Goal: Find specific page/section: Find specific page/section

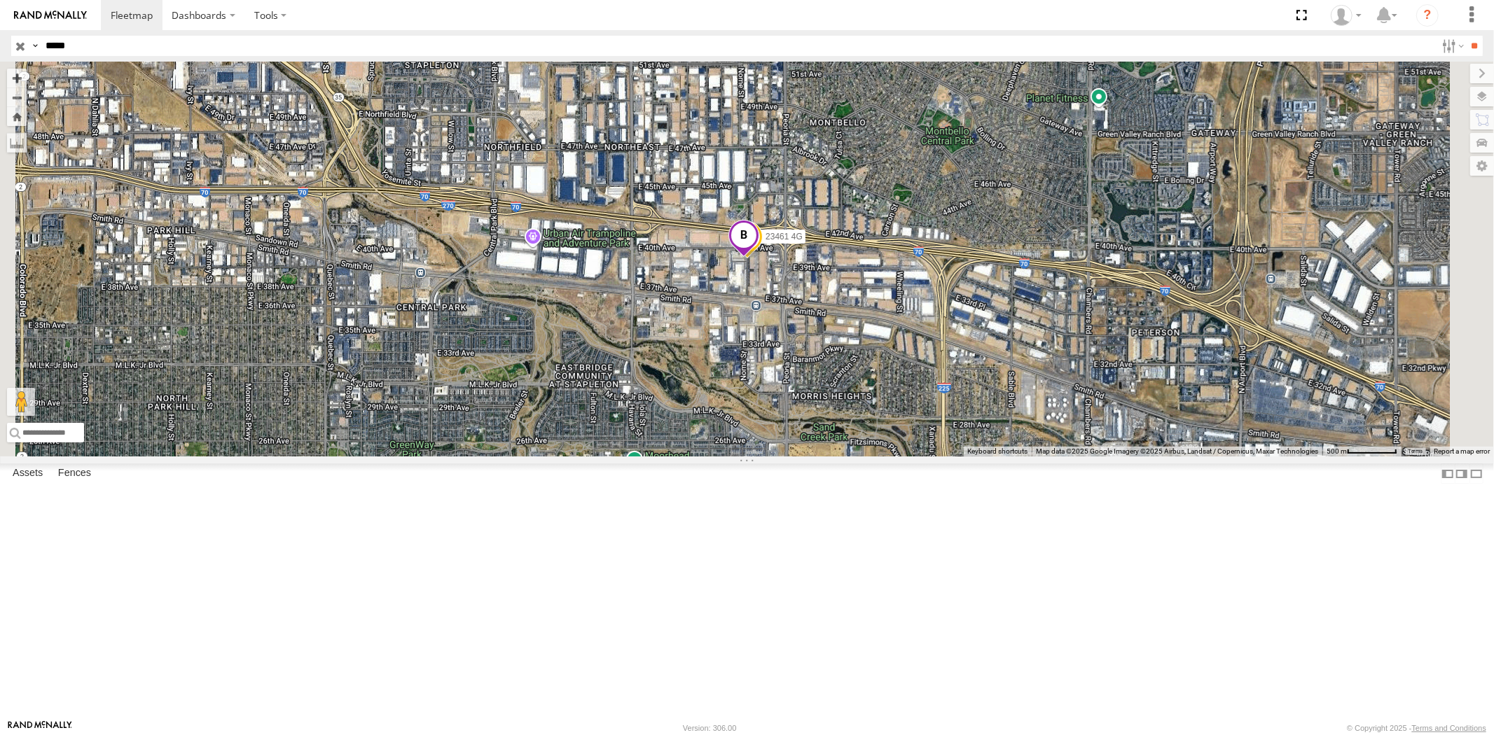
click at [25, 44] on input "button" at bounding box center [20, 46] width 18 height 20
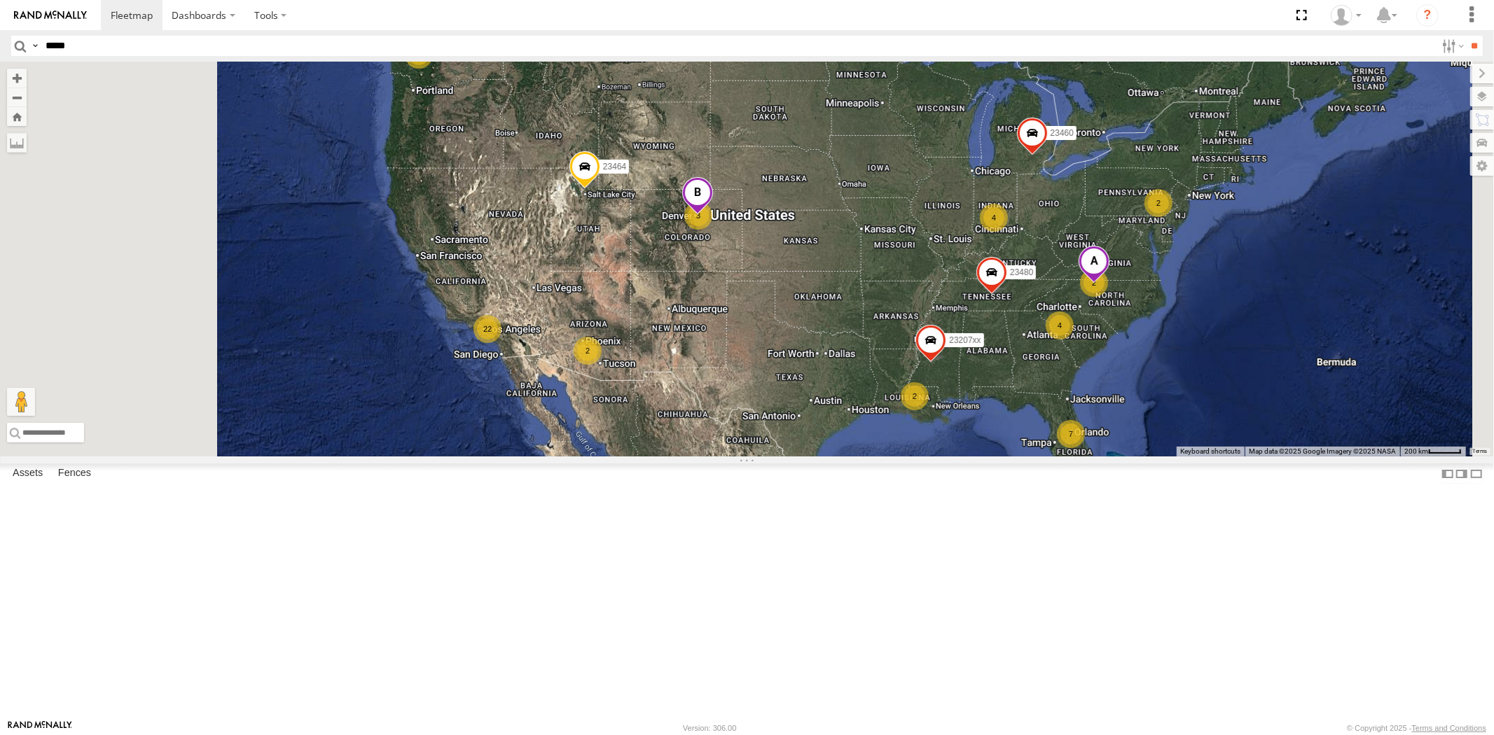
click at [691, 382] on div "23464 23460 23480 7 22 4 2 4 23207xx 2 2 2 2 3" at bounding box center [747, 259] width 1494 height 395
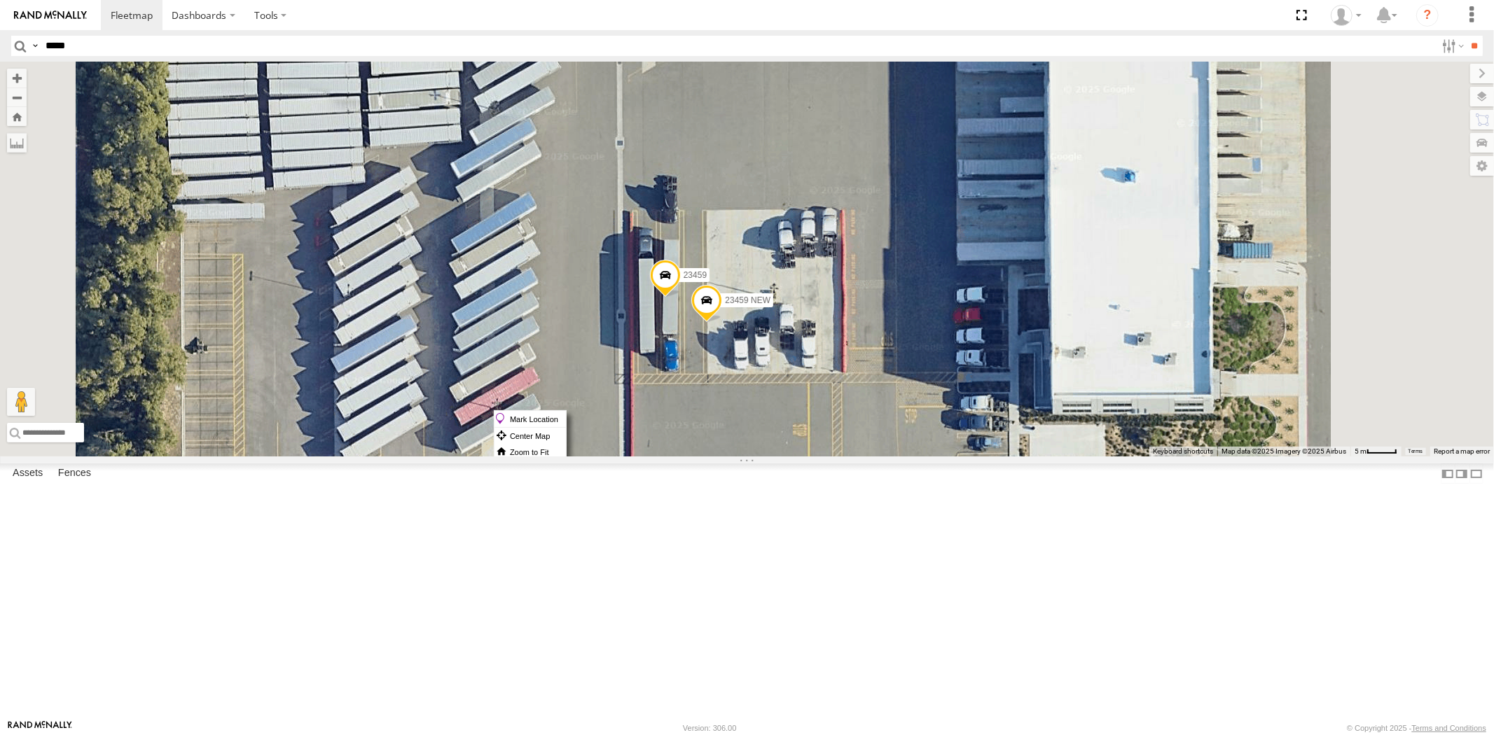
drag, startPoint x: 843, startPoint y: 410, endPoint x: 852, endPoint y: 415, distance: 10.7
click at [566, 415] on label "Mark Location" at bounding box center [529, 419] width 71 height 16
click at [684, 279] on span at bounding box center [668, 260] width 31 height 38
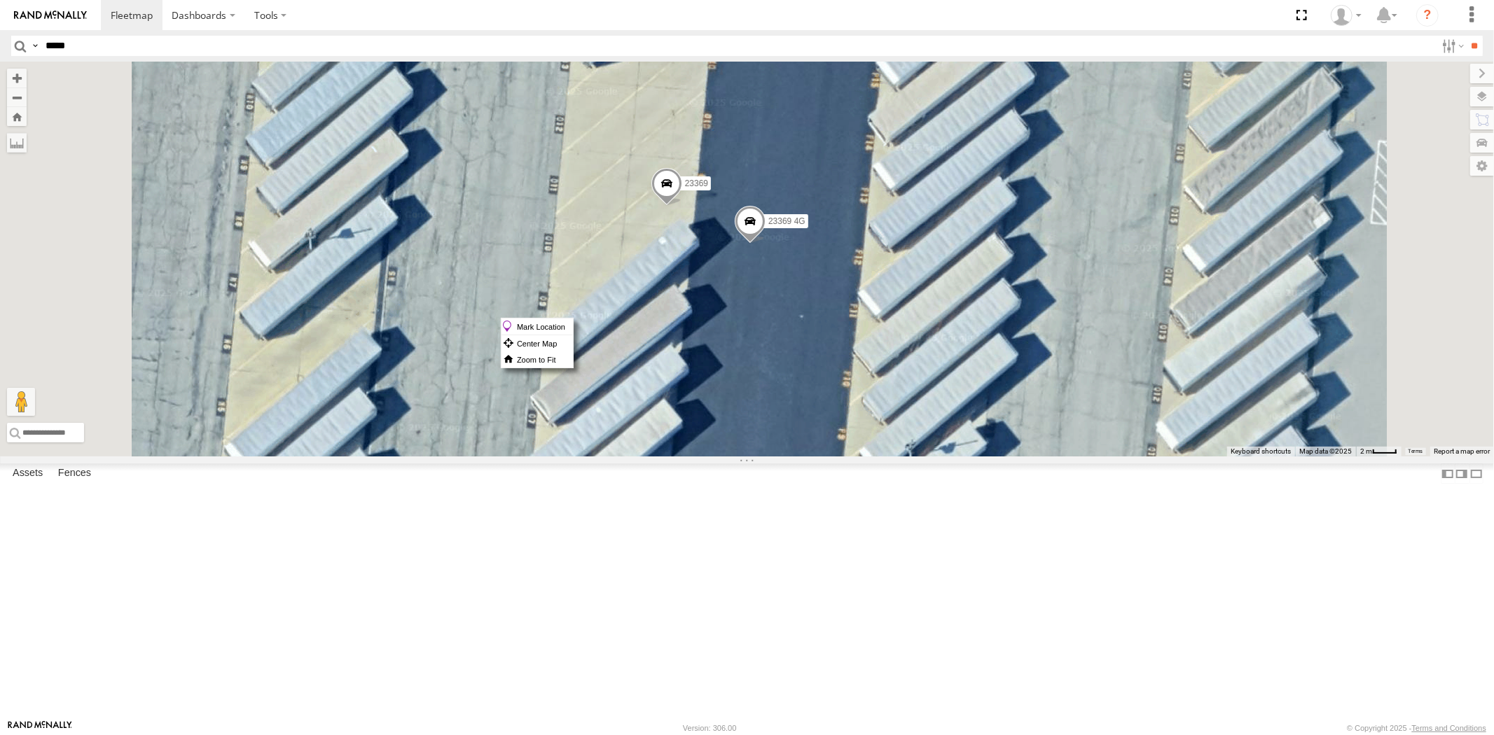
click at [681, 206] on span at bounding box center [666, 187] width 31 height 38
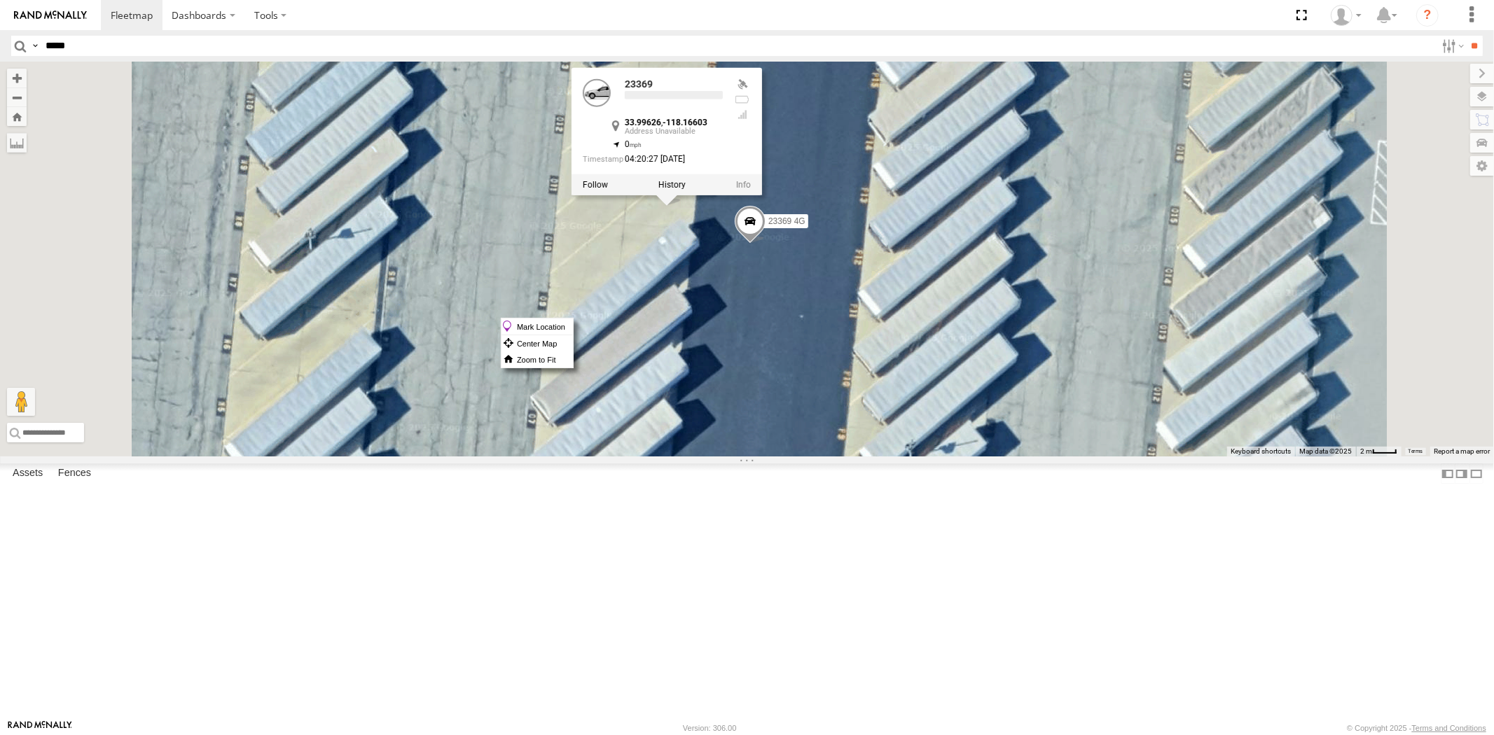
click at [573, 323] on label "Mark Location" at bounding box center [536, 327] width 71 height 16
click at [898, 436] on div "23207xx 23464 23460 23480 23335 4G/Bad 23465 4G 23459 4G 23462 4G/Bad 23369 4G …" at bounding box center [747, 259] width 1494 height 395
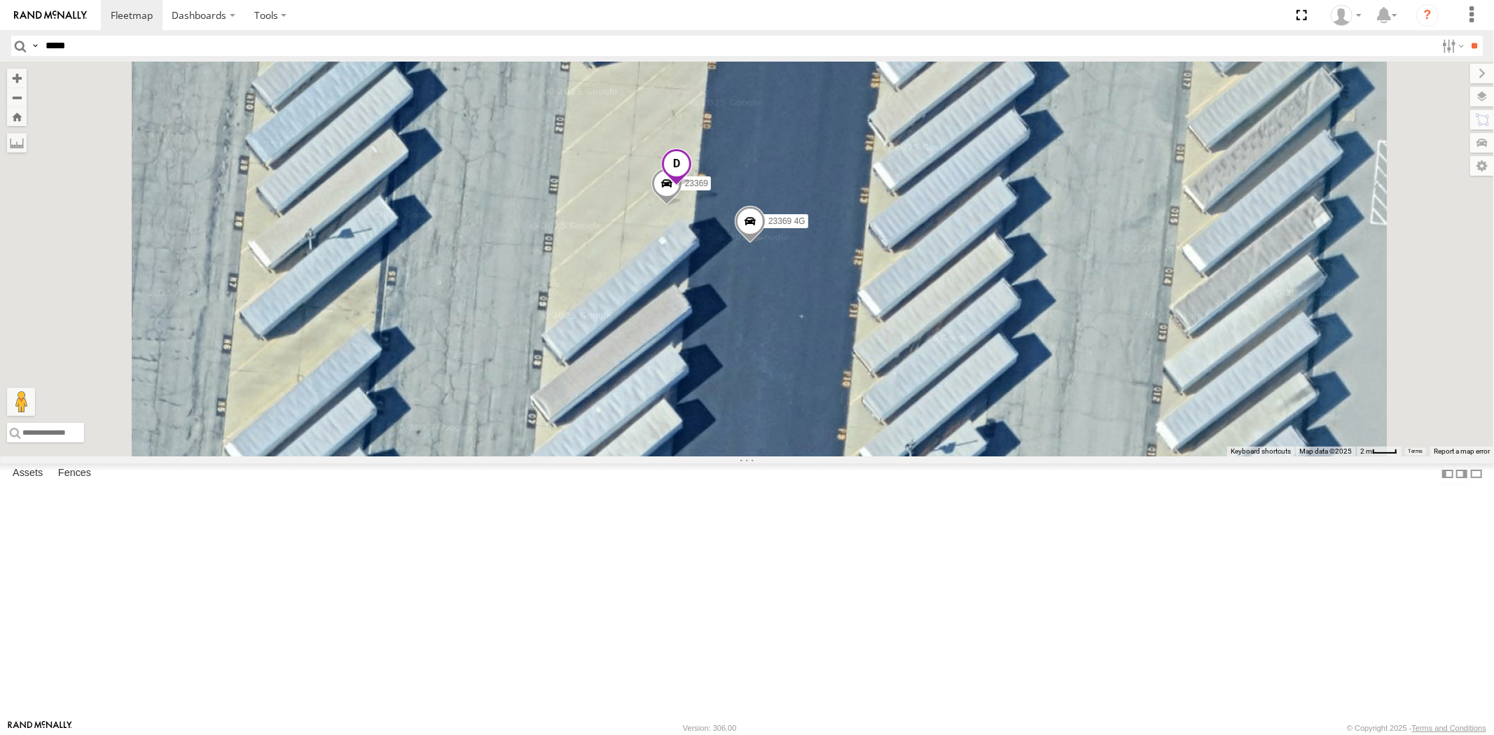
click at [691, 186] on span at bounding box center [675, 167] width 31 height 38
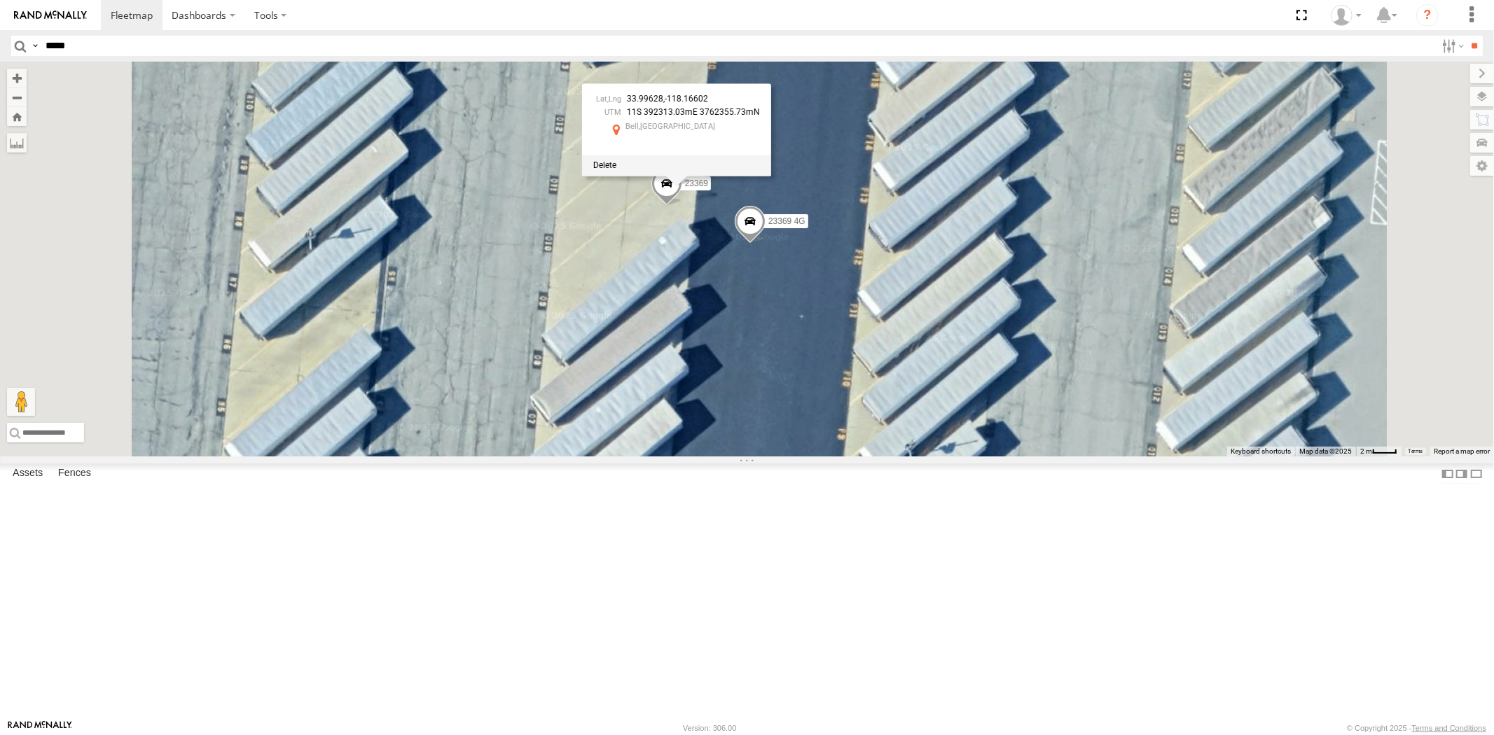
click at [771, 176] on div at bounding box center [676, 165] width 189 height 21
click at [874, 398] on div "23207xx 23464 23460 23480 23335 4G/Bad 23465 4G 23459 4G 23462 4G/Bad 23369 4G …" at bounding box center [747, 259] width 1494 height 395
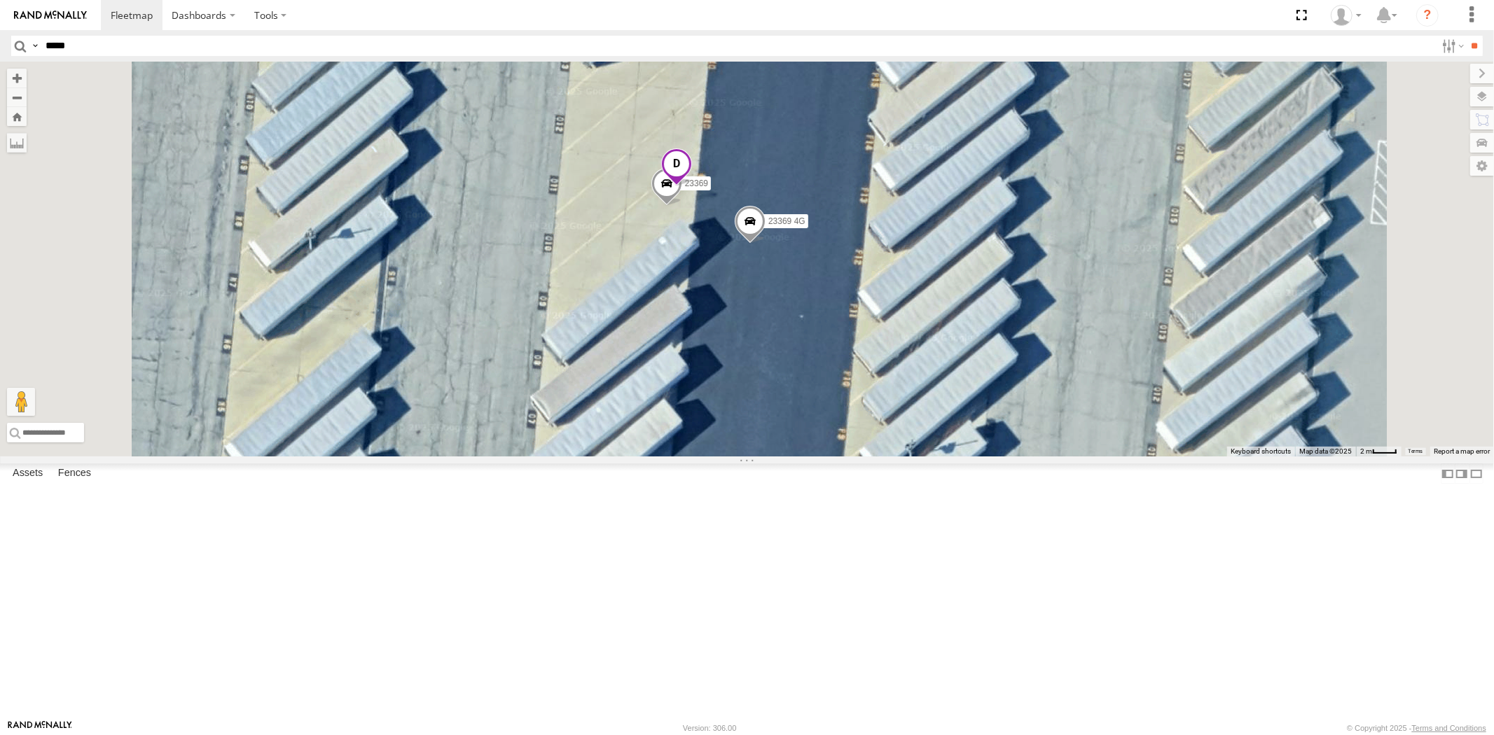
click at [691, 186] on span at bounding box center [675, 167] width 31 height 38
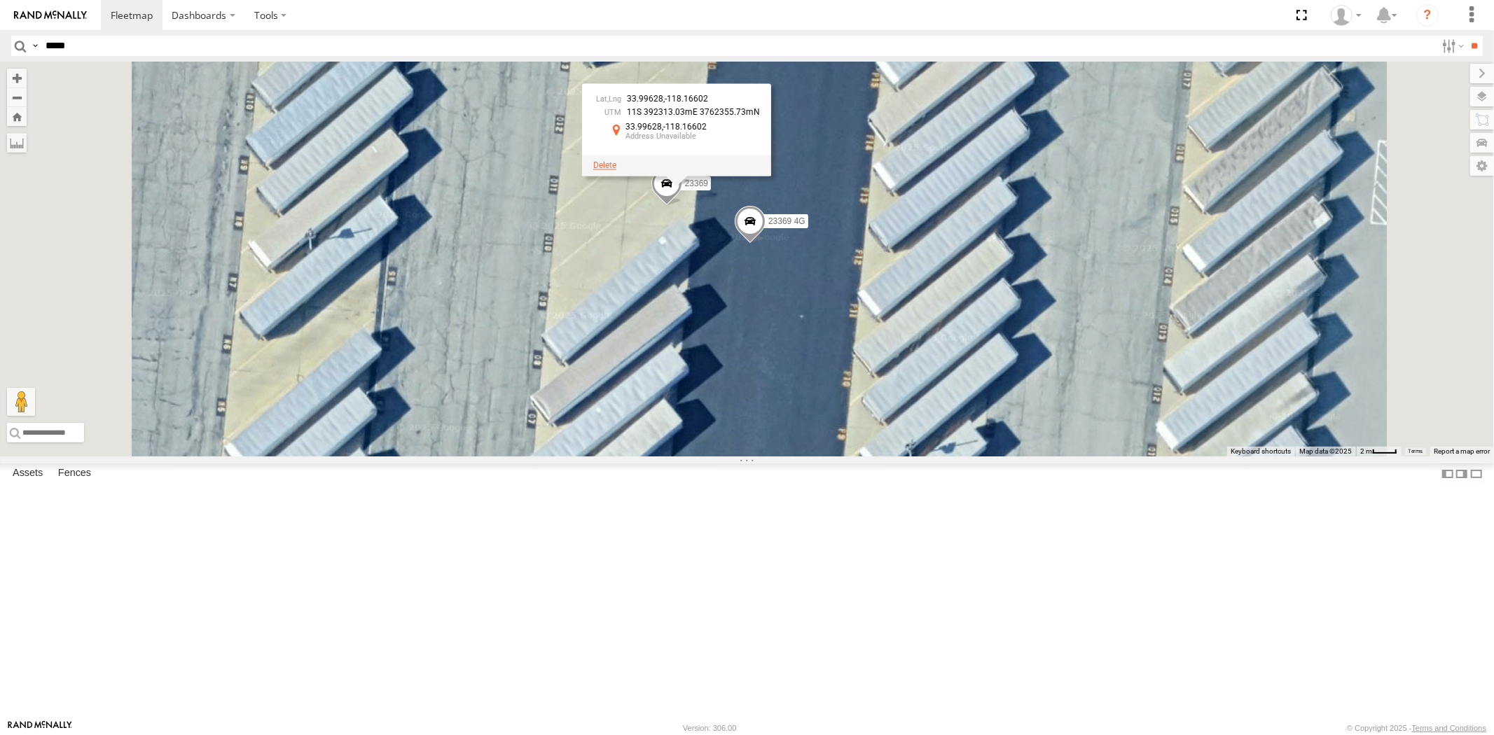
click at [616, 170] on span at bounding box center [604, 165] width 23 height 10
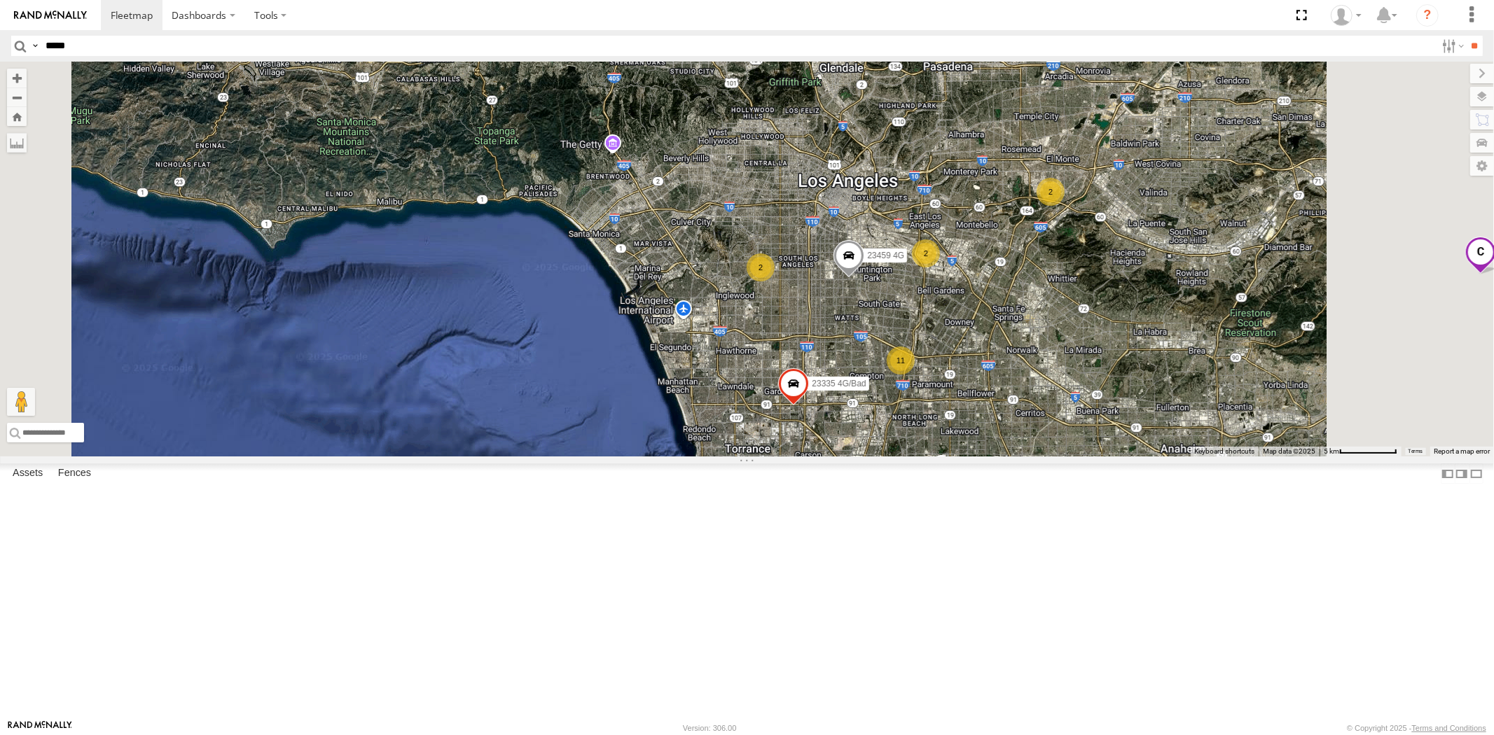
drag, startPoint x: 1111, startPoint y: 449, endPoint x: 1046, endPoint y: 457, distance: 65.6
click at [1046, 457] on div "23207xx 23464 23460 23480 23335 4G/Bad 23465 4G 23459 4G 2 11 2 2" at bounding box center [747, 259] width 1494 height 395
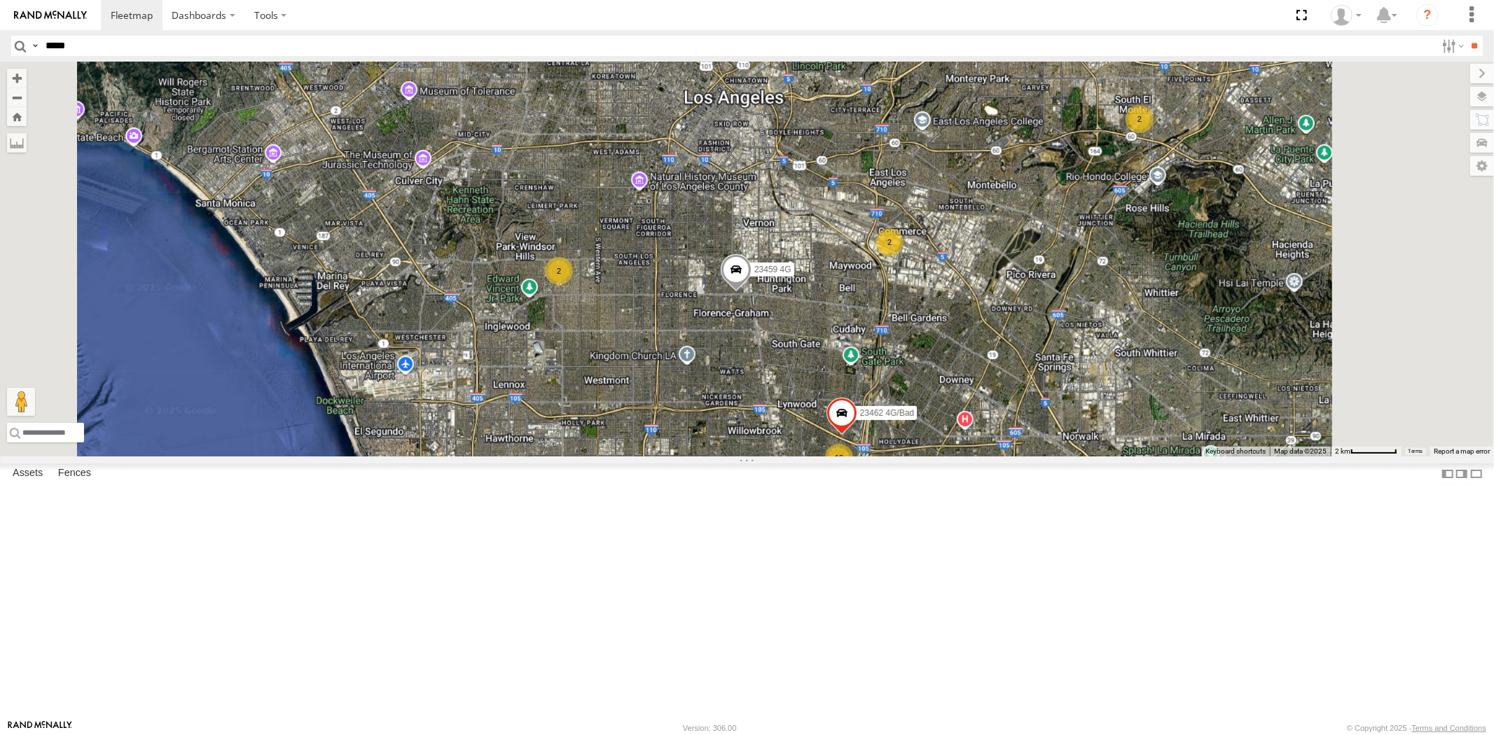
drag, startPoint x: 1145, startPoint y: 351, endPoint x: 907, endPoint y: 423, distance: 248.8
click at [909, 424] on div "23207xx 23464 23460 23480 23335 4G/Bad 23465 4G 23459 4G 23462 4G/Bad 2 10 2 2" at bounding box center [747, 259] width 1494 height 395
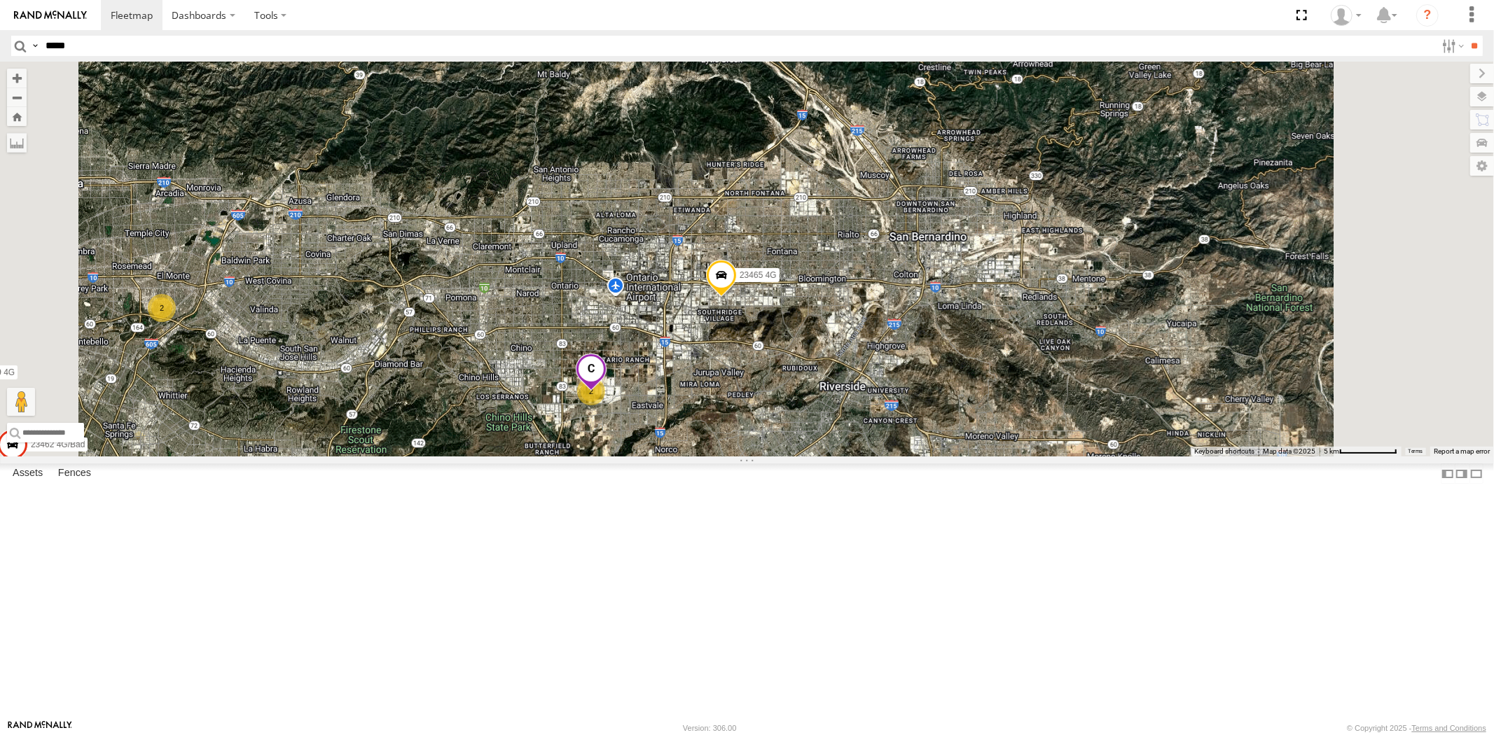
click at [606, 392] on span at bounding box center [590, 373] width 31 height 38
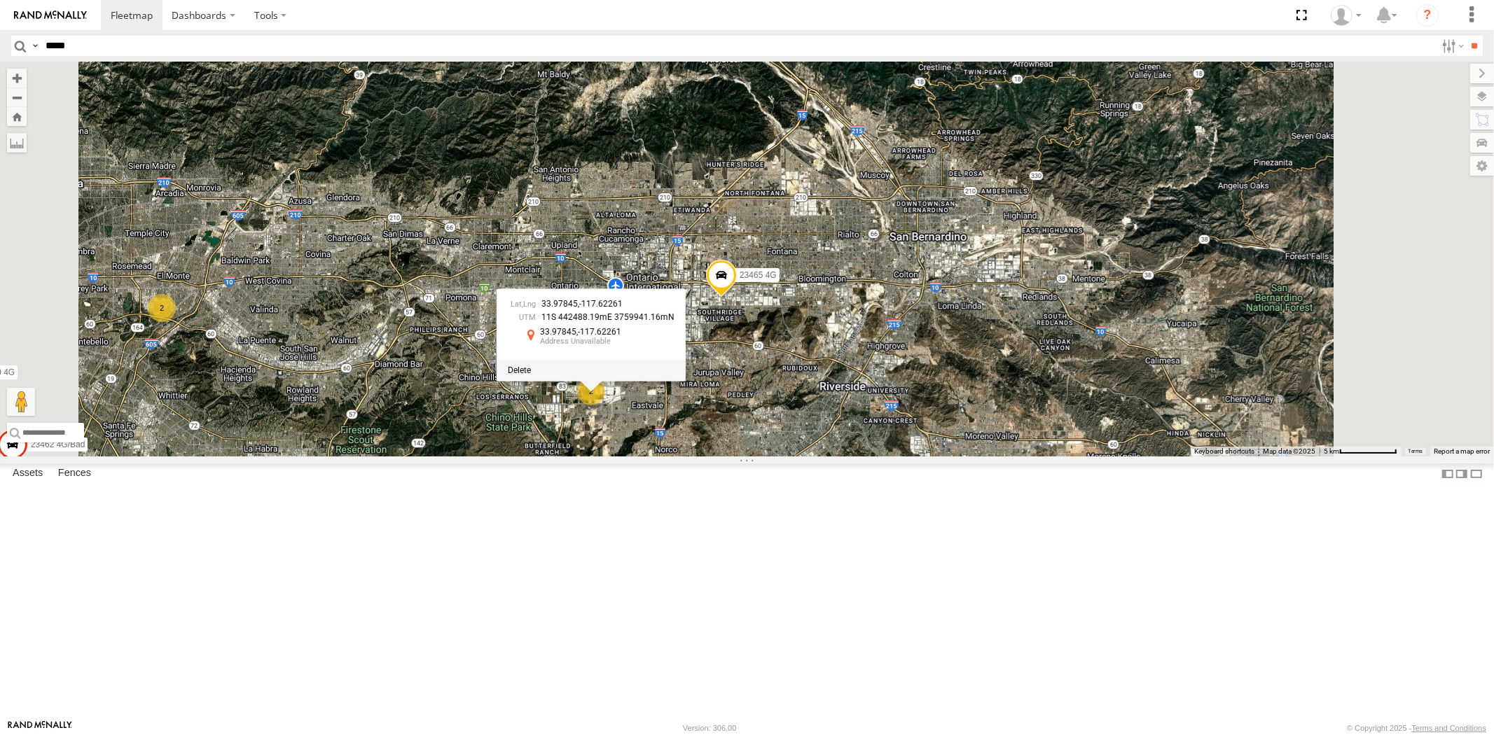
click at [686, 381] on div at bounding box center [591, 370] width 189 height 21
click at [531, 375] on span at bounding box center [519, 371] width 23 height 10
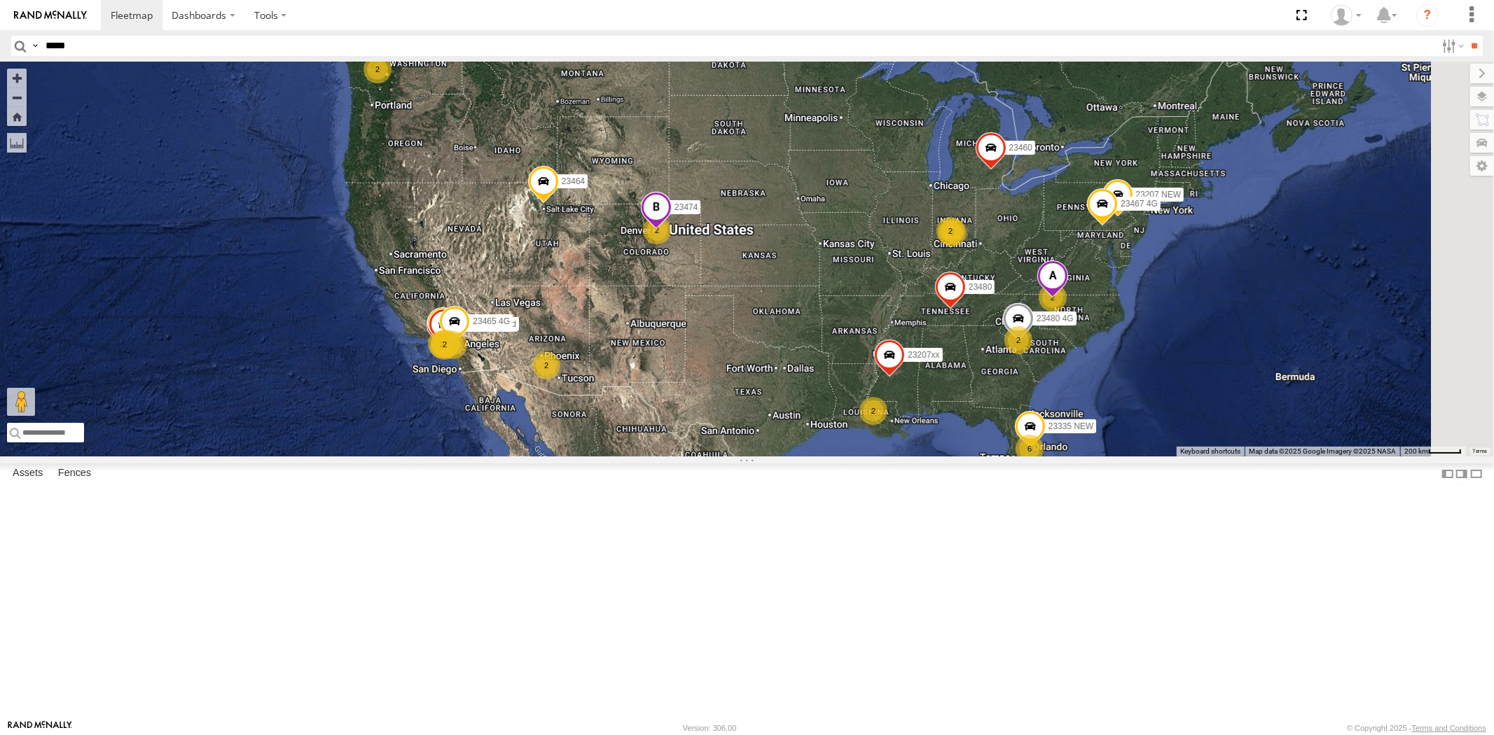
drag, startPoint x: 1200, startPoint y: 508, endPoint x: 1080, endPoint y: 421, distance: 148.5
click at [1080, 422] on div "6 2 23335 4G/Bad 10 2 2 2 23207 NEW 2 23207xx 2 23459 4G 2 2 23335 NEW 23466 23…" at bounding box center [747, 259] width 1494 height 395
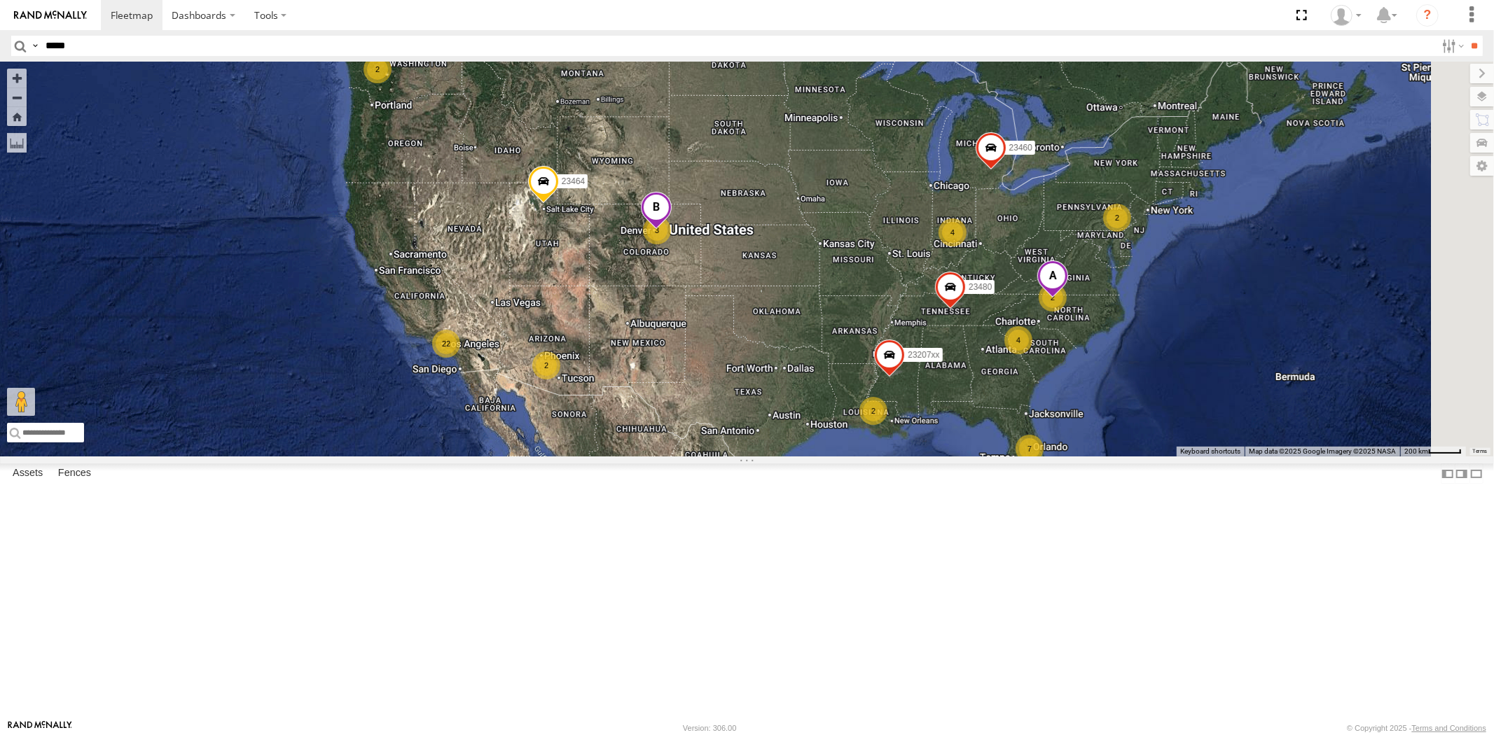
click at [98, 52] on input "*****" at bounding box center [738, 46] width 1396 height 20
paste input "*****"
click at [1344, 36] on input "**" at bounding box center [1474, 46] width 16 height 20
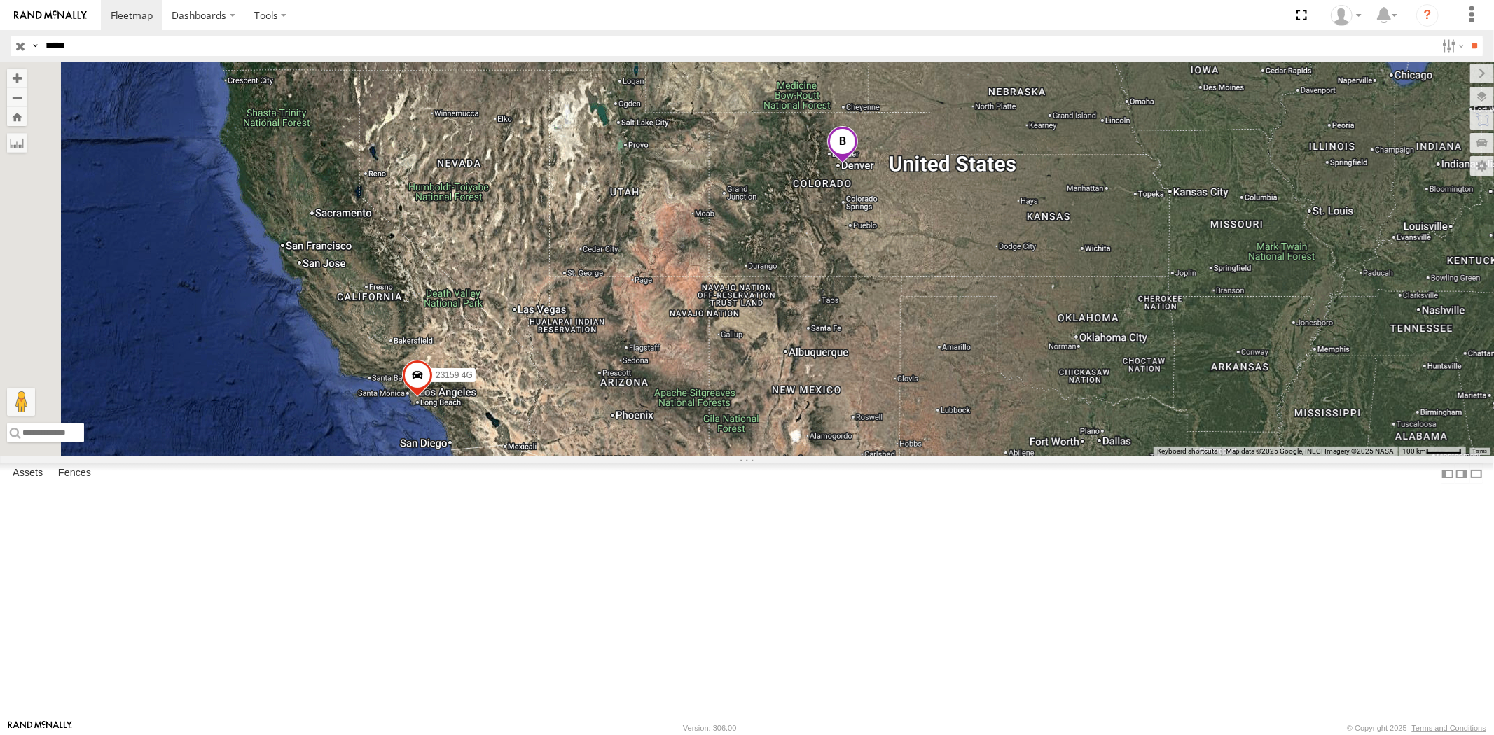
click at [858, 164] on span at bounding box center [842, 145] width 31 height 38
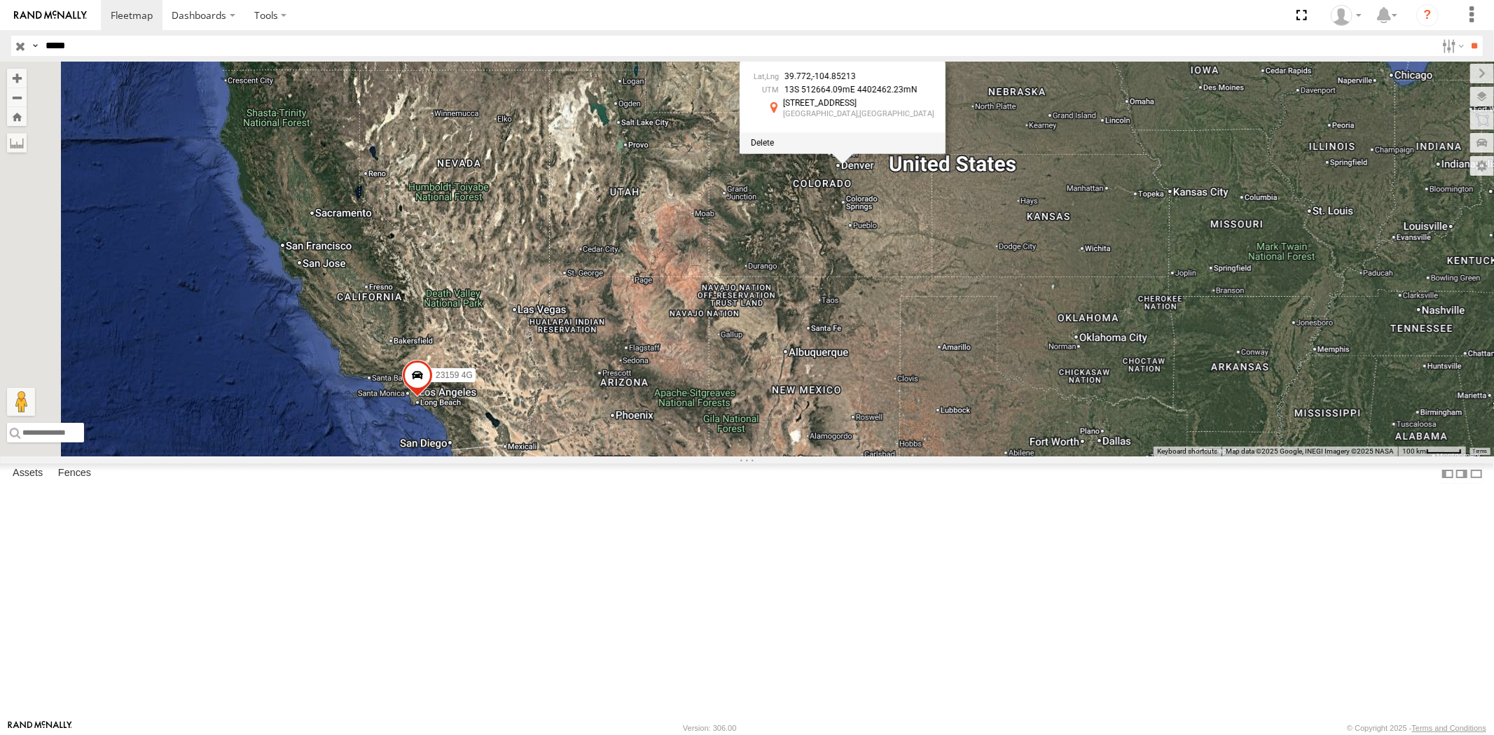
click at [945, 153] on div at bounding box center [843, 142] width 206 height 21
click at [774, 148] on span at bounding box center [762, 143] width 23 height 10
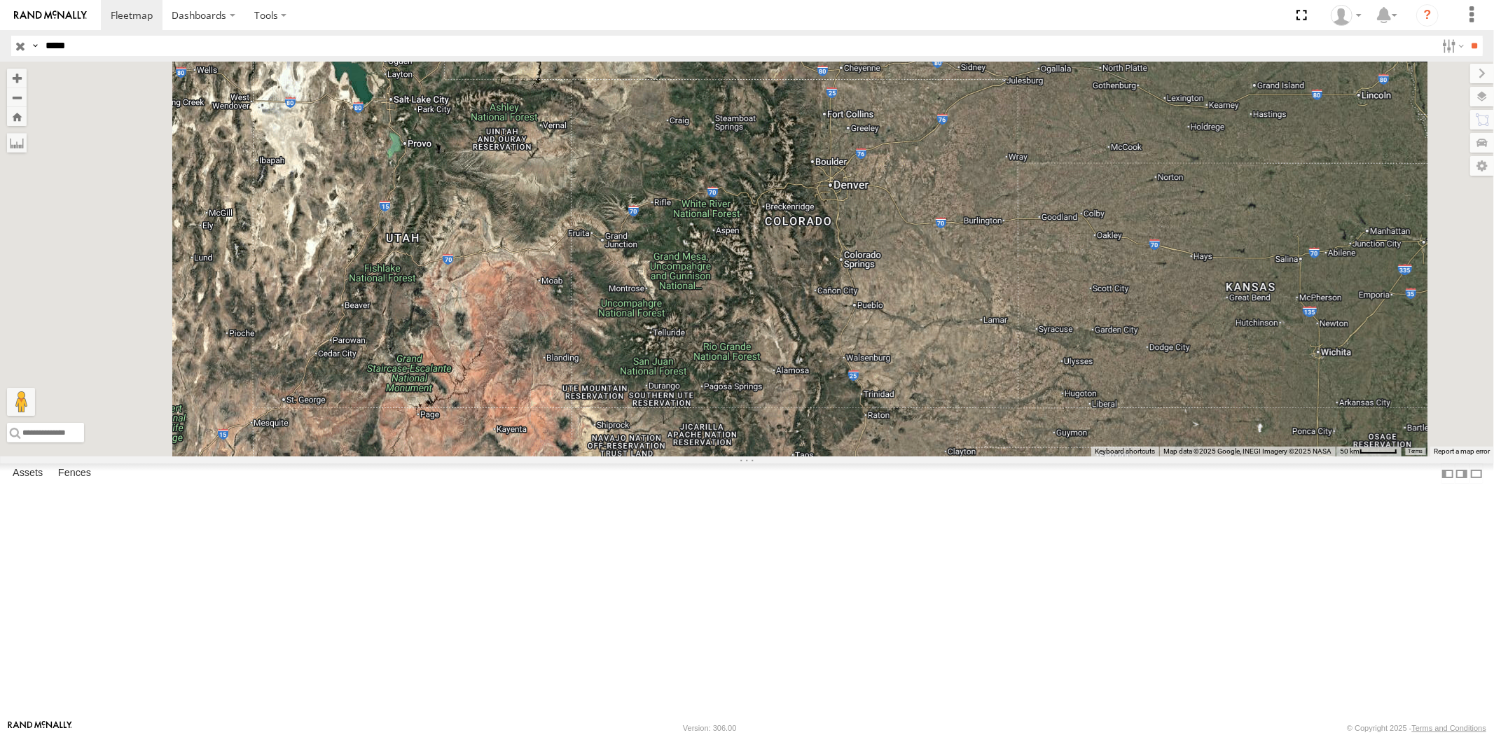
drag, startPoint x: 85, startPoint y: 48, endPoint x: 1, endPoint y: 45, distance: 84.1
click at [0, 43] on header "Search Query Asset ID Asset Label Registration Manufacturer Model VIN Job ID" at bounding box center [747, 46] width 1494 height 32
click at [1344, 36] on input "**" at bounding box center [1474, 46] width 16 height 20
click at [0, 40] on header "Search Query Asset ID Asset Label Registration Manufacturer Model VIN Job ID" at bounding box center [747, 46] width 1494 height 32
click at [1344, 36] on input "**" at bounding box center [1474, 46] width 16 height 20
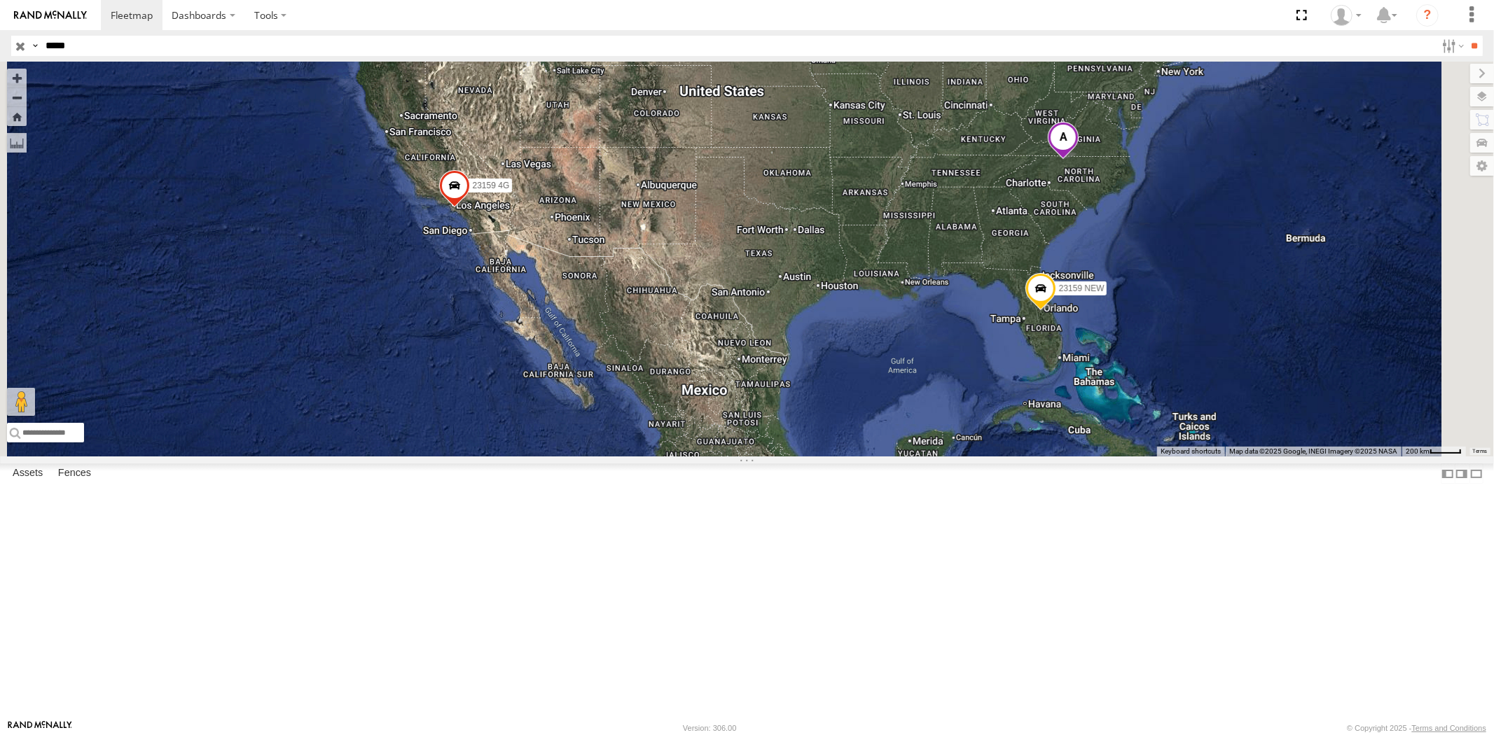
drag, startPoint x: 74, startPoint y: 50, endPoint x: 0, endPoint y: 46, distance: 74.3
click at [0, 45] on header "Search Query Asset ID Asset Label Registration Manufacturer Model VIN Job ID" at bounding box center [747, 46] width 1494 height 32
paste input "text"
click at [1344, 36] on input "**" at bounding box center [1474, 46] width 16 height 20
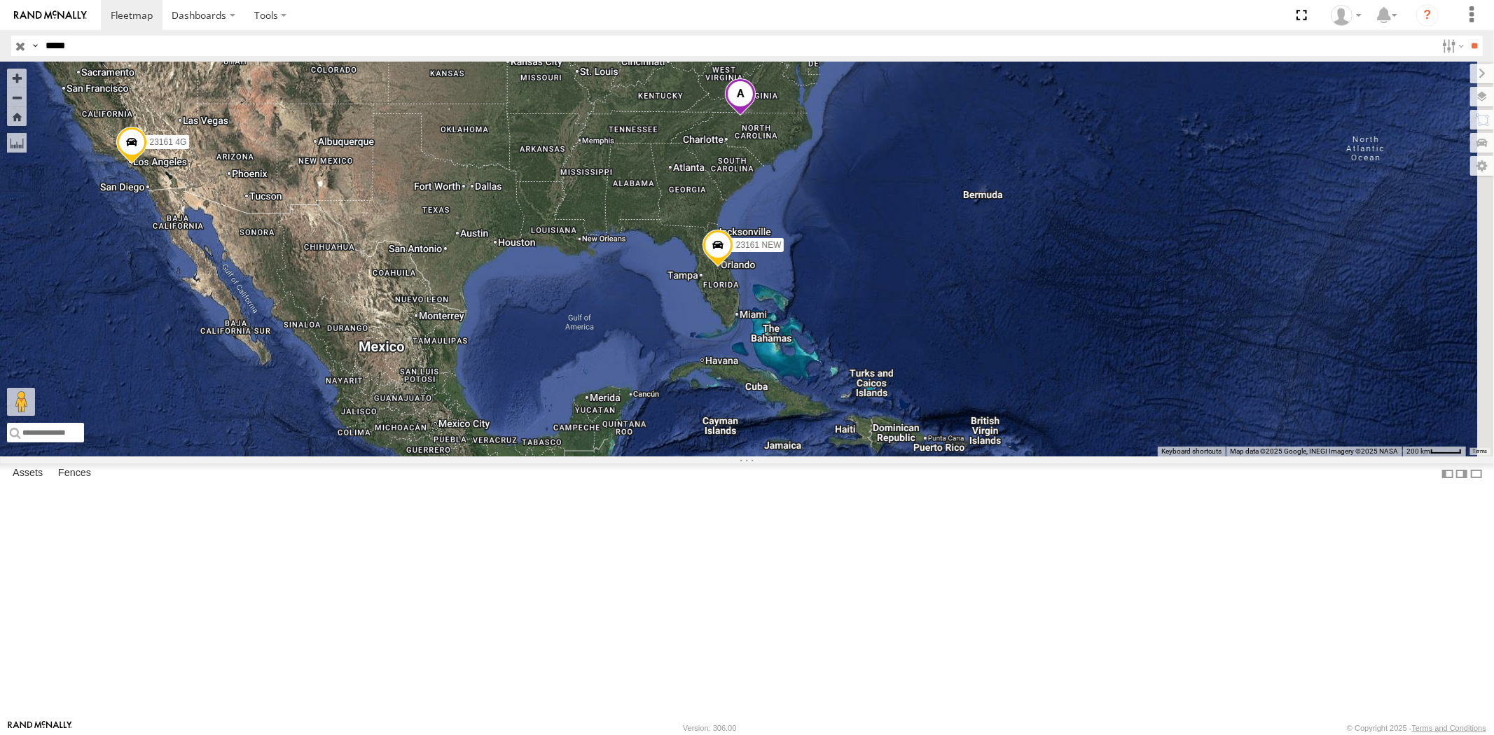
click at [756, 116] on span at bounding box center [740, 97] width 31 height 38
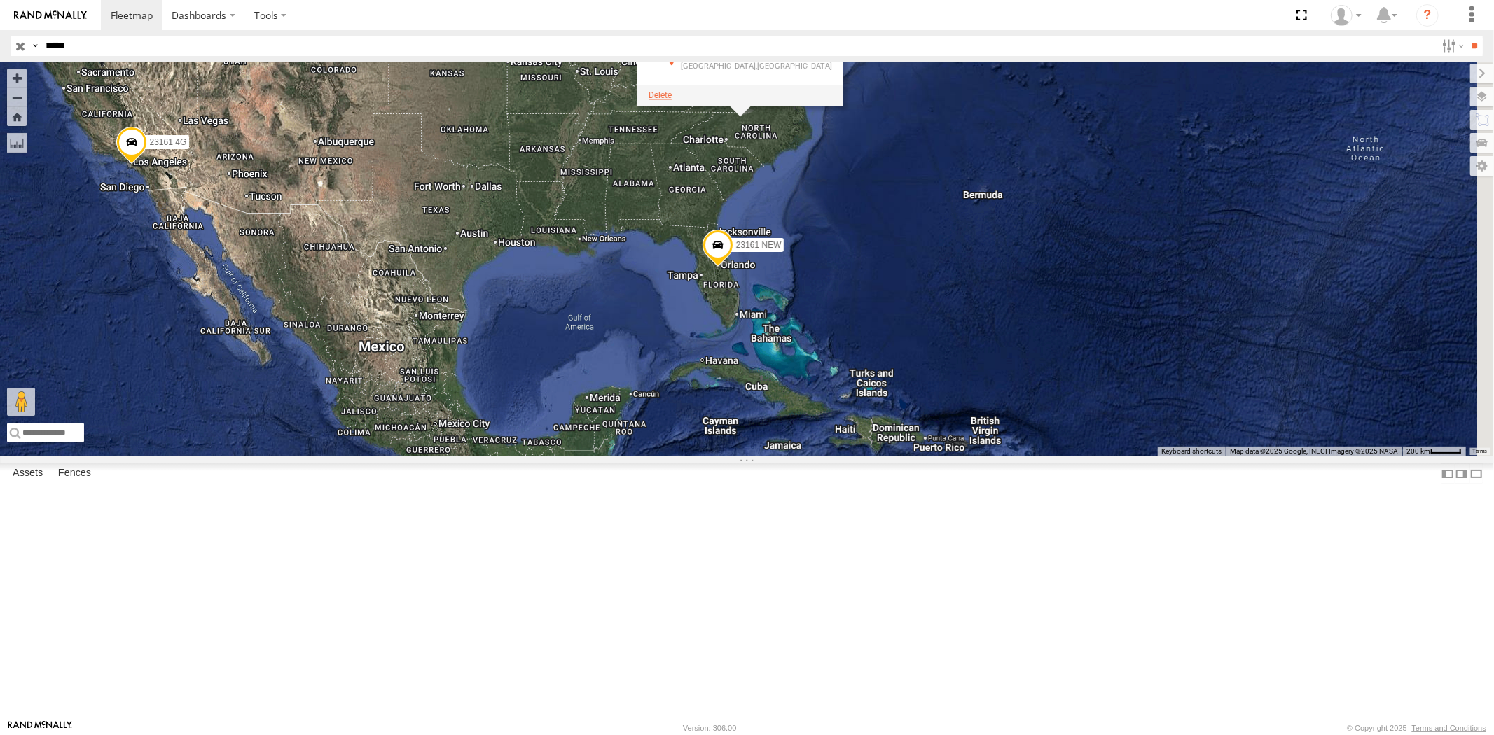
click at [672, 100] on span at bounding box center [659, 95] width 23 height 10
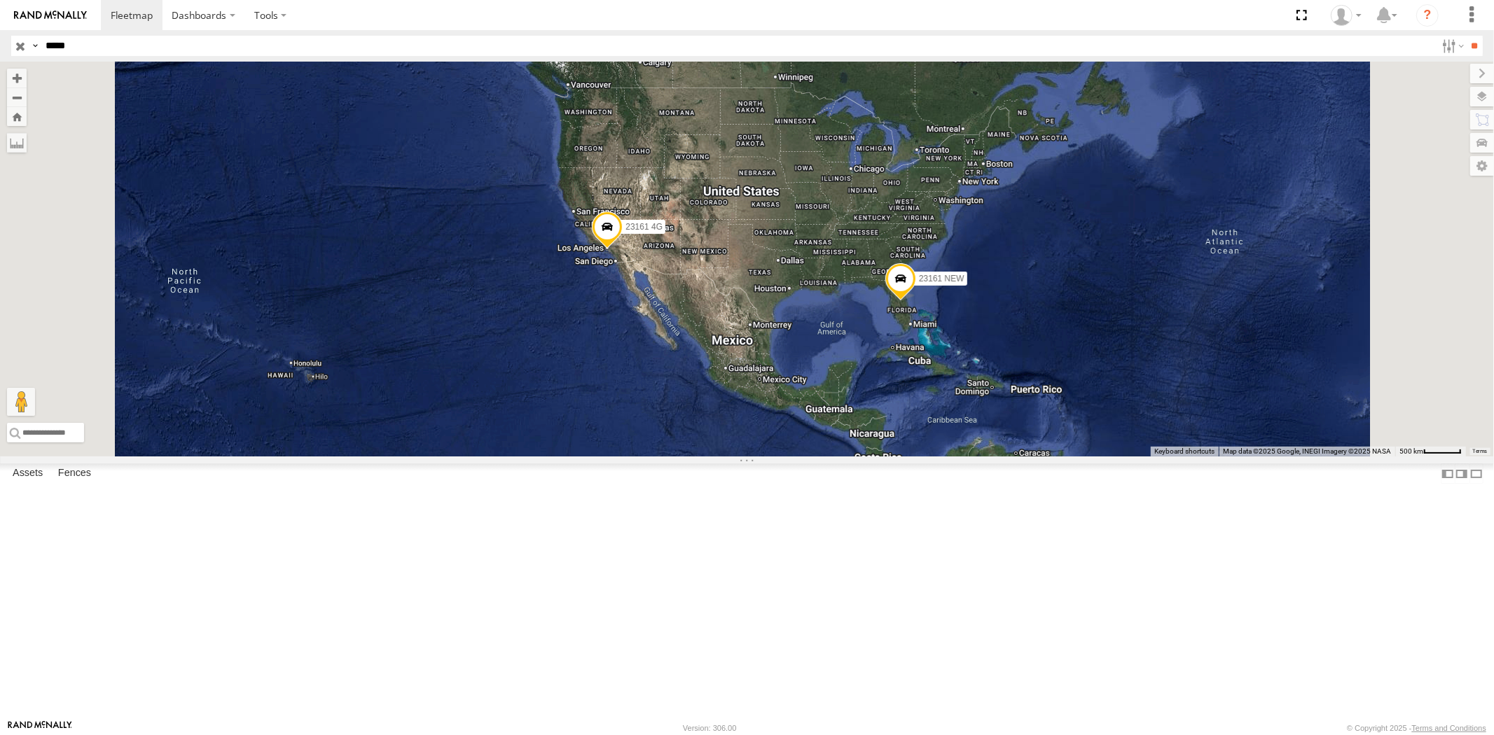
drag, startPoint x: 109, startPoint y: 45, endPoint x: 0, endPoint y: 41, distance: 108.6
click at [0, 48] on header "Search Query Asset ID Asset Label Registration Manufacturer Model VIN Job ID" at bounding box center [747, 46] width 1494 height 32
click at [1344, 36] on input "**" at bounding box center [1474, 46] width 16 height 20
drag, startPoint x: 91, startPoint y: 56, endPoint x: 0, endPoint y: 49, distance: 91.3
click at [11, 50] on div "Search Query Asset ID Asset Label Registration Manufacturer Model VIN Job ID Dr…" at bounding box center [738, 46] width 1455 height 20
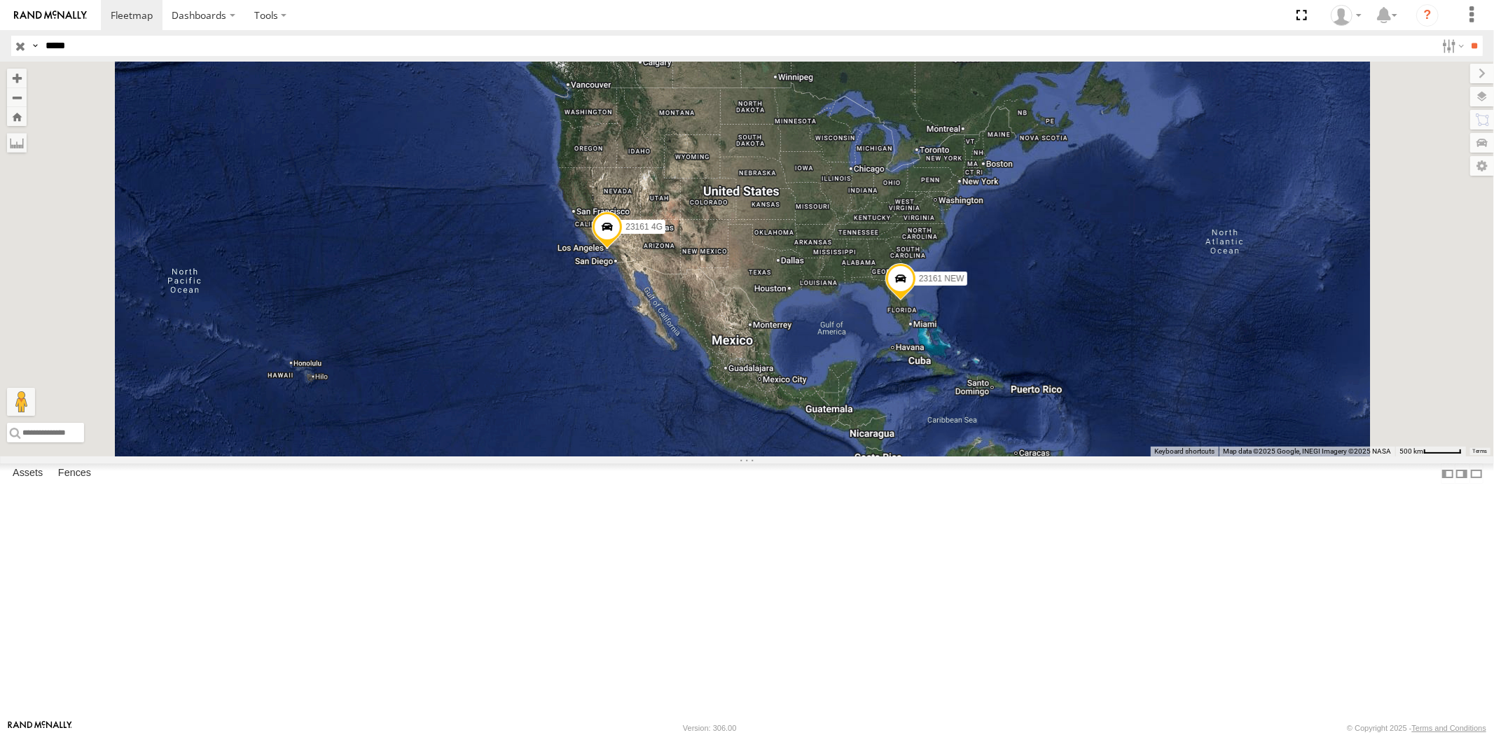
paste input "text"
click at [1344, 36] on input "**" at bounding box center [1474, 46] width 16 height 20
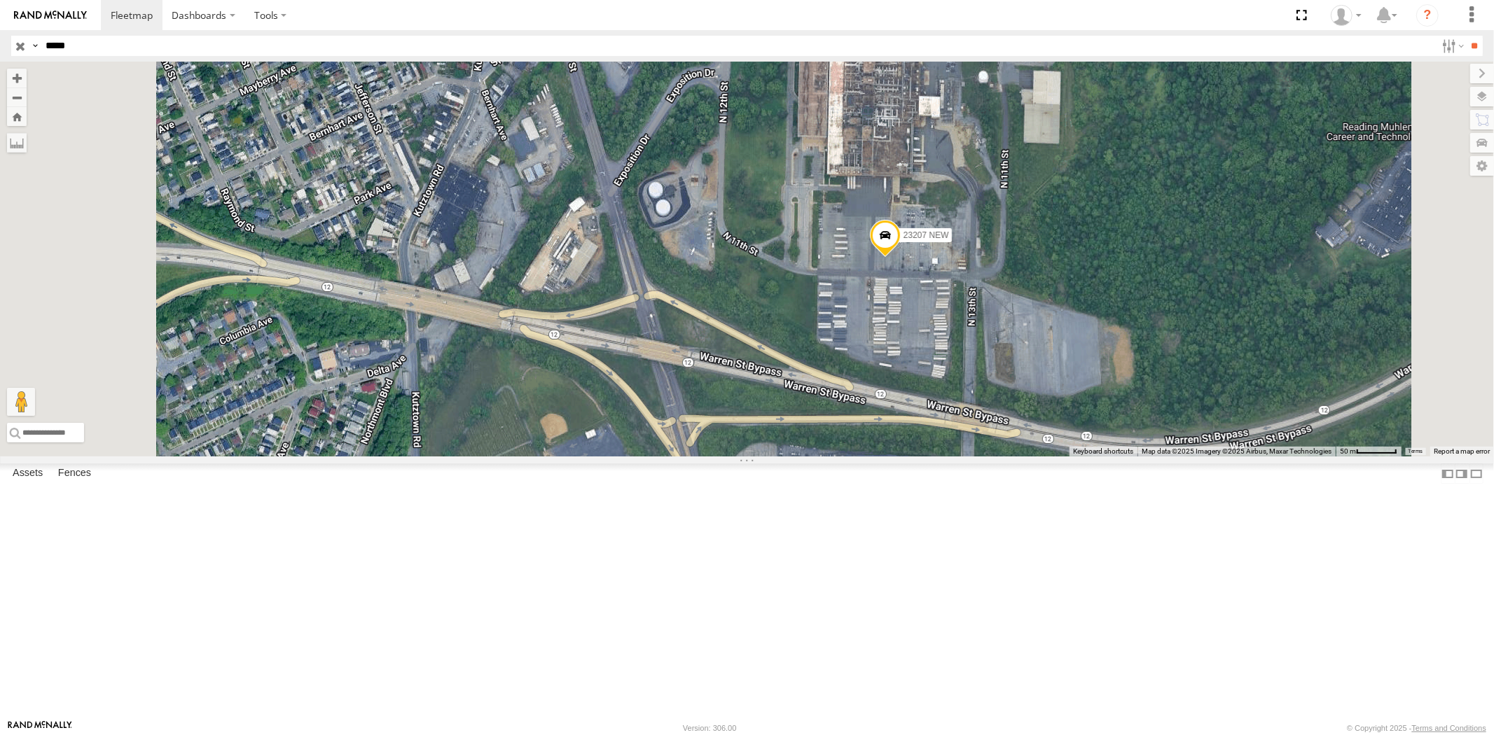
drag, startPoint x: 76, startPoint y: 52, endPoint x: 1, endPoint y: 50, distance: 74.9
click at [4, 50] on header "Search Query Asset ID Asset Label Registration Manufacturer Model VIN Job ID" at bounding box center [747, 46] width 1494 height 32
paste input "text"
type input "*****"
click at [1344, 36] on input "**" at bounding box center [1474, 46] width 16 height 20
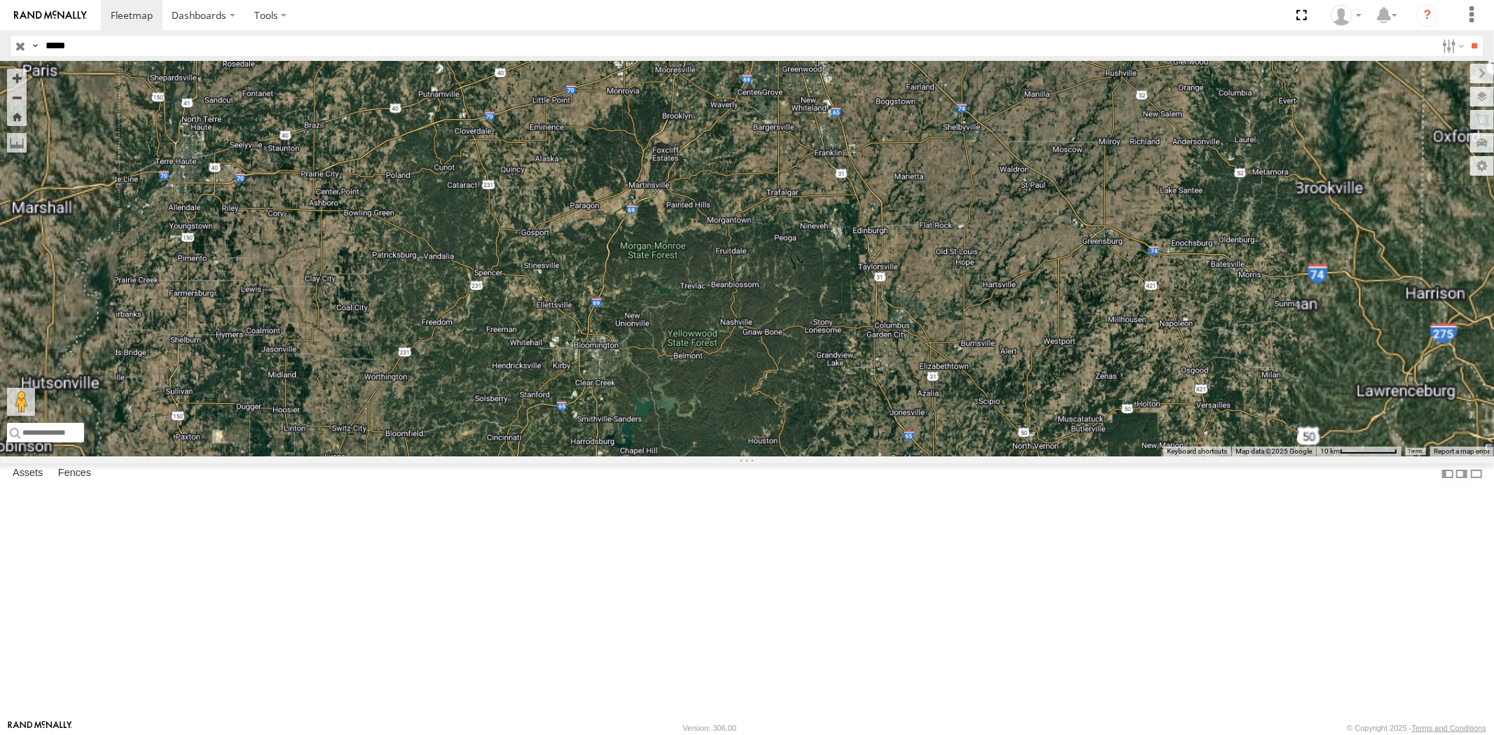
drag, startPoint x: 838, startPoint y: 207, endPoint x: 842, endPoint y: 305, distance: 98.1
click at [842, 305] on div "23466" at bounding box center [747, 259] width 1494 height 395
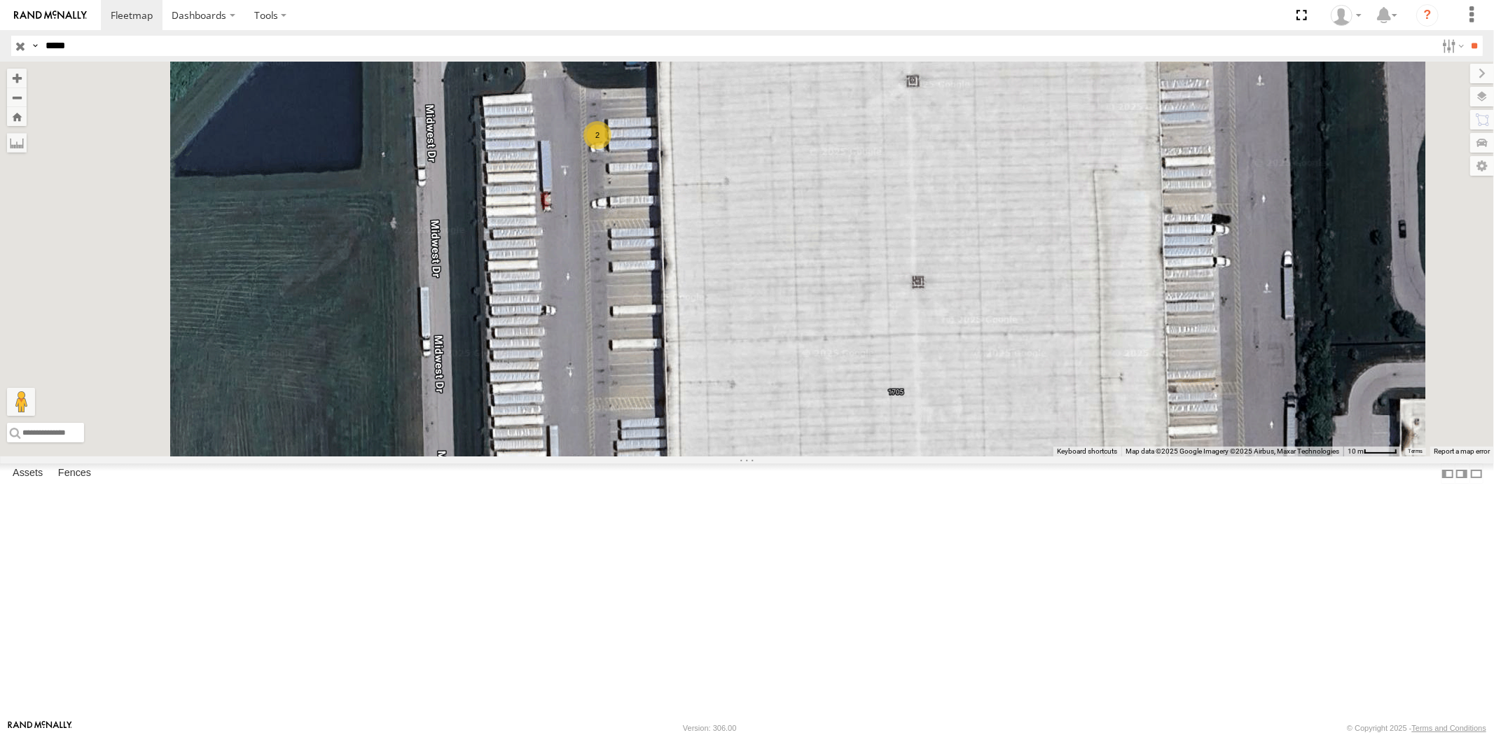
drag, startPoint x: 840, startPoint y: 253, endPoint x: 833, endPoint y: 334, distance: 81.5
click at [833, 334] on div "23466 2" at bounding box center [747, 259] width 1494 height 395
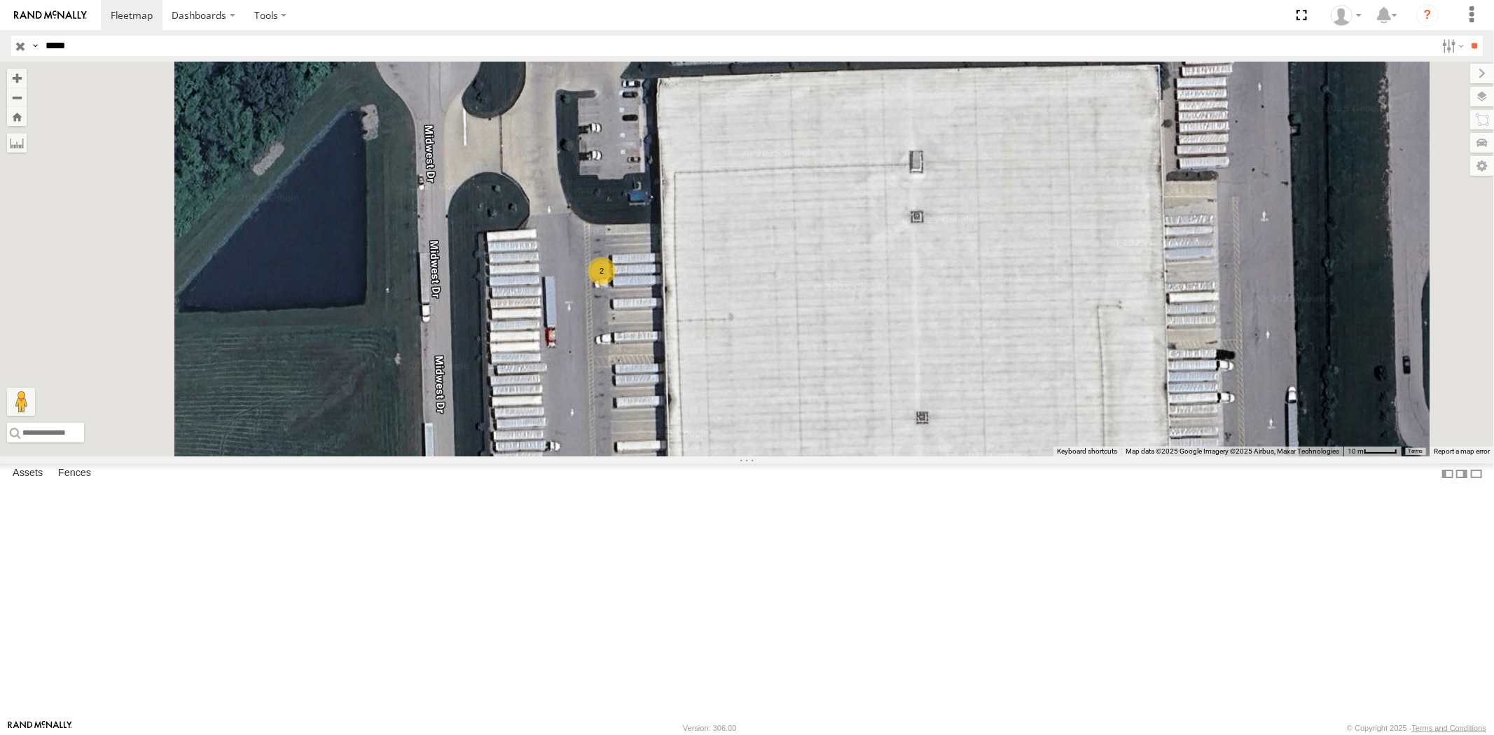
drag, startPoint x: 116, startPoint y: 43, endPoint x: 0, endPoint y: 42, distance: 116.3
click at [0, 41] on header "Search Query Asset ID Asset Label Registration Manufacturer Model VIN Job ID" at bounding box center [747, 46] width 1494 height 32
paste input "text"
click at [1466, 36] on input "**" at bounding box center [1474, 46] width 16 height 20
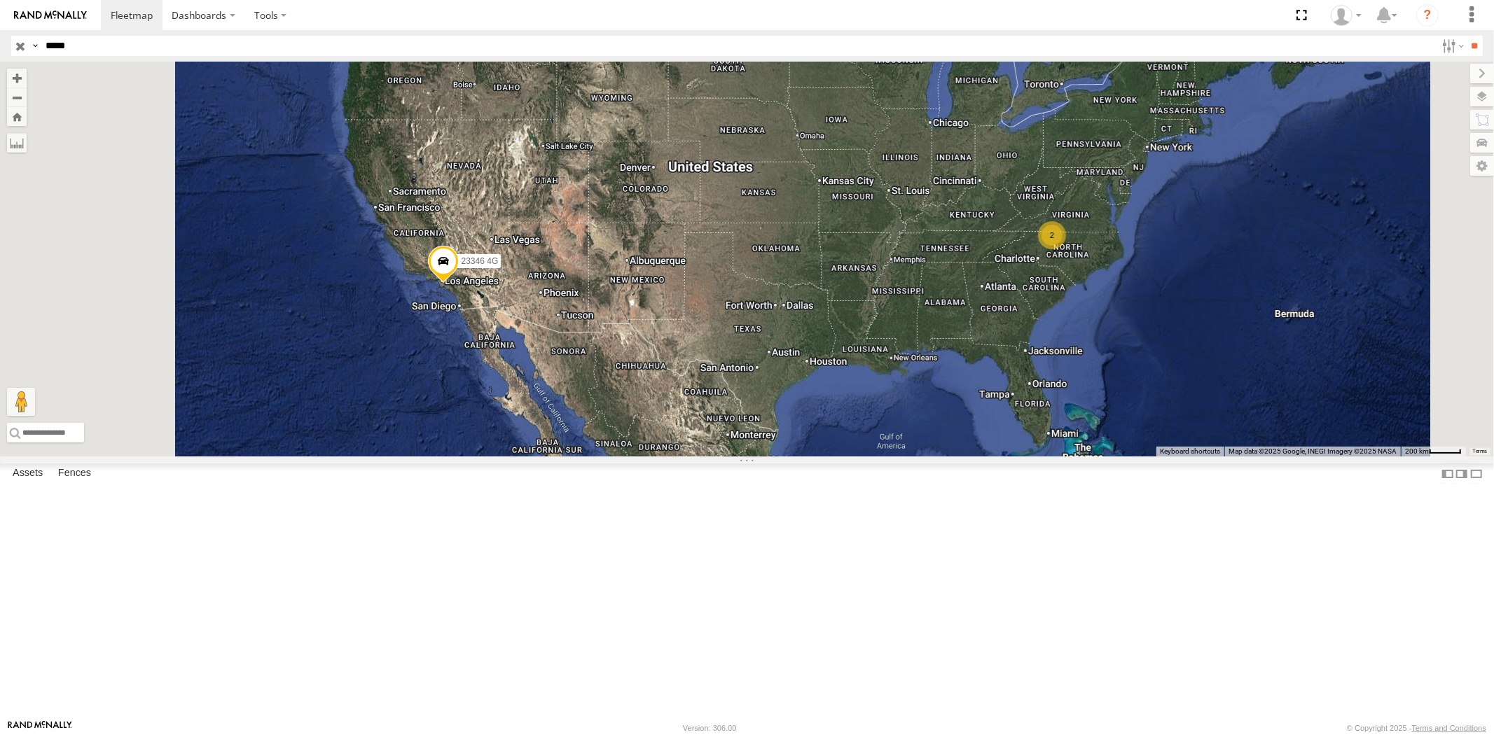
drag, startPoint x: 104, startPoint y: 47, endPoint x: 0, endPoint y: 46, distance: 103.7
click at [0, 47] on header "Search Query Asset ID Asset Label Registration Manufacturer Model VIN Job ID" at bounding box center [747, 46] width 1494 height 32
click at [1466, 36] on input "**" at bounding box center [1474, 46] width 16 height 20
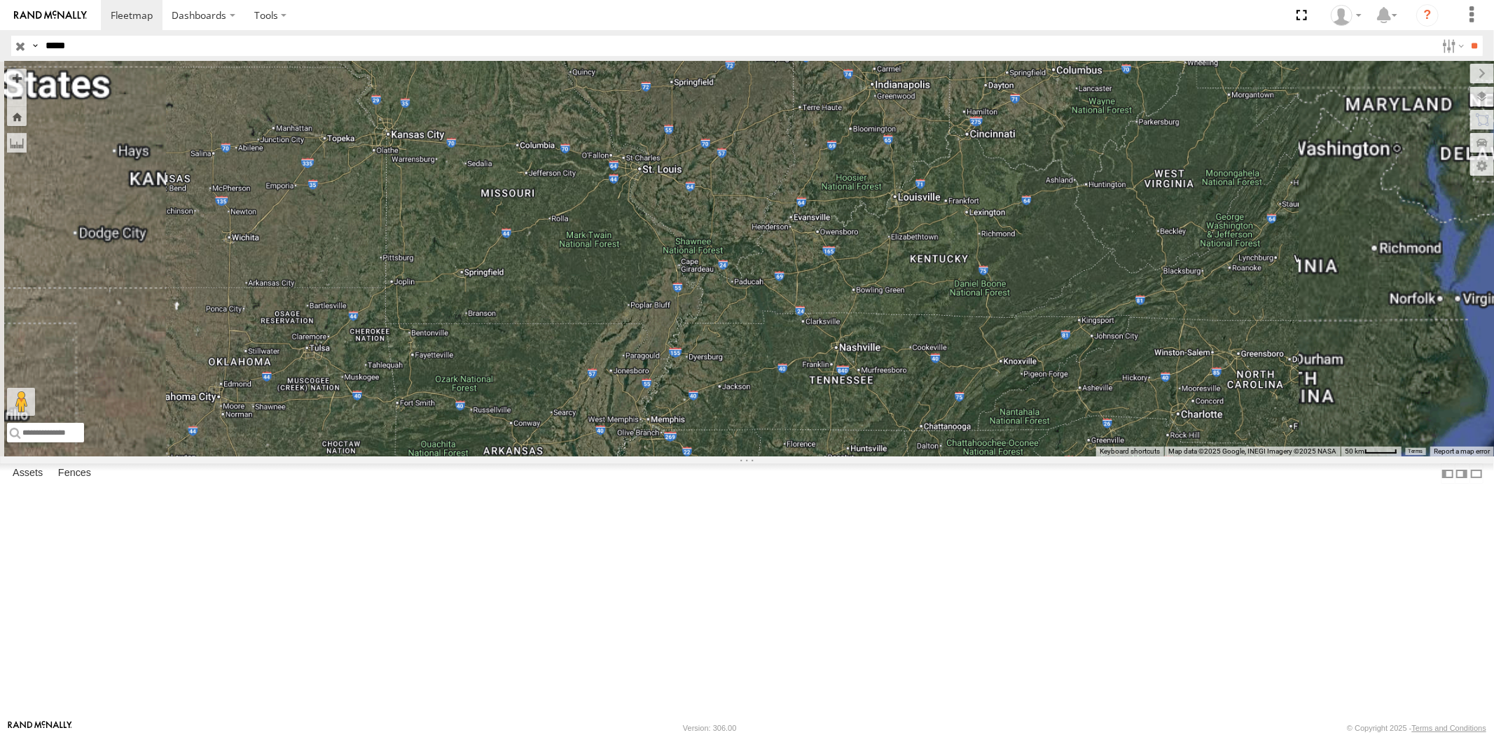
drag, startPoint x: 1060, startPoint y: 361, endPoint x: 1050, endPoint y: 357, distance: 10.4
click at [1053, 358] on div "23346 4G" at bounding box center [747, 259] width 1494 height 395
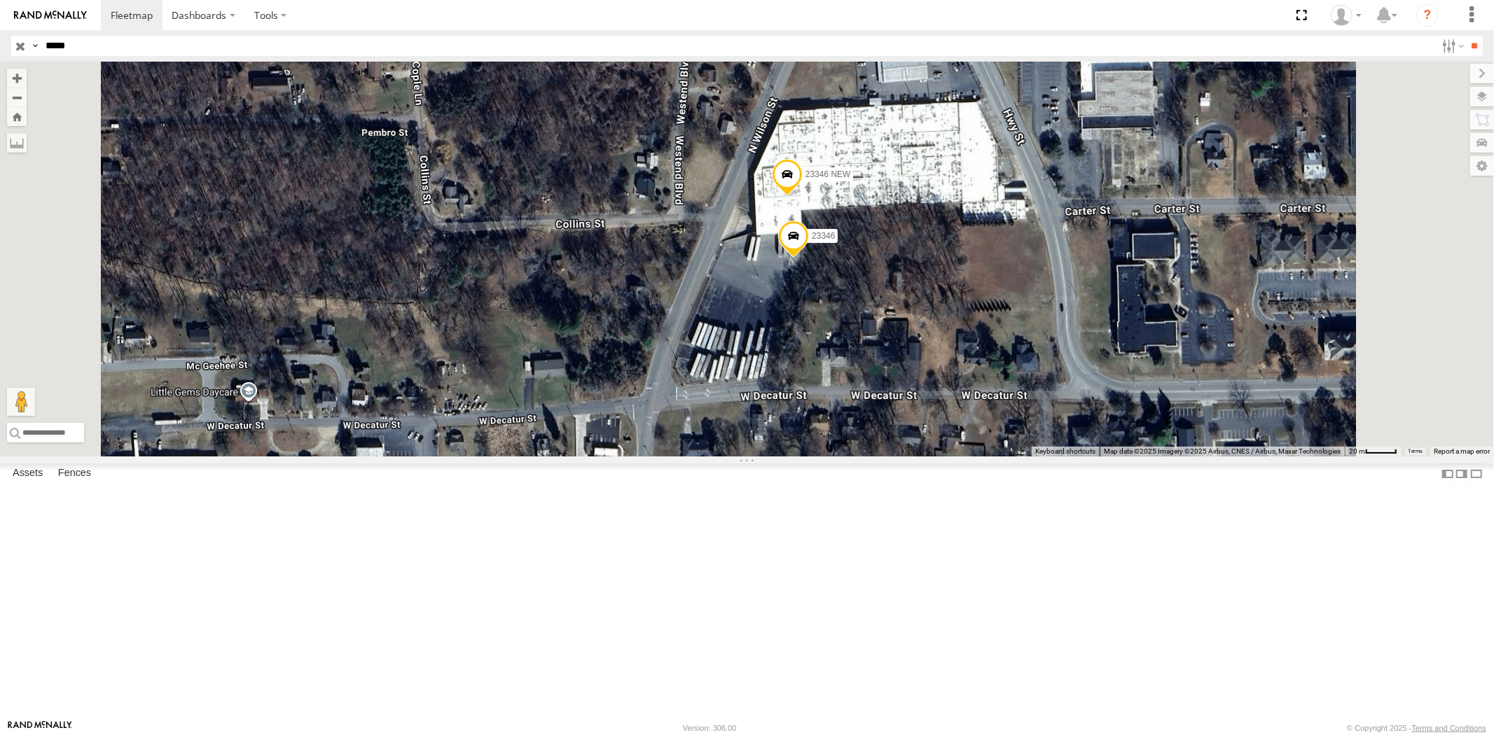
drag, startPoint x: 68, startPoint y: 39, endPoint x: 0, endPoint y: 44, distance: 68.2
click at [0, 40] on header "Search Query Asset ID Asset Label Registration Manufacturer Model VIN Job ID" at bounding box center [747, 46] width 1494 height 32
paste input "text"
click at [1466, 36] on input "**" at bounding box center [1474, 46] width 16 height 20
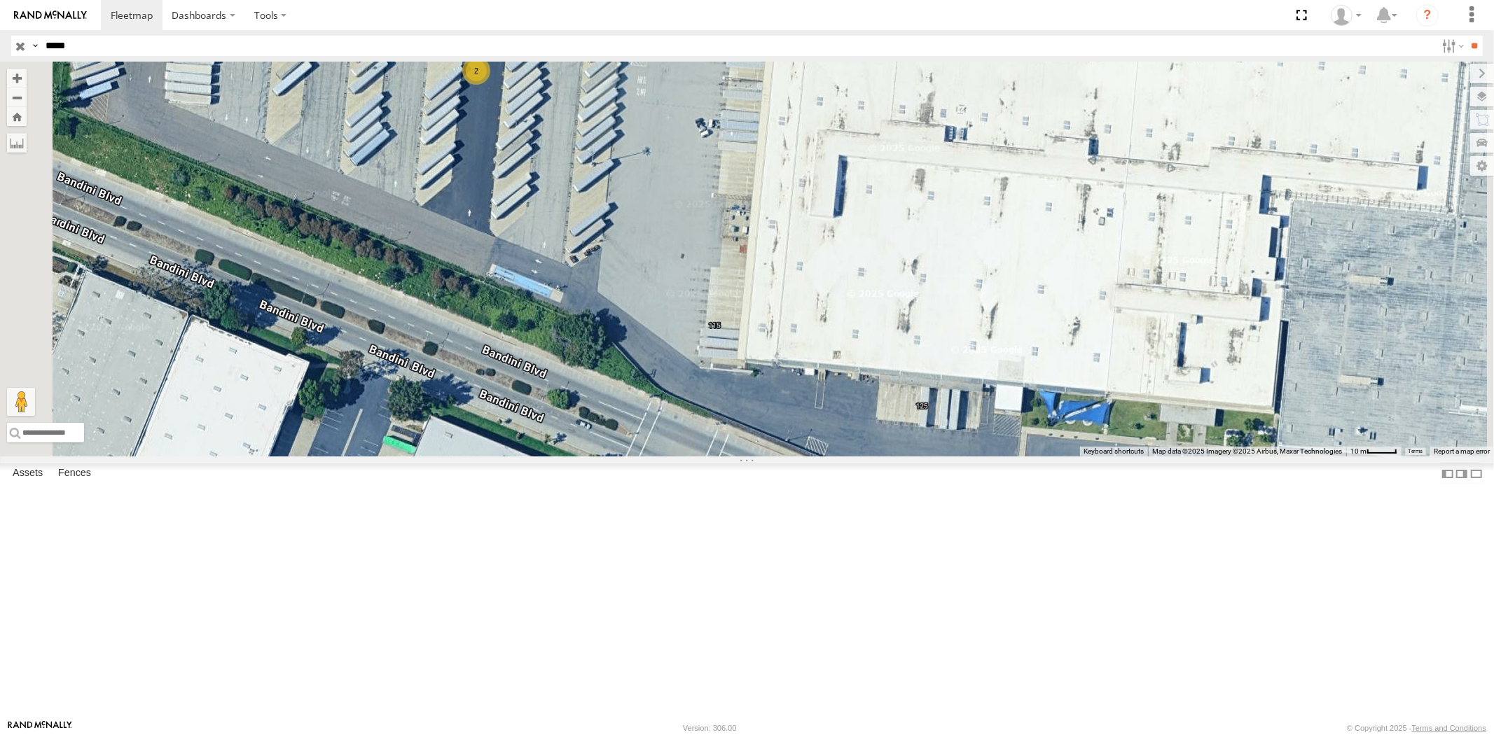
drag, startPoint x: 112, startPoint y: 53, endPoint x: 0, endPoint y: 45, distance: 112.3
click at [0, 43] on header "Search Query Asset ID Asset Label Registration Manufacturer Model VIN Job ID" at bounding box center [747, 46] width 1494 height 32
paste input "text"
click at [1466, 36] on input "**" at bounding box center [1474, 46] width 16 height 20
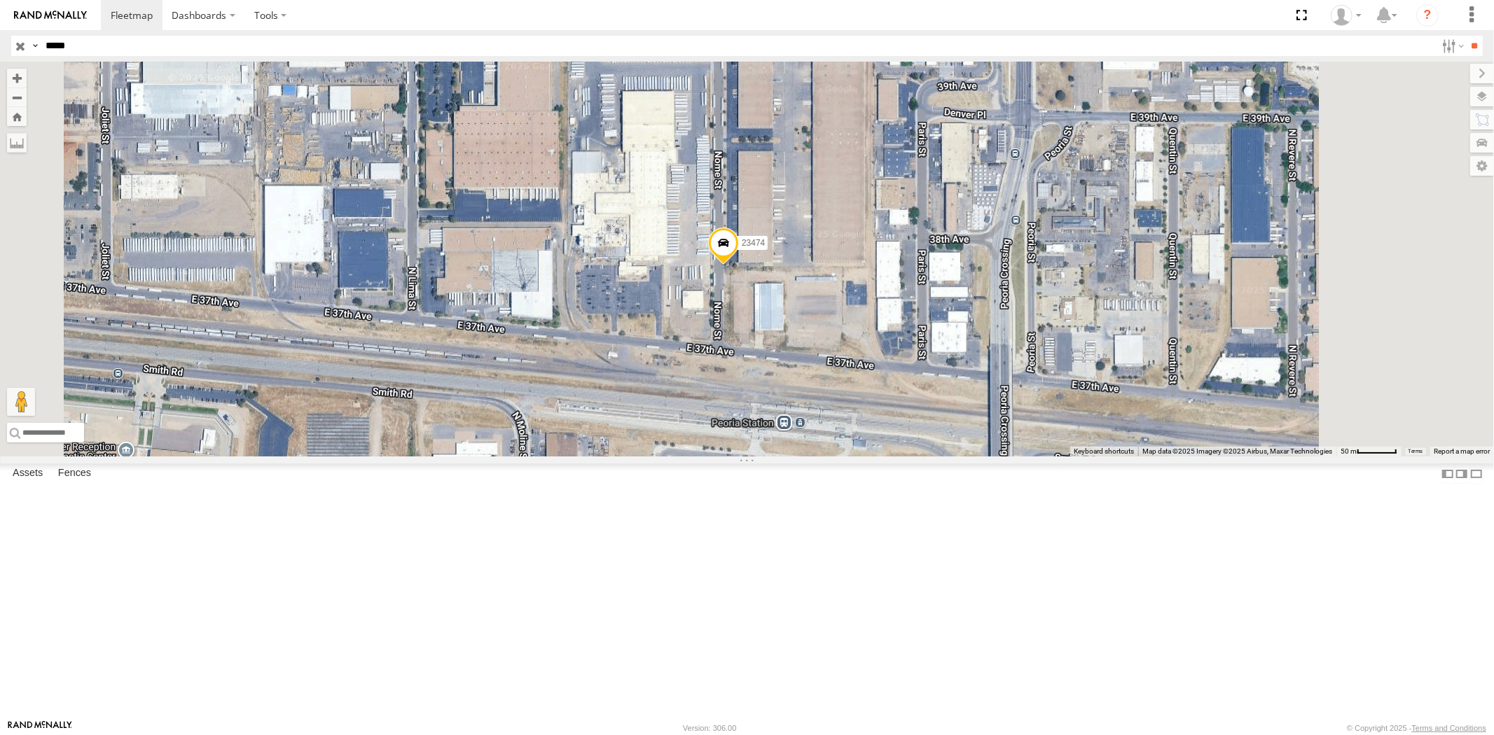
drag, startPoint x: 894, startPoint y: 220, endPoint x: 890, endPoint y: 324, distance: 104.4
click at [884, 312] on div "23474 23474 4G" at bounding box center [747, 259] width 1494 height 395
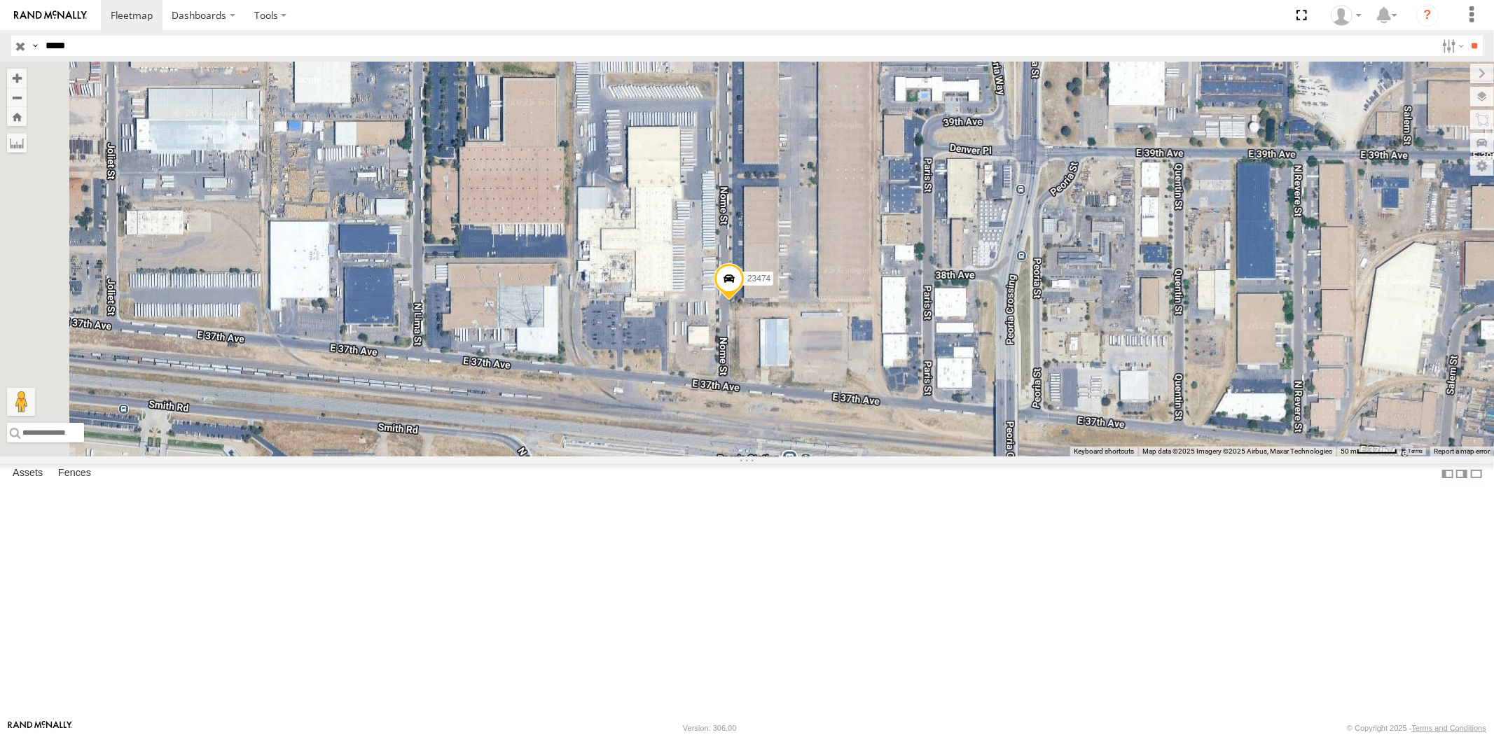
drag, startPoint x: 20, startPoint y: 39, endPoint x: 0, endPoint y: 39, distance: 19.6
click at [0, 39] on header "Search Query Asset ID Asset Label Registration Manufacturer Model VIN Job ID" at bounding box center [747, 46] width 1494 height 32
paste input "text"
click at [1466, 36] on input "**" at bounding box center [1474, 46] width 16 height 20
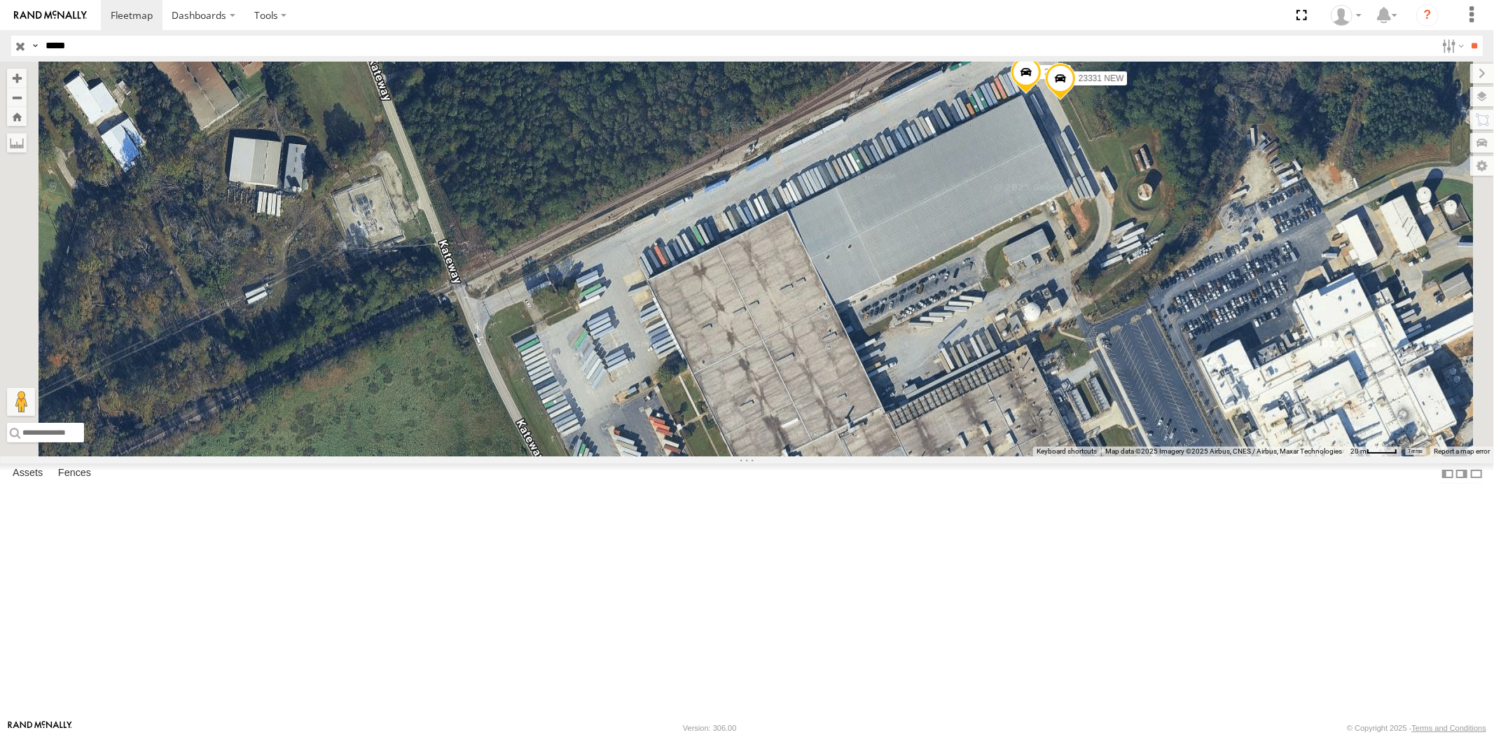
drag, startPoint x: 122, startPoint y: 51, endPoint x: 0, endPoint y: 47, distance: 121.9
click at [0, 47] on header "Search Query Asset ID Asset Label Registration Manufacturer Model VIN Job ID" at bounding box center [747, 46] width 1494 height 32
paste input "text"
click at [1466, 36] on input "**" at bounding box center [1474, 46] width 16 height 20
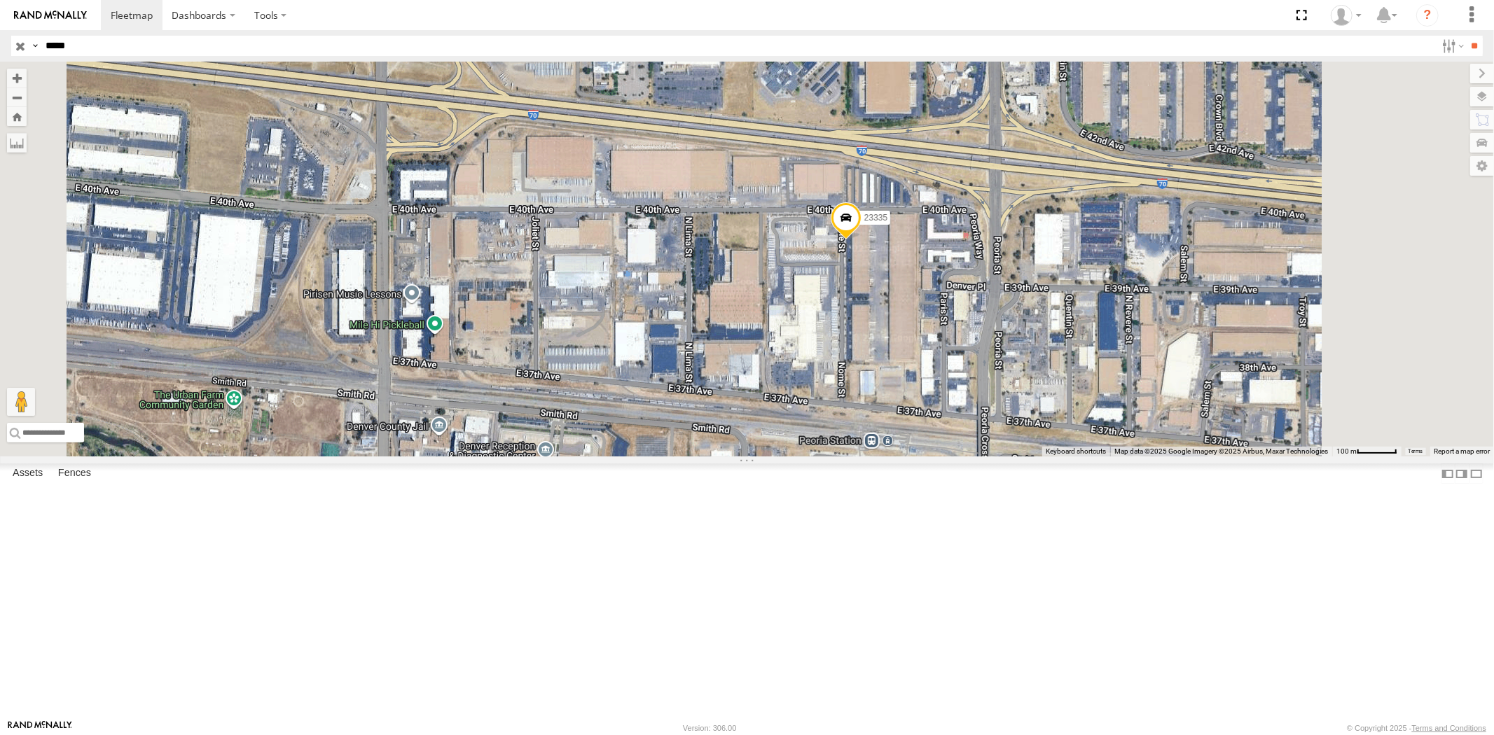
drag, startPoint x: 27, startPoint y: 45, endPoint x: 0, endPoint y: 43, distance: 26.6
click at [0, 44] on header "Search Query Asset ID Asset Label Registration Manufacturer Model VIN Job ID" at bounding box center [747, 46] width 1494 height 32
paste input "text"
click at [1466, 36] on input "**" at bounding box center [1474, 46] width 16 height 20
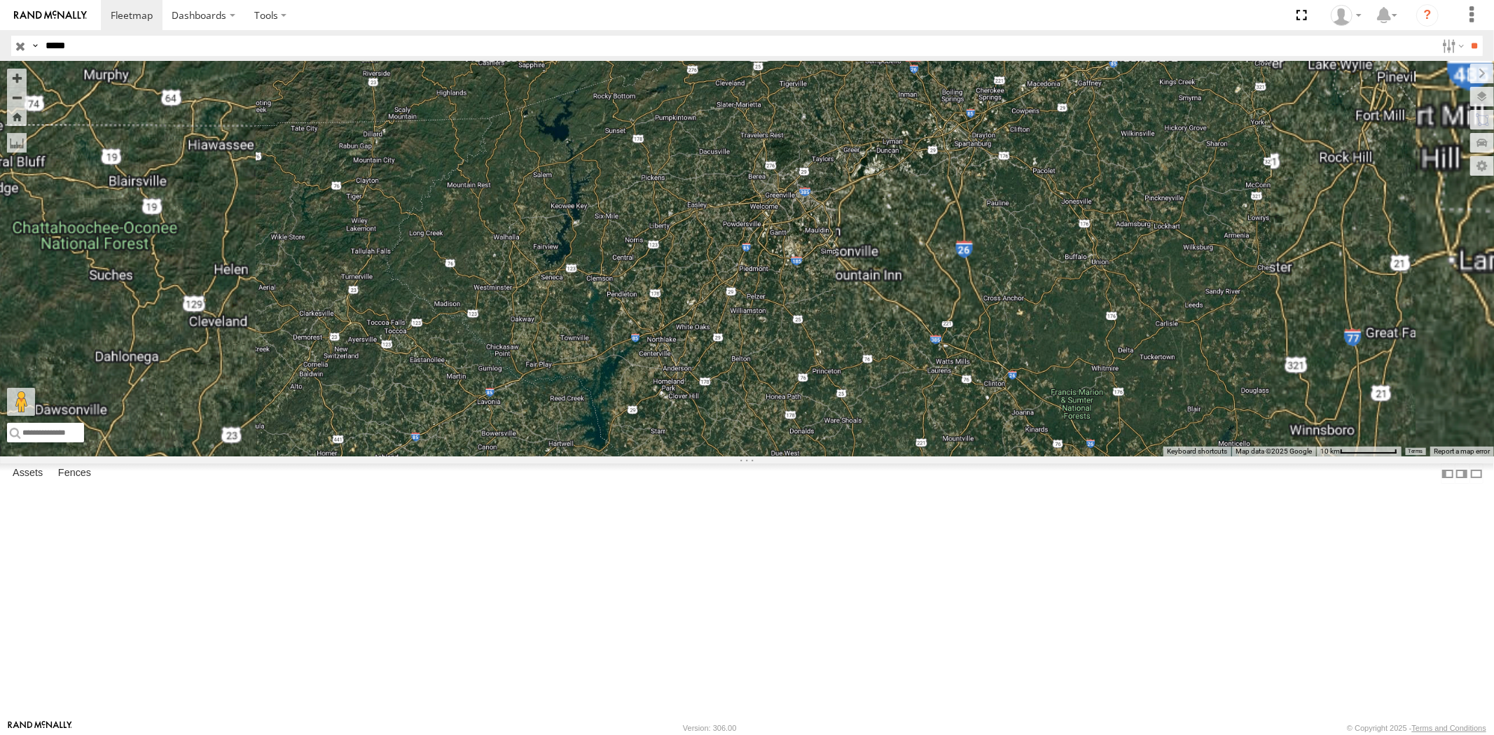
drag, startPoint x: 1043, startPoint y: 447, endPoint x: 1049, endPoint y: 492, distance: 45.2
click at [1040, 407] on div "23480 4G 23480" at bounding box center [747, 259] width 1494 height 395
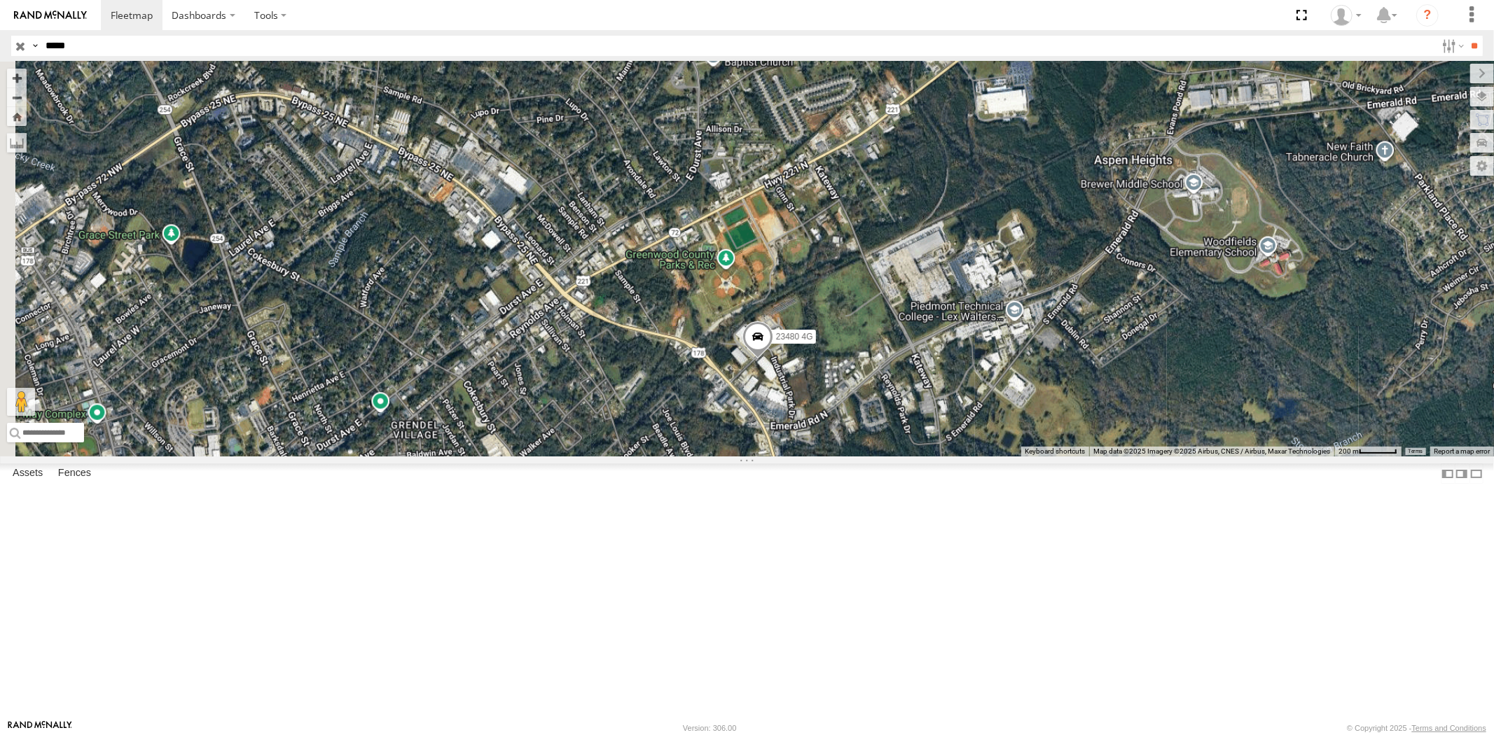
drag, startPoint x: 938, startPoint y: 336, endPoint x: 943, endPoint y: 321, distance: 16.0
click at [941, 322] on div "23480 4G 23480" at bounding box center [747, 259] width 1494 height 395
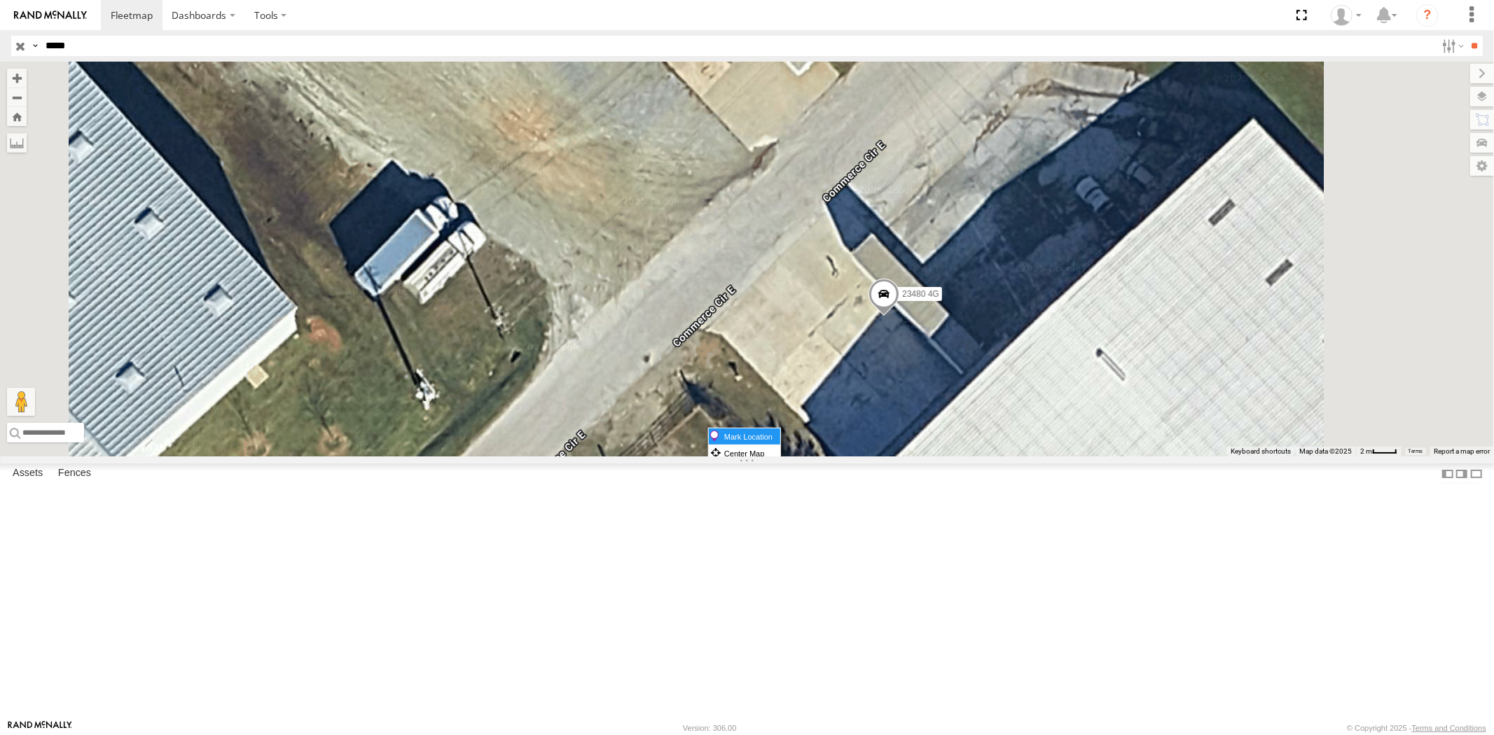
click at [780, 431] on label "Mark Location" at bounding box center [744, 437] width 71 height 16
click at [898, 297] on span at bounding box center [883, 278] width 31 height 38
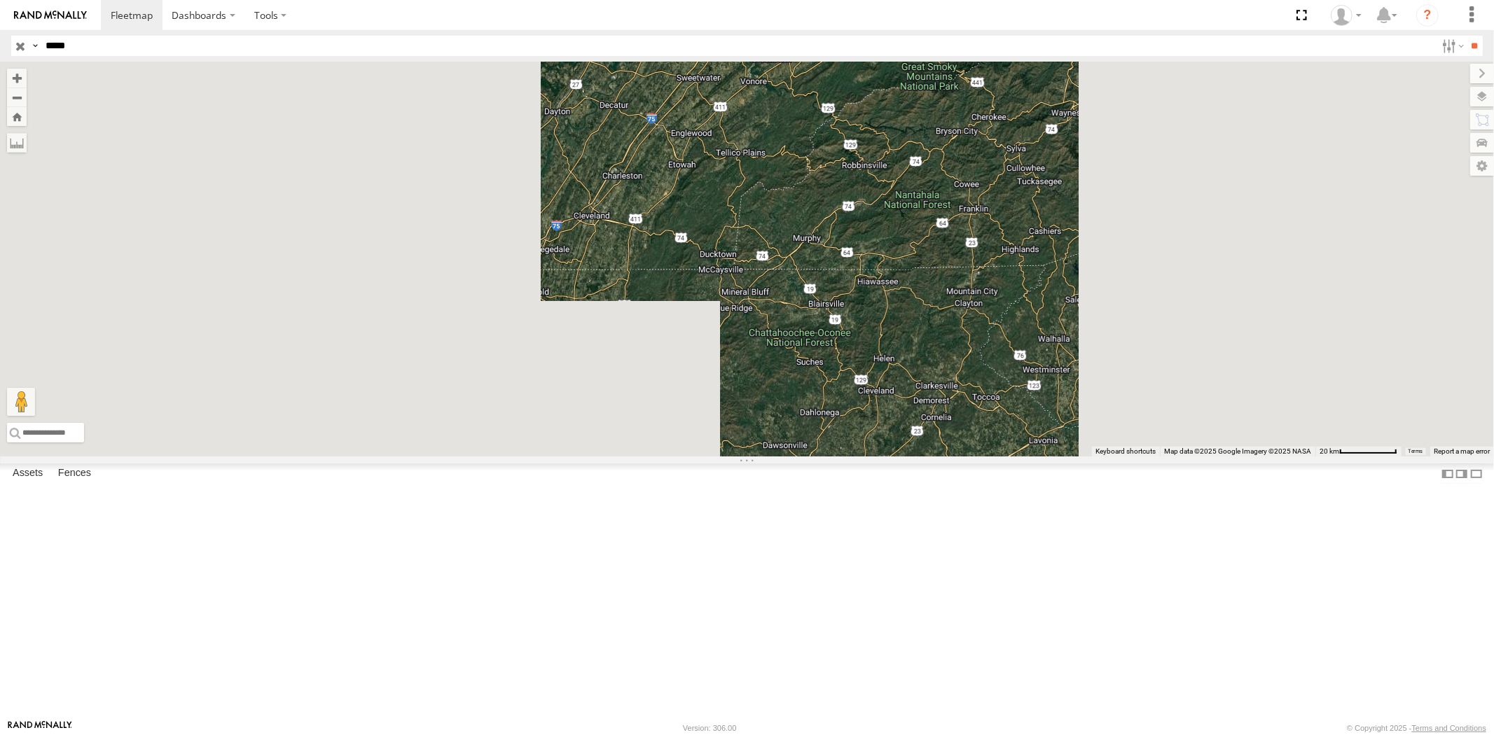
click at [20, 43] on div "Search Query Asset ID Asset Label Registration Manufacturer Model VIN Job ID Dr…" at bounding box center [738, 46] width 1455 height 20
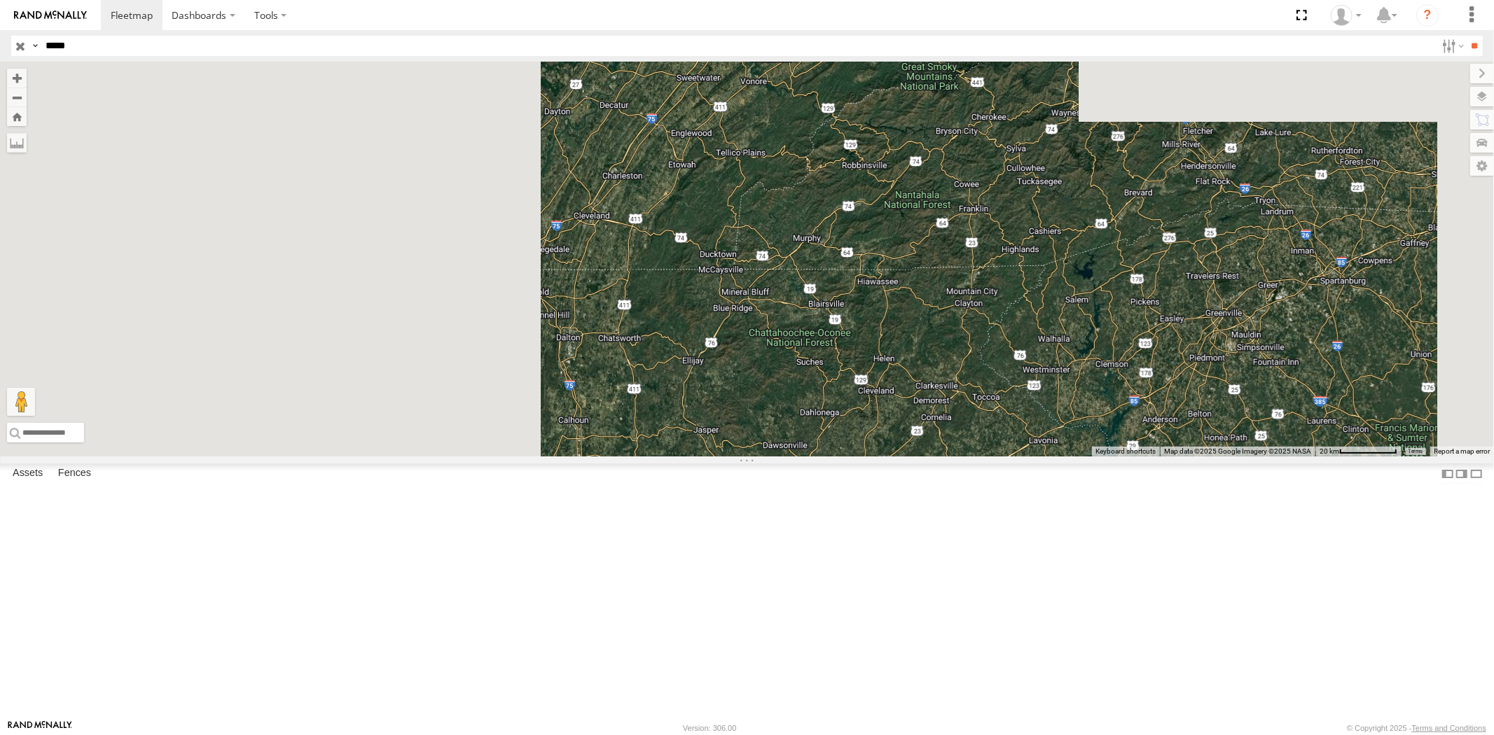
click at [1466, 36] on input "**" at bounding box center [1474, 46] width 16 height 20
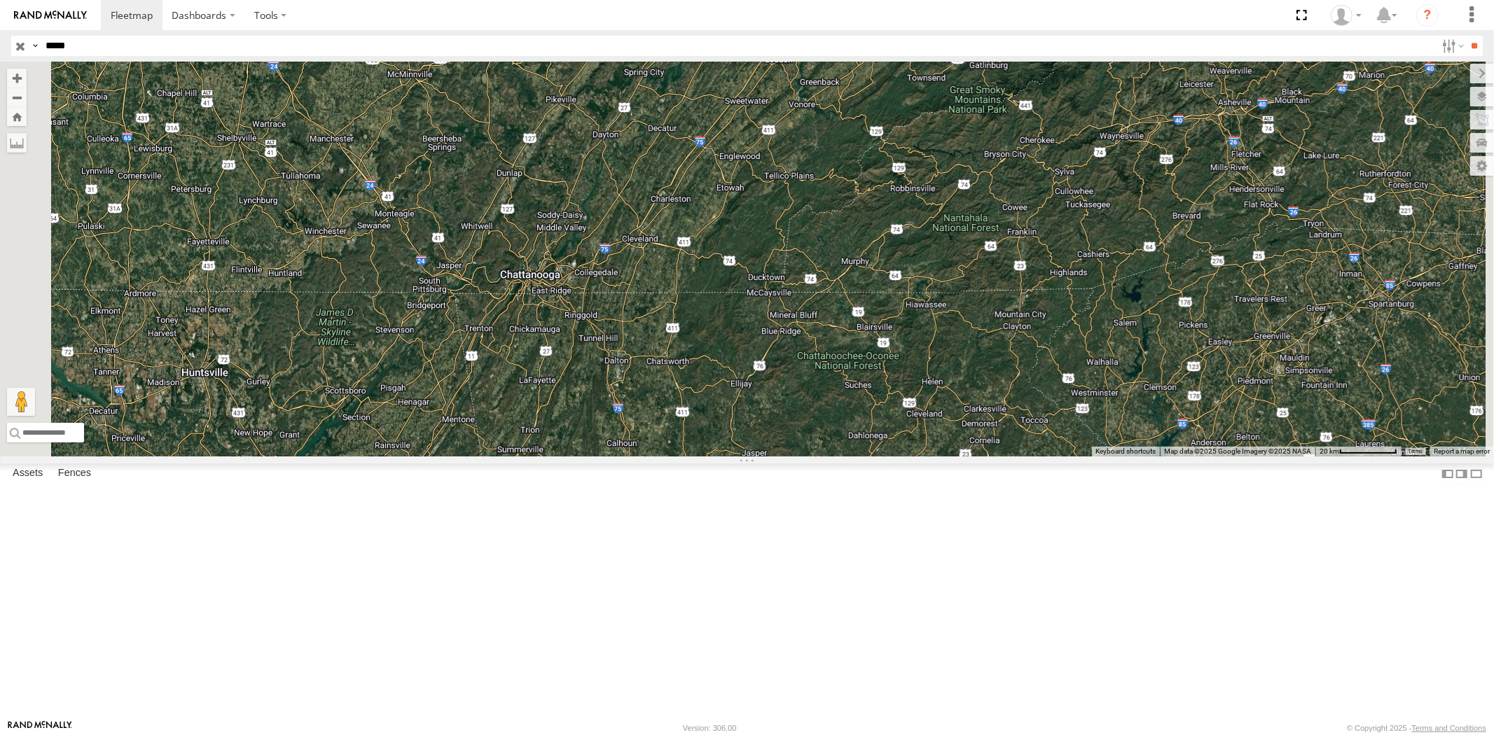
click at [0, 0] on div "23480 4G All Assets" at bounding box center [0, 0] width 0 height 0
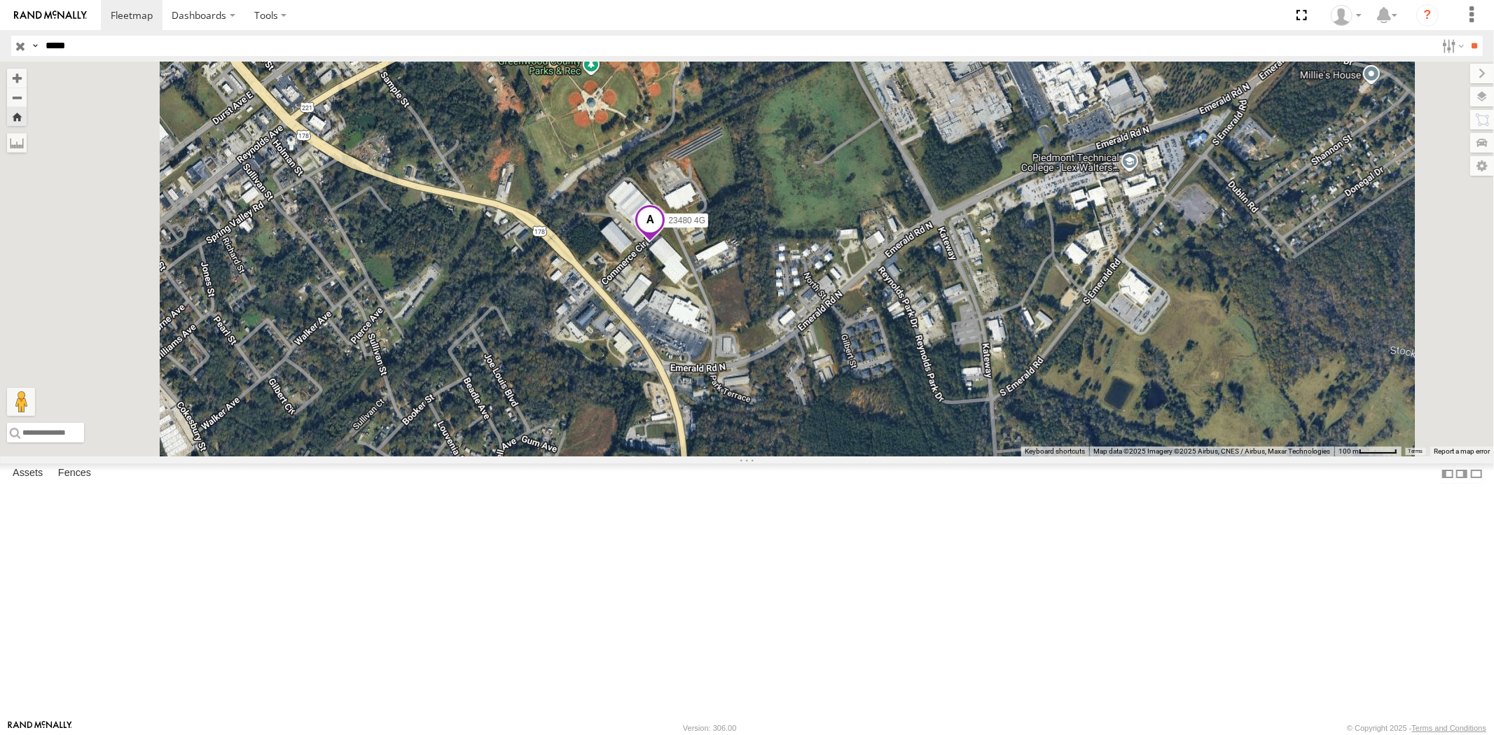
click at [807, 355] on div "23480 4G" at bounding box center [747, 259] width 1494 height 395
click at [665, 242] on span at bounding box center [649, 223] width 31 height 38
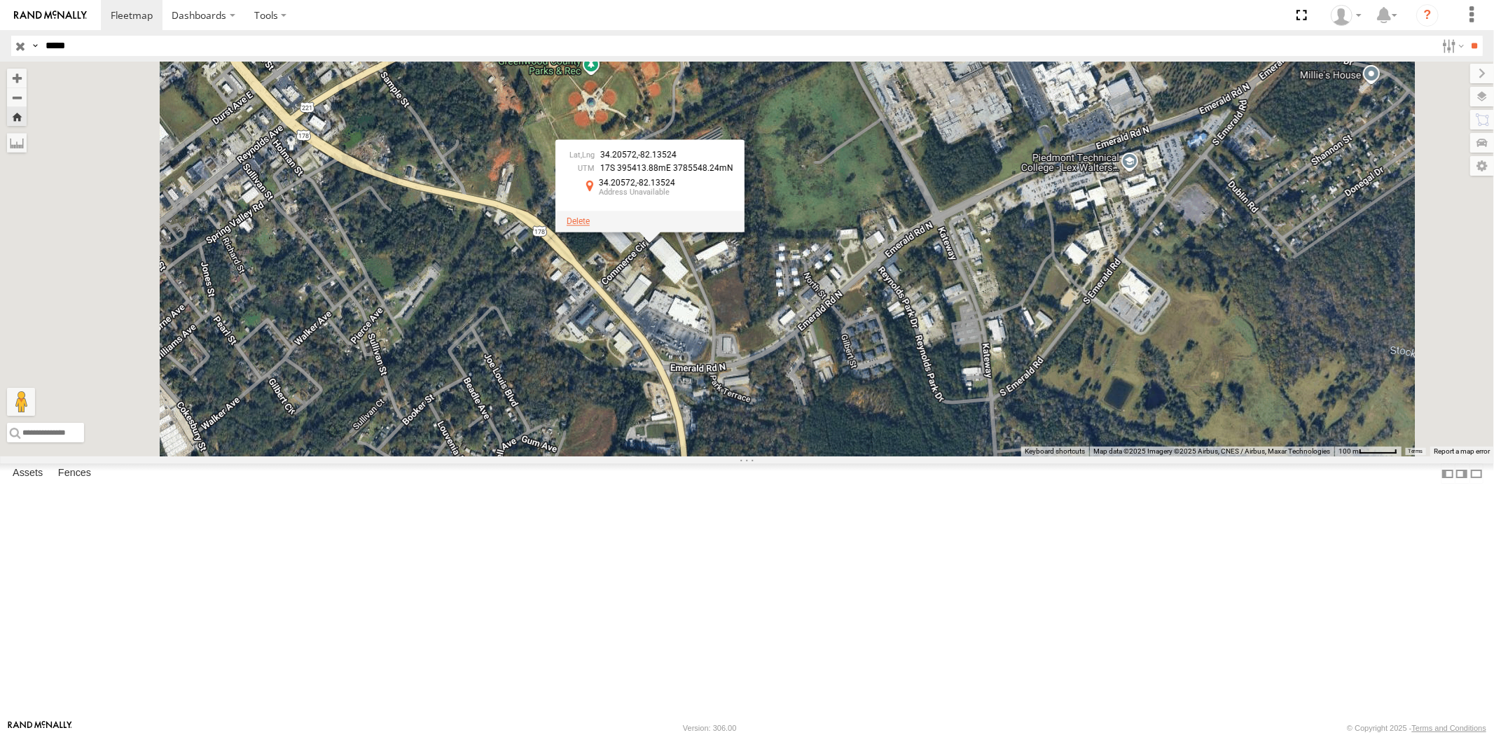
click at [590, 226] on span at bounding box center [578, 221] width 23 height 10
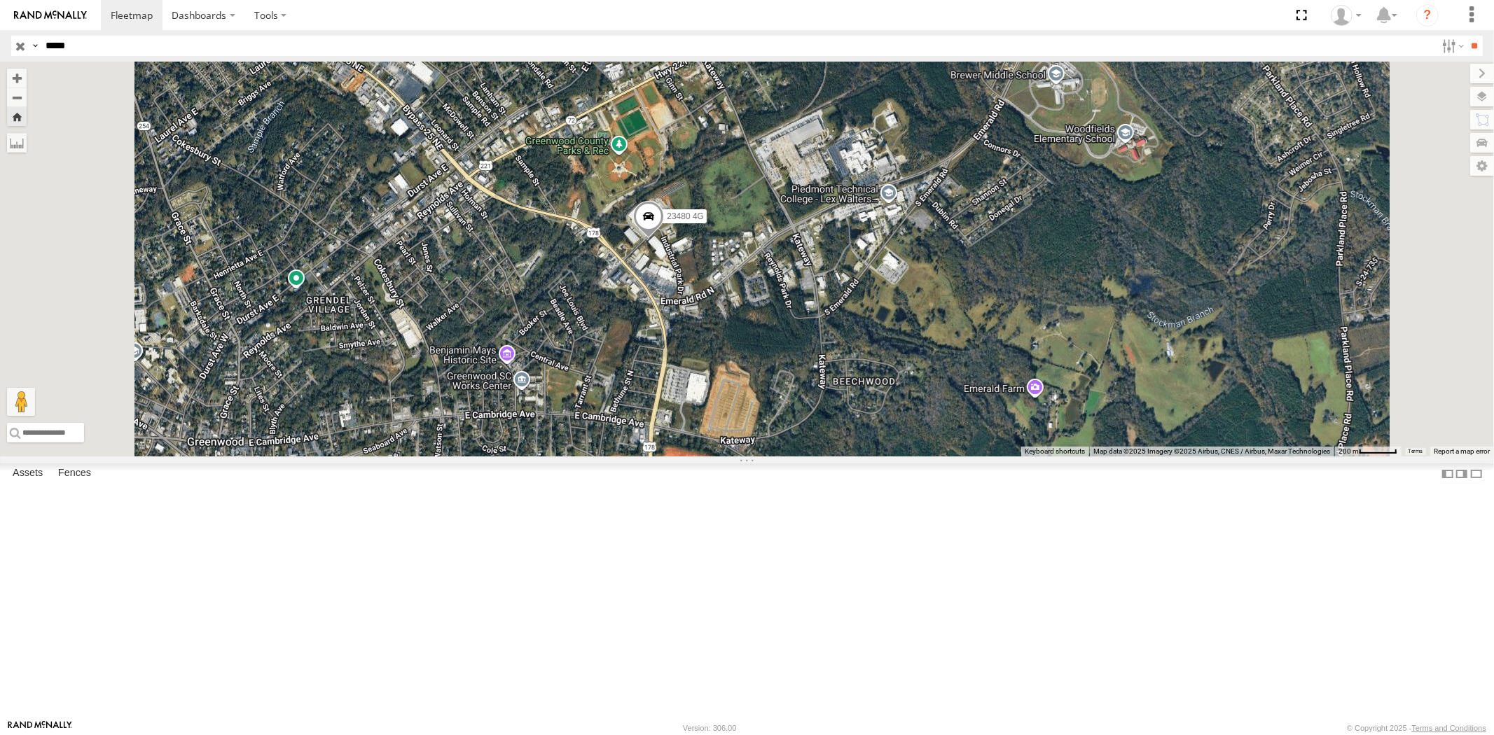
drag, startPoint x: 95, startPoint y: 48, endPoint x: 0, endPoint y: 50, distance: 94.6
click at [0, 50] on header "Search Query Asset ID Asset Label Registration Manufacturer Model VIN Job ID" at bounding box center [747, 46] width 1494 height 32
paste input "text"
click at [1466, 36] on input "**" at bounding box center [1474, 46] width 16 height 20
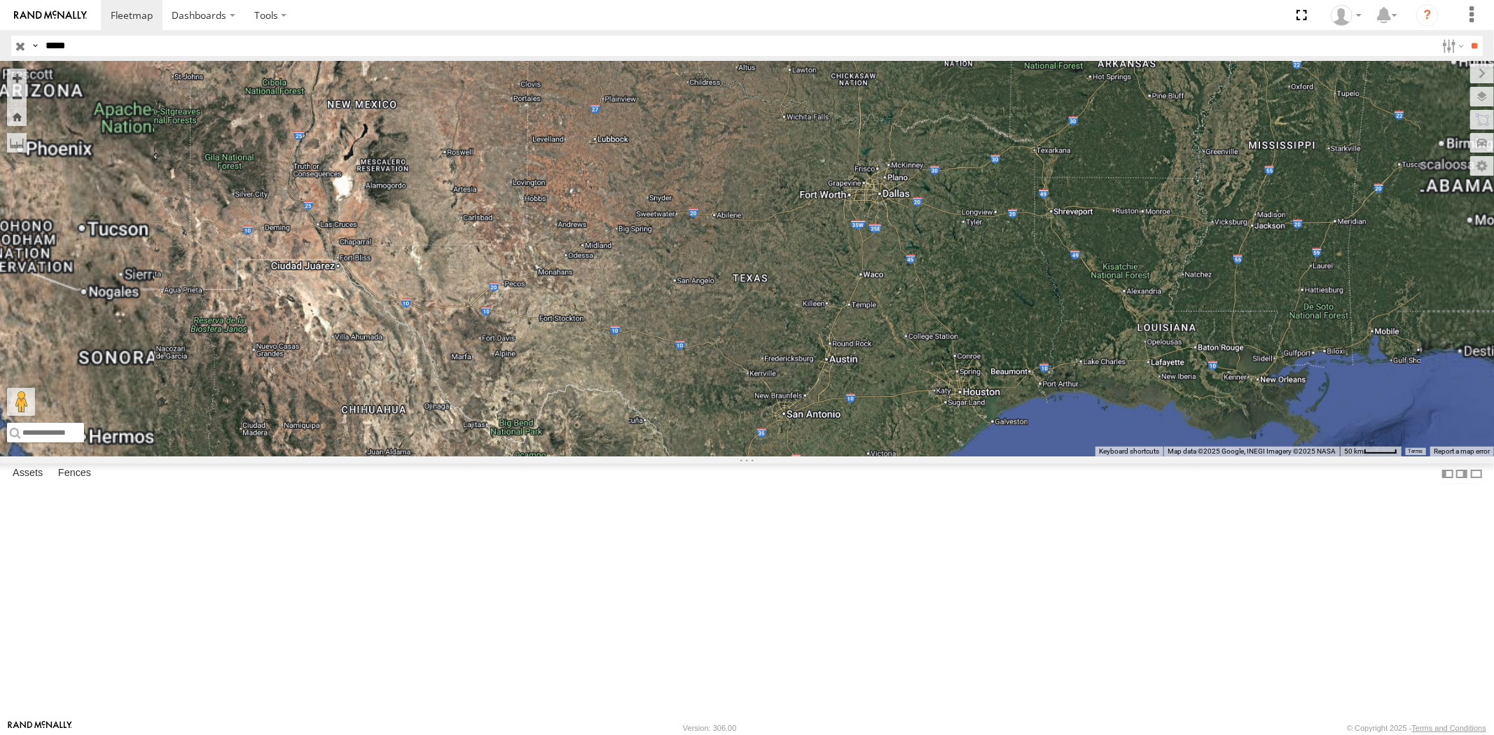
drag, startPoint x: 1366, startPoint y: 431, endPoint x: 1153, endPoint y: 366, distance: 222.0
click at [1153, 366] on div "23469 4G" at bounding box center [747, 259] width 1494 height 395
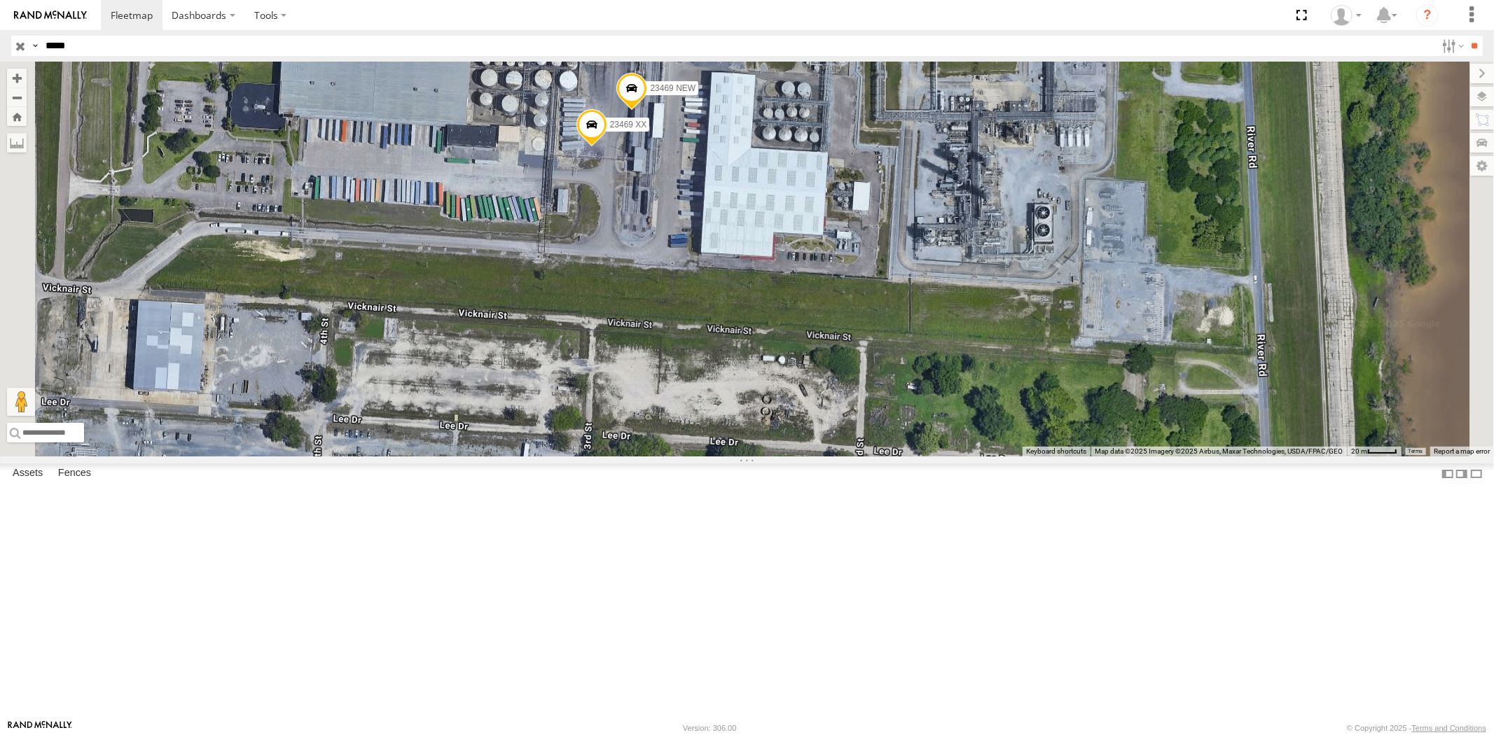
drag, startPoint x: 790, startPoint y: 231, endPoint x: 787, endPoint y: 352, distance: 121.2
click at [647, 111] on span at bounding box center [631, 92] width 31 height 38
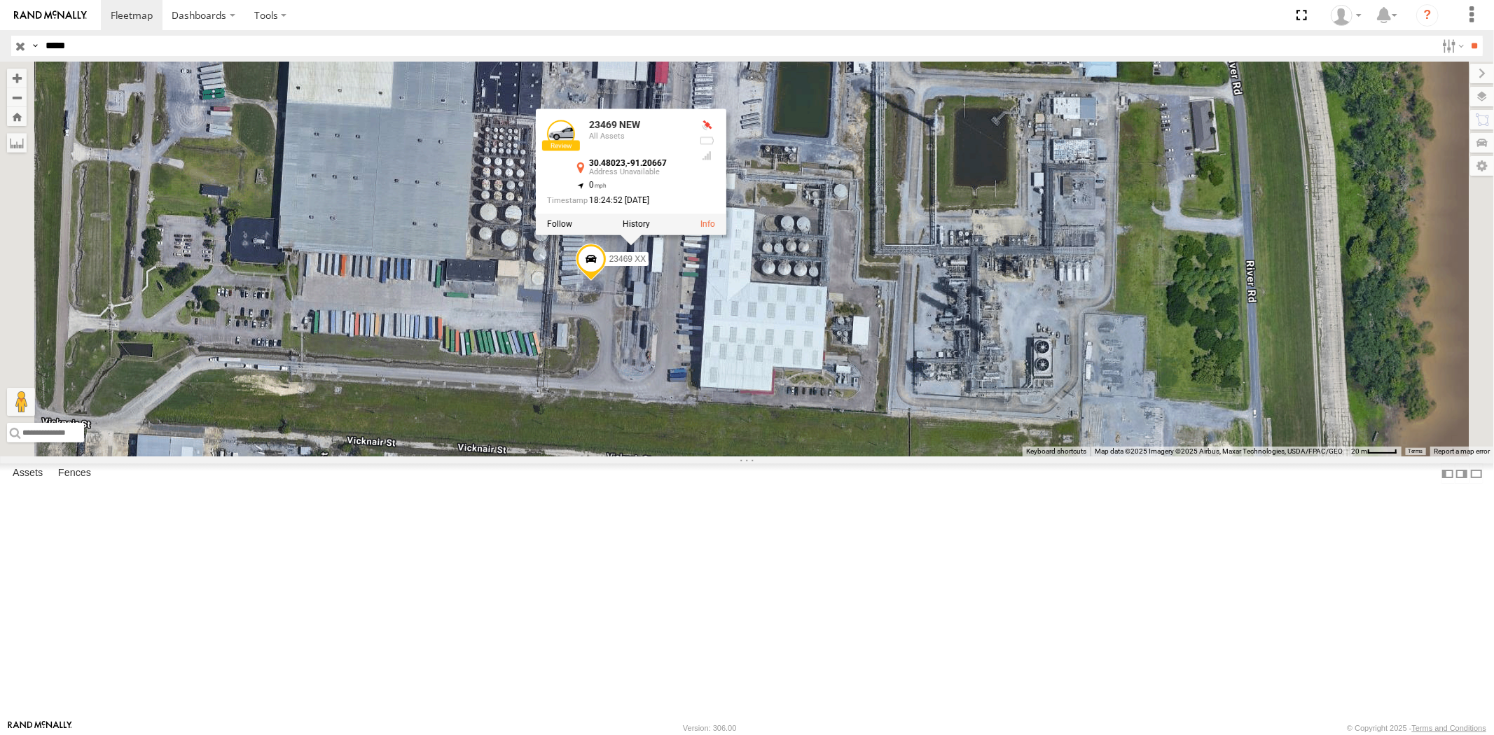
click at [919, 417] on div "23469 4G 23469 NEW 23469 XX 23469 NEW All Assets 30.48023 , -91.20667 0 18:24:5…" at bounding box center [747, 259] width 1494 height 395
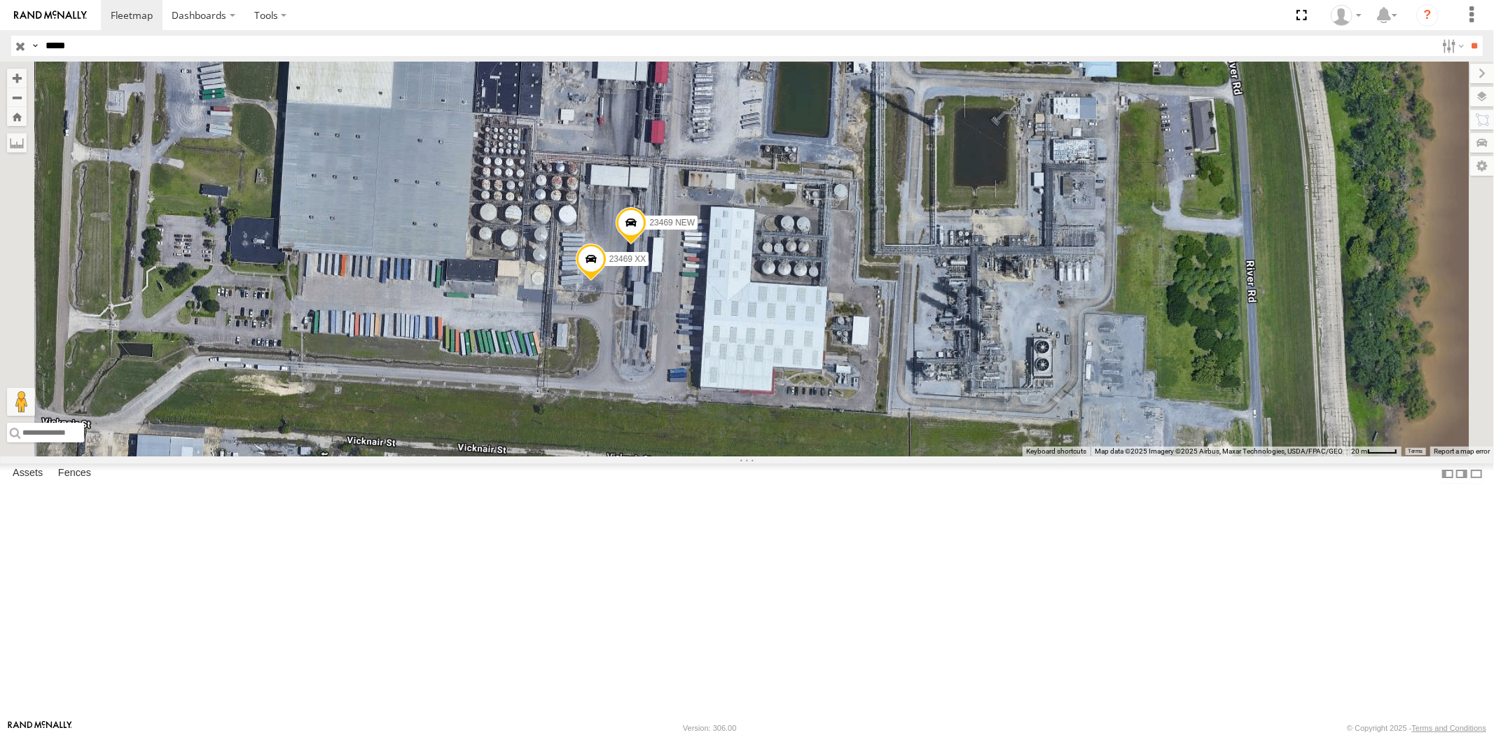
drag, startPoint x: 102, startPoint y: 47, endPoint x: 10, endPoint y: 42, distance: 91.9
click at [26, 47] on div "Search Query Asset ID Asset Label Registration Manufacturer Model VIN Job ID Dr…" at bounding box center [738, 46] width 1455 height 20
paste input "text"
click at [1466, 36] on input "**" at bounding box center [1474, 46] width 16 height 20
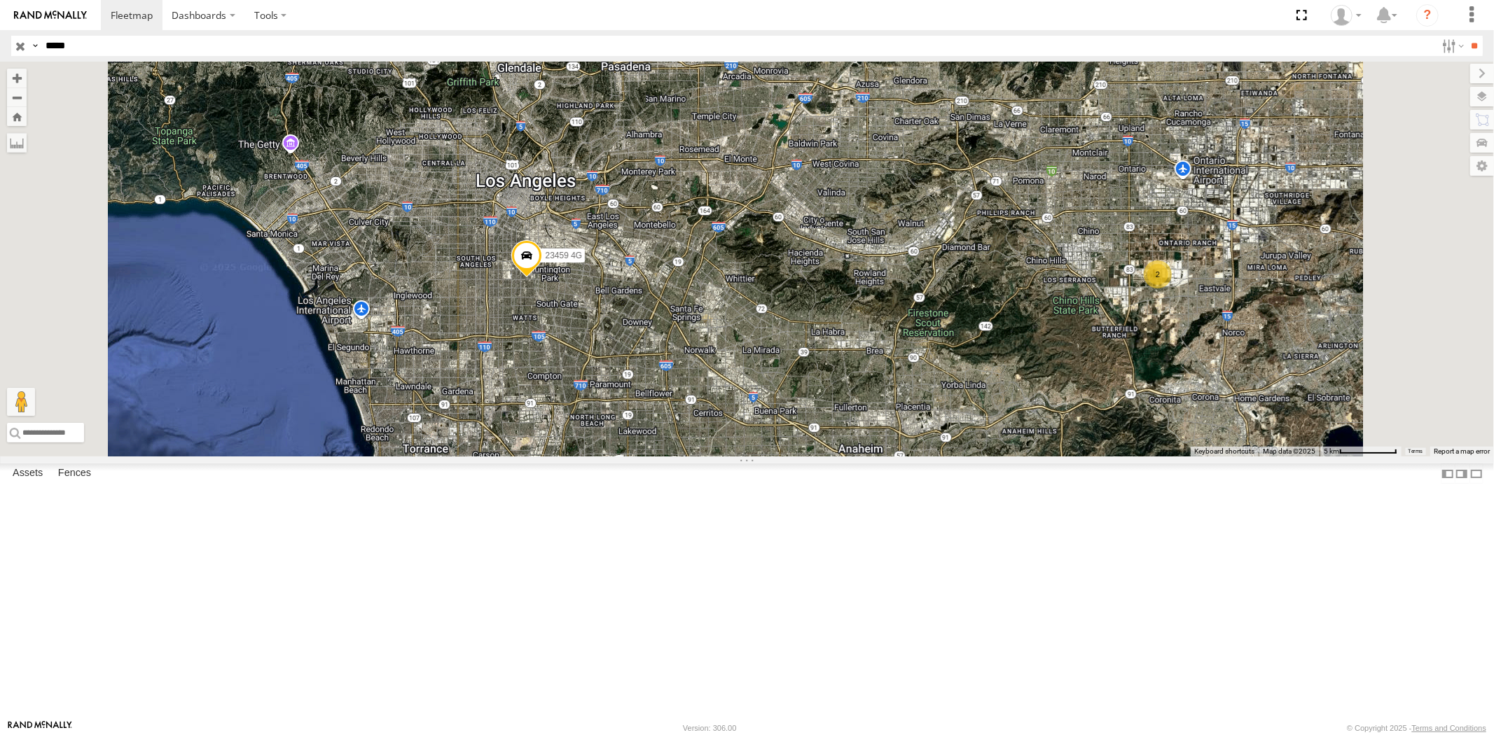
click at [0, 0] on div "All Assets" at bounding box center [0, 0] width 0 height 0
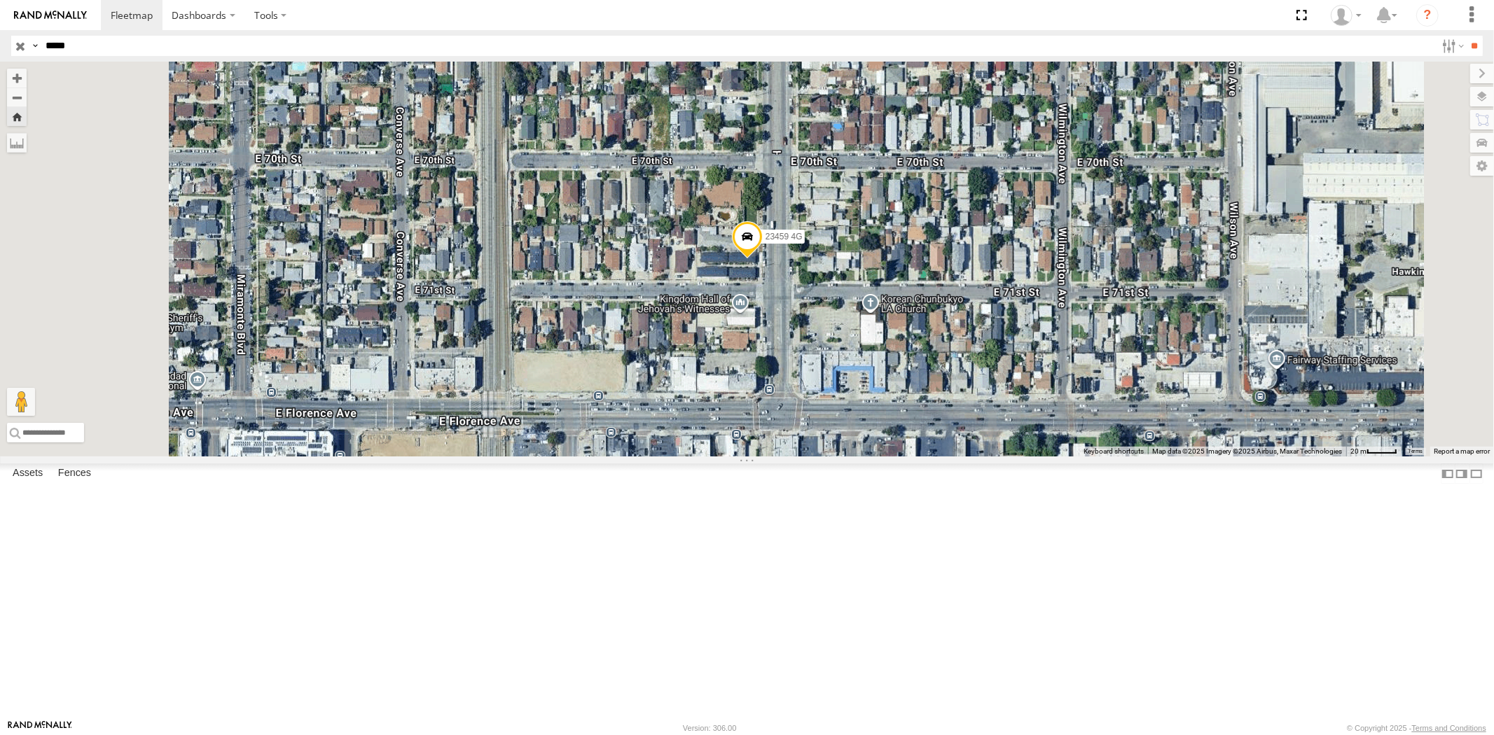
click at [0, 0] on div "23459 NEW" at bounding box center [0, 0] width 0 height 0
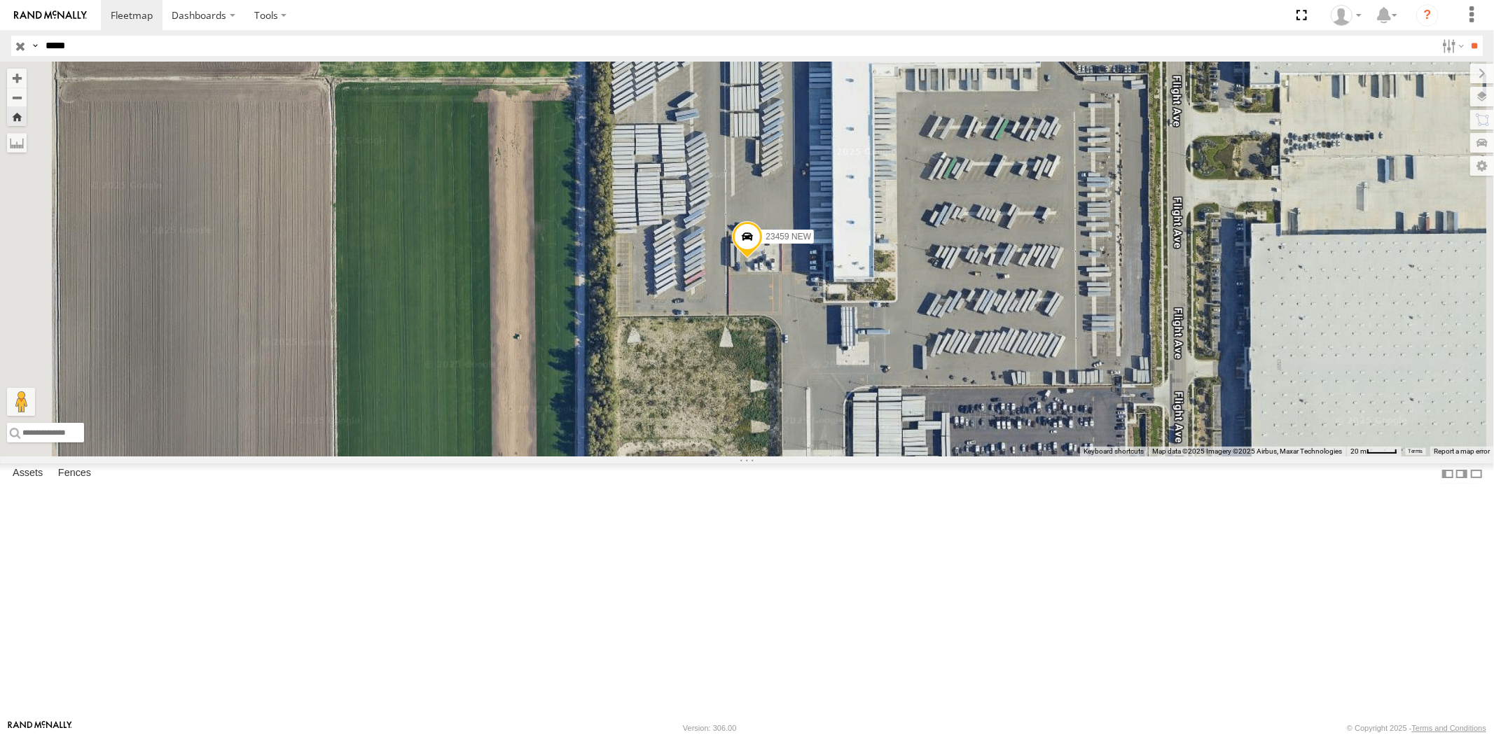
drag, startPoint x: 123, startPoint y: 51, endPoint x: 0, endPoint y: 48, distance: 123.3
click at [0, 48] on header "Search Query Asset ID Asset Label Registration Manufacturer Model VIN Job ID" at bounding box center [747, 46] width 1494 height 32
paste input "text"
click at [1466, 36] on input "**" at bounding box center [1474, 46] width 16 height 20
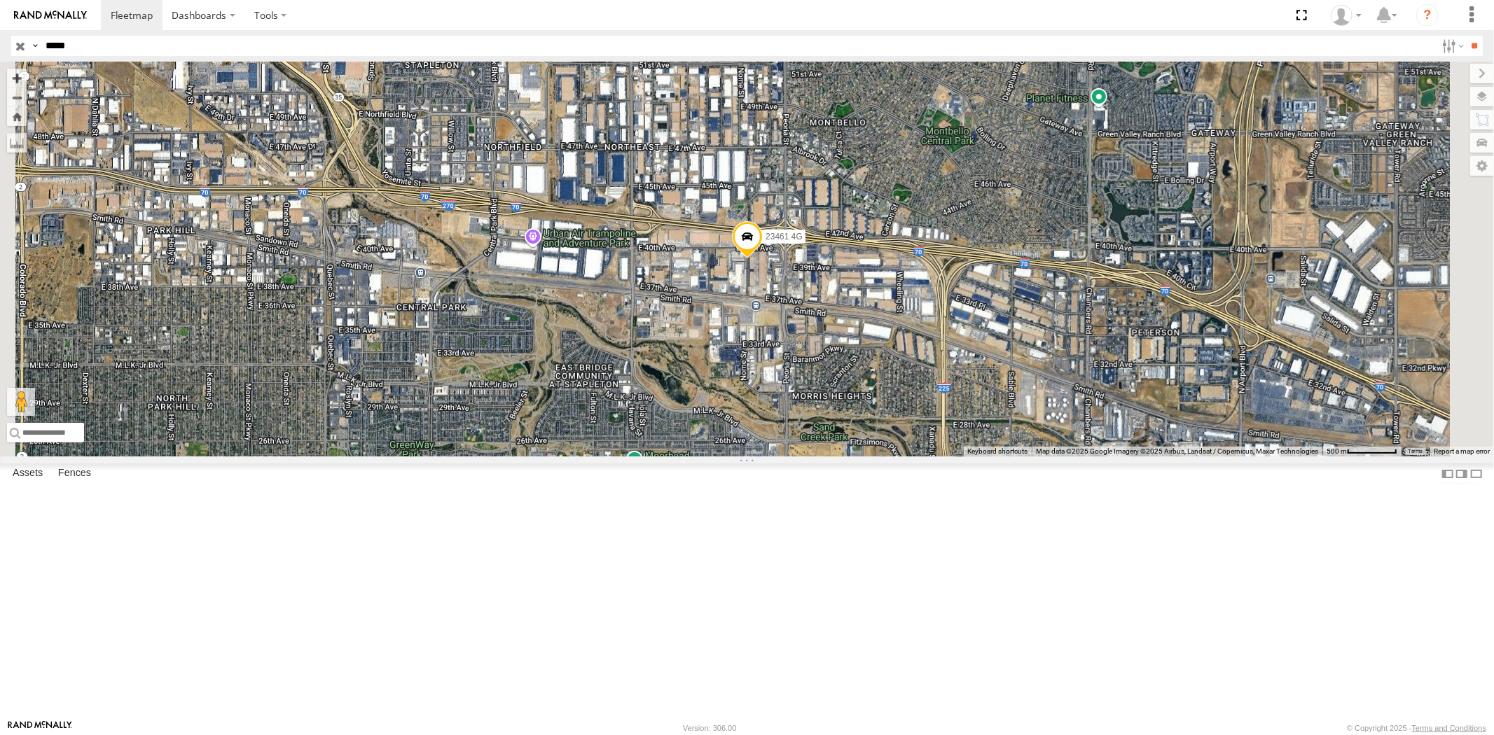
drag, startPoint x: 102, startPoint y: 52, endPoint x: 0, endPoint y: 49, distance: 101.6
click at [0, 49] on header "Search Query Asset ID Asset Label Registration Manufacturer Model VIN Job ID" at bounding box center [747, 46] width 1494 height 32
paste input "text"
click at [1466, 36] on input "**" at bounding box center [1474, 46] width 16 height 20
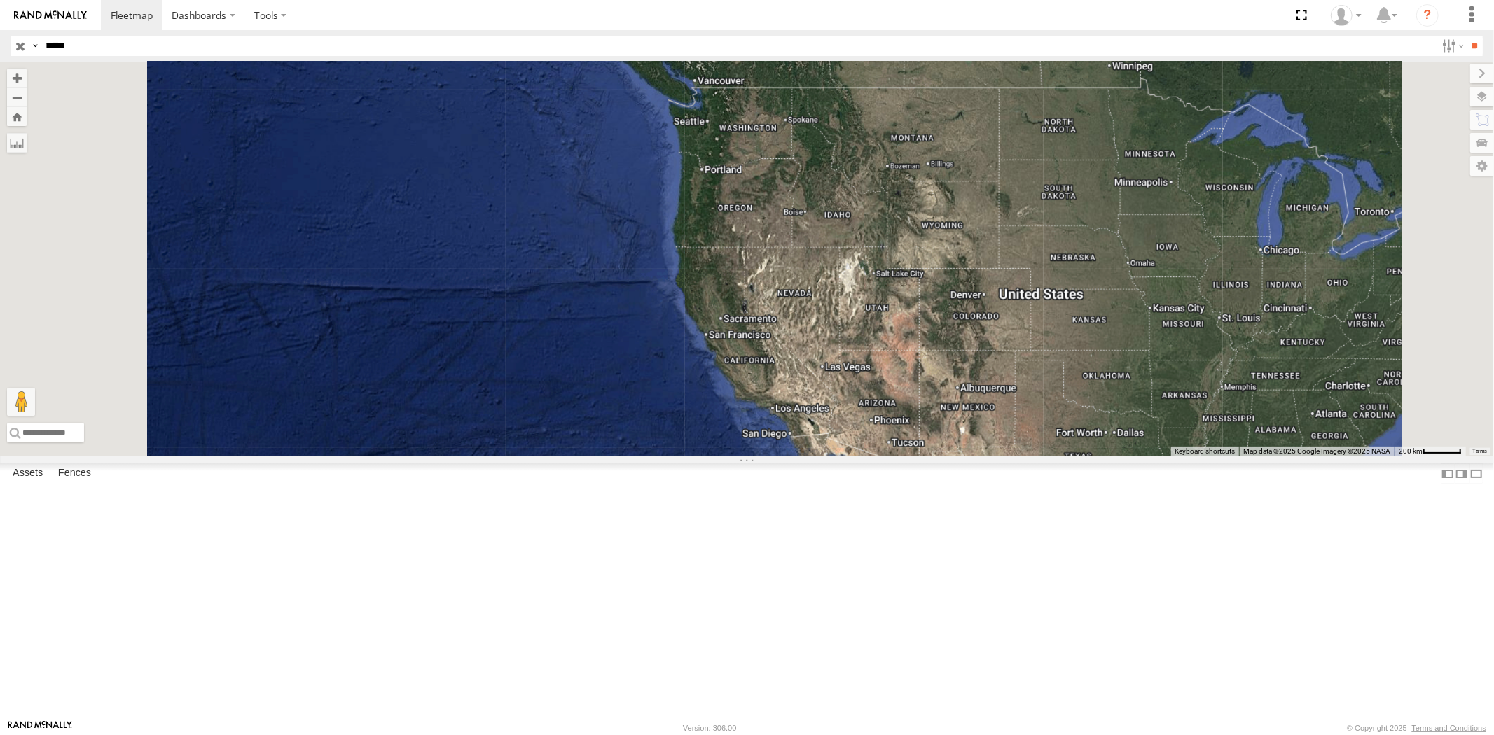
click at [976, 378] on div at bounding box center [747, 259] width 1494 height 395
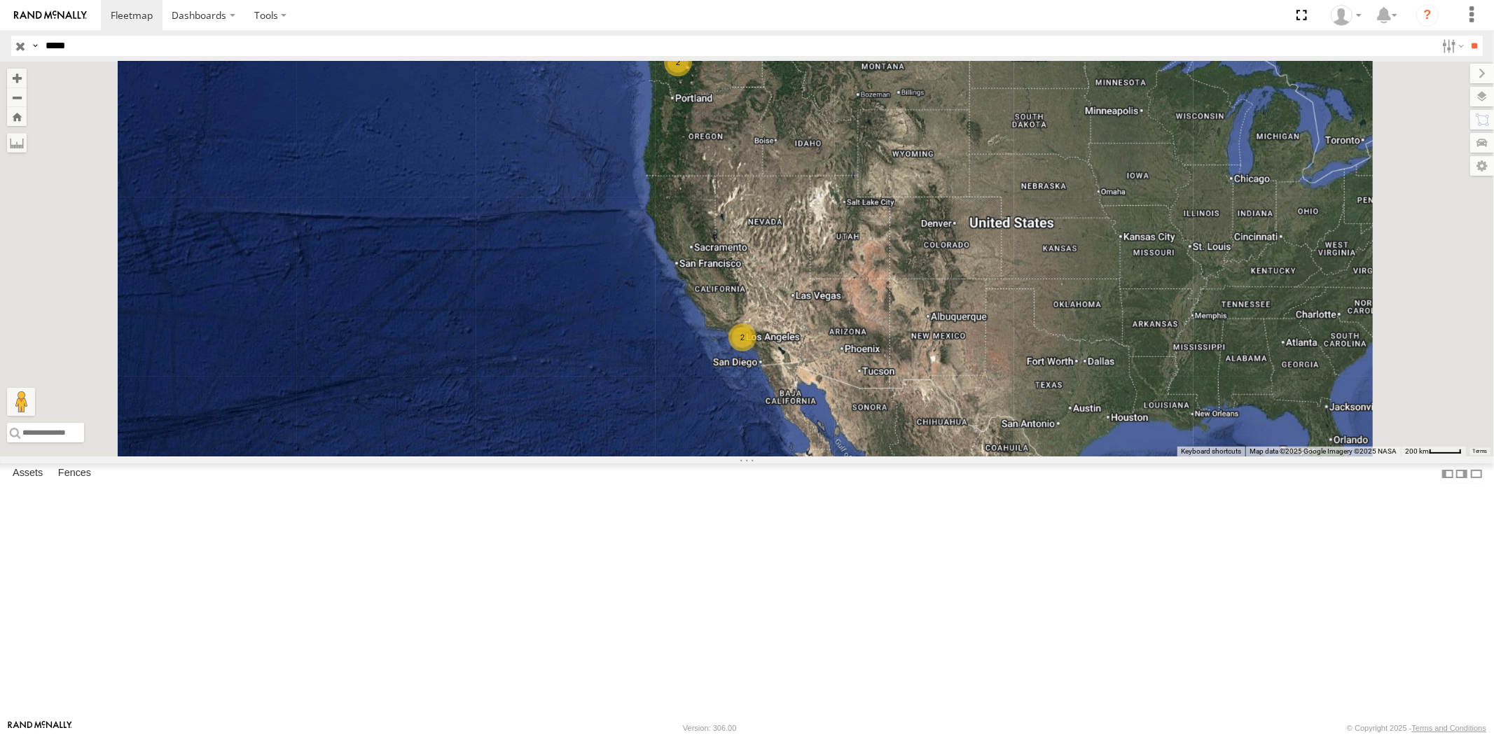
drag, startPoint x: 923, startPoint y: 324, endPoint x: 929, endPoint y: 368, distance: 44.6
click at [929, 368] on div "2 2" at bounding box center [747, 259] width 1494 height 395
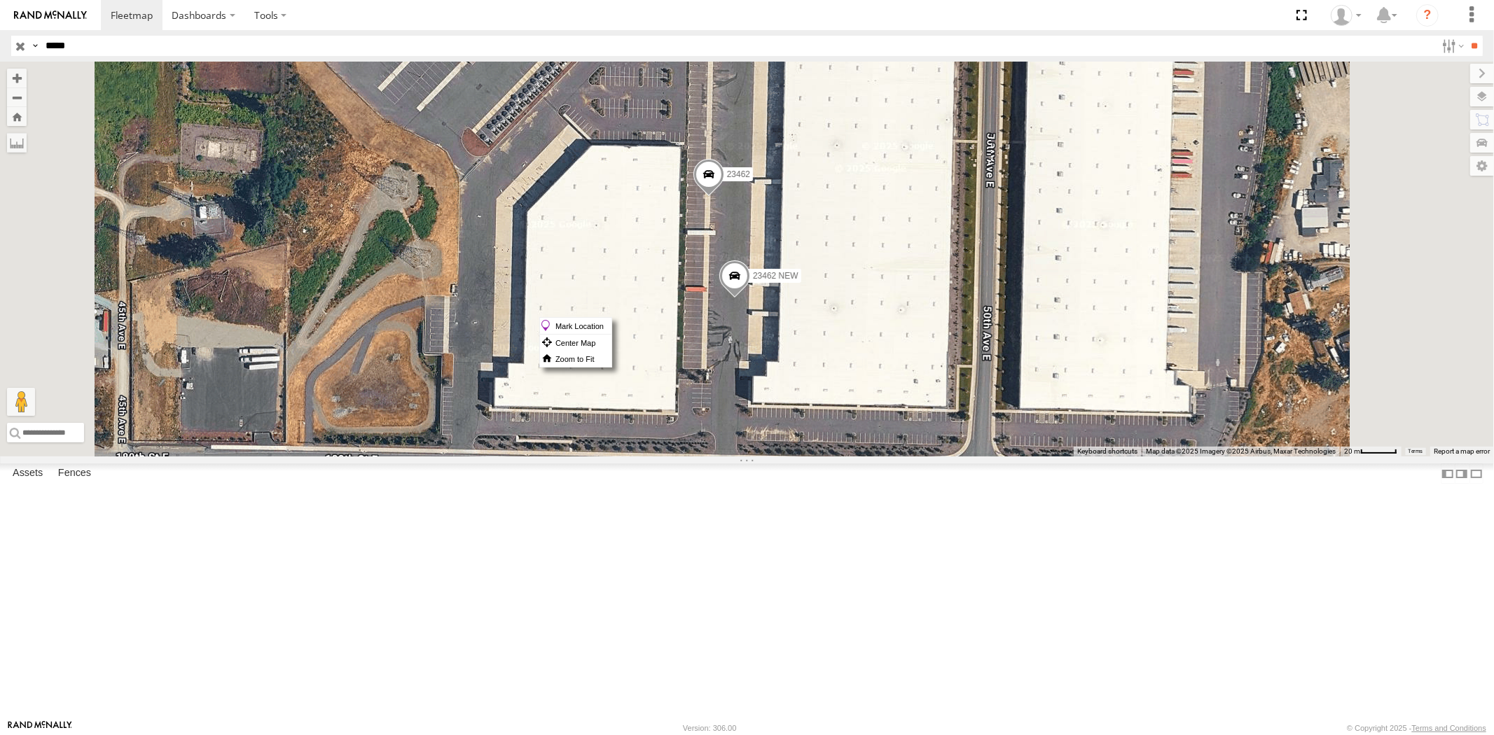
drag, startPoint x: 889, startPoint y: 317, endPoint x: 883, endPoint y: 309, distance: 10.5
click at [723, 197] on span at bounding box center [708, 178] width 31 height 38
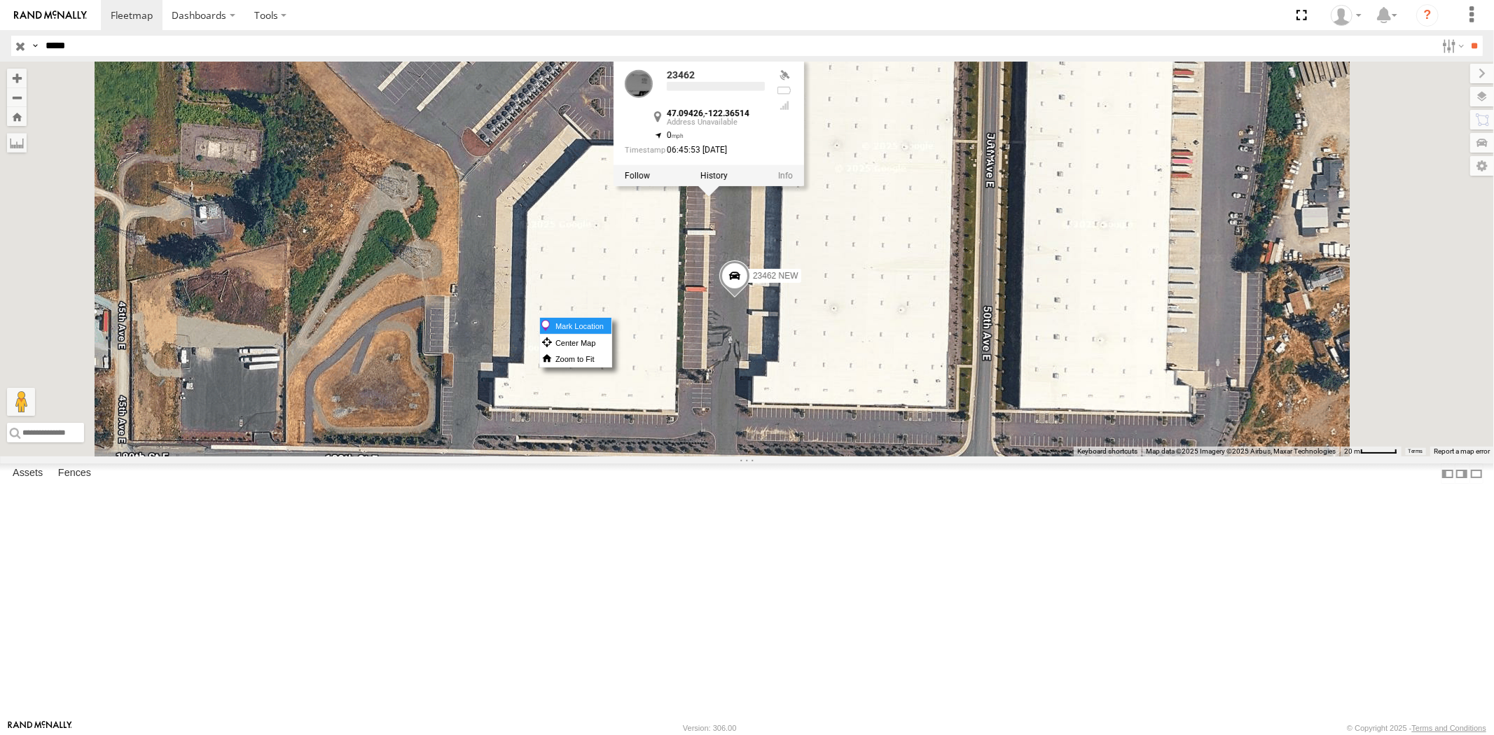
click at [611, 322] on label "Mark Location" at bounding box center [575, 326] width 71 height 16
click at [800, 283] on label "23462 NEW" at bounding box center [771, 276] width 60 height 14
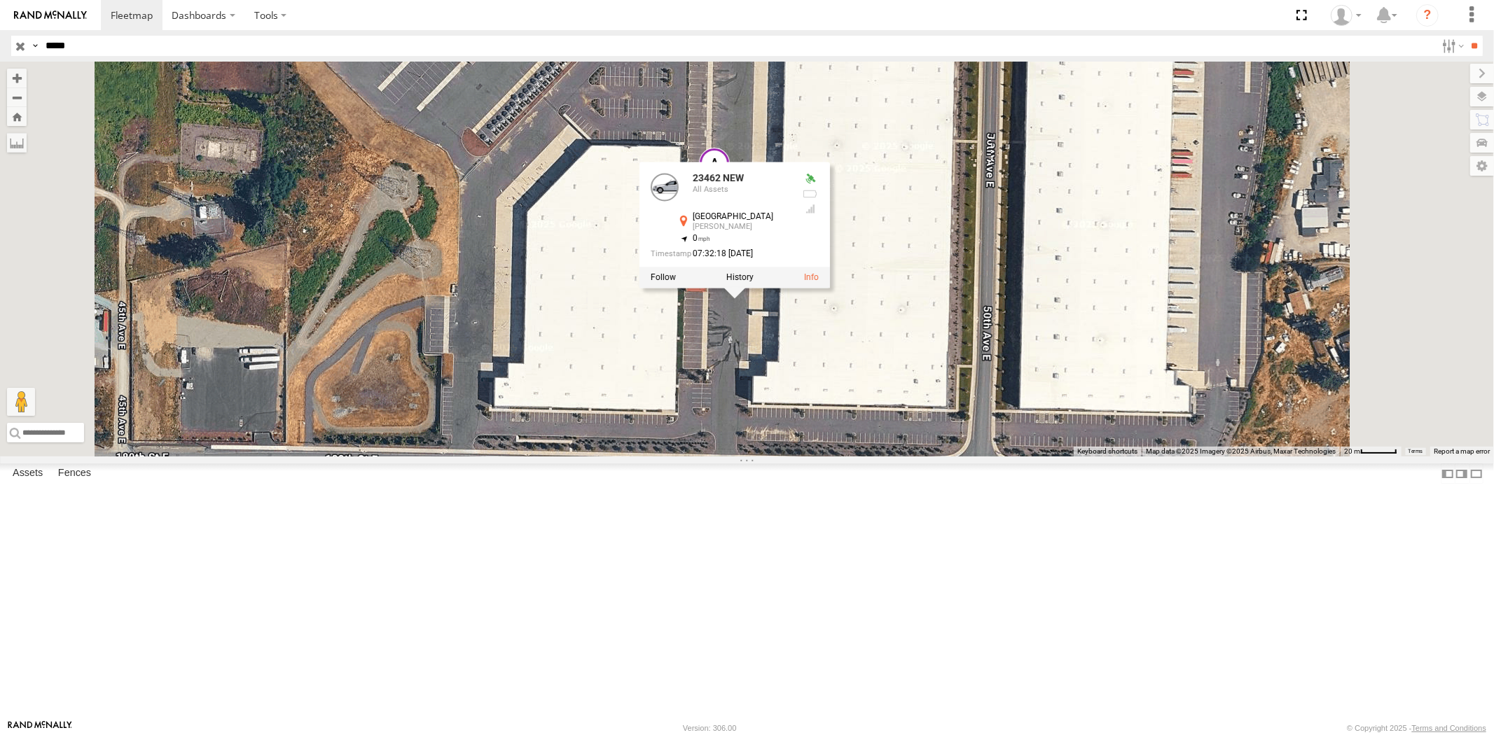
click at [1061, 342] on div "23462 23462 NEW 23462 NEW All Assets [GEOGRAPHIC_DATA][PERSON_NAME] 47.09373 , …" at bounding box center [747, 259] width 1494 height 395
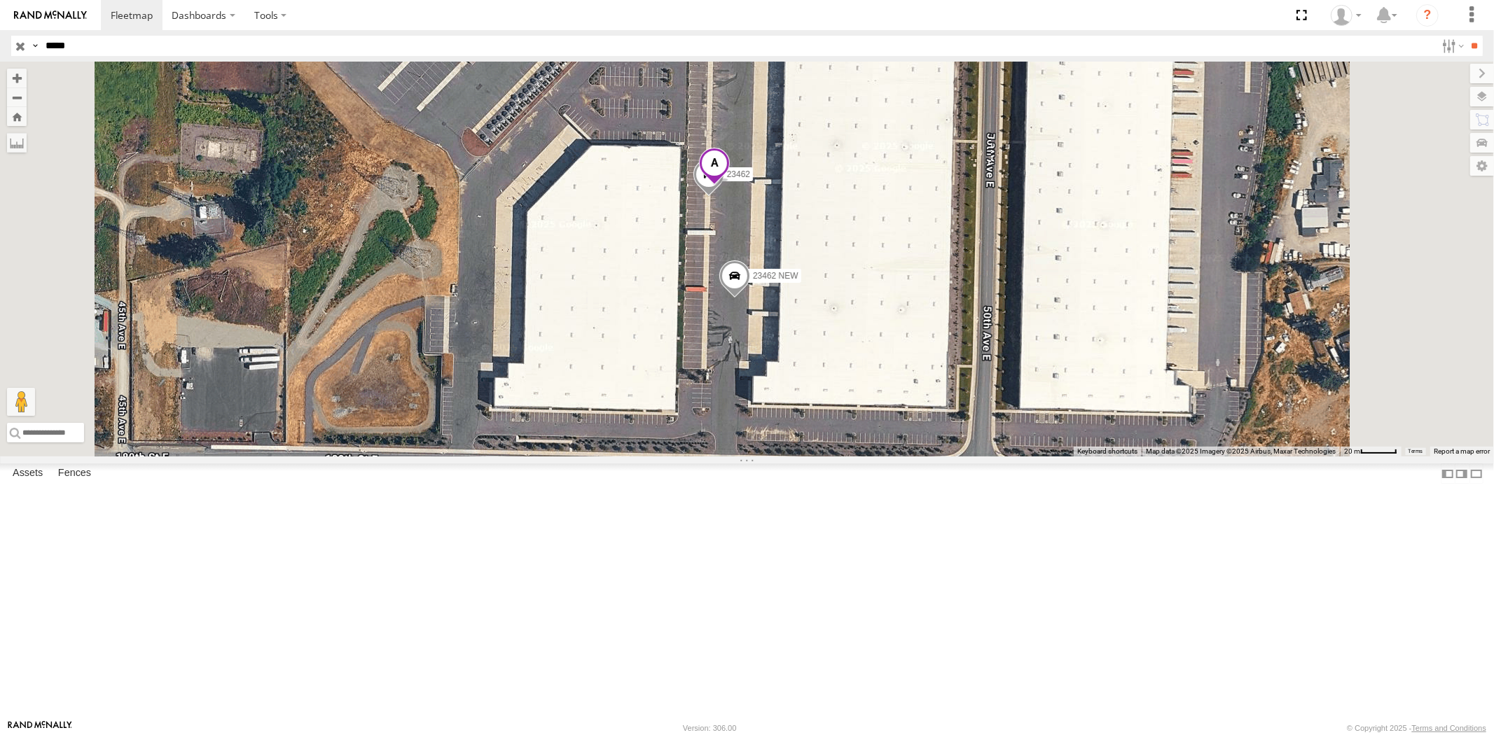
click at [730, 186] on span at bounding box center [714, 167] width 31 height 38
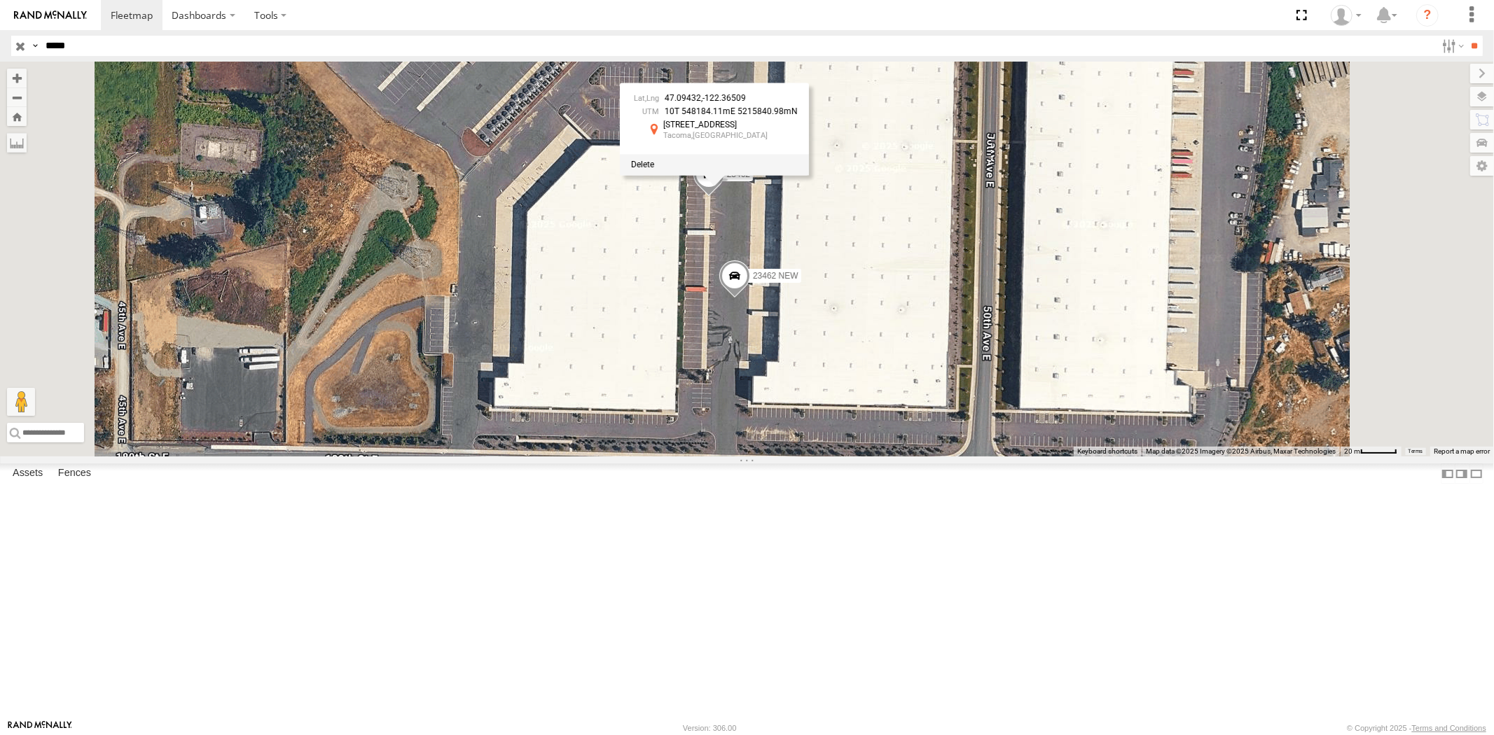
drag, startPoint x: 124, startPoint y: 49, endPoint x: 10, endPoint y: 50, distance: 114.2
click at [10, 50] on header "Search Query Asset ID Asset Label Registration Manufacturer Model VIN Job ID" at bounding box center [747, 46] width 1494 height 32
paste input "text"
click at [1466, 36] on input "**" at bounding box center [1474, 46] width 16 height 20
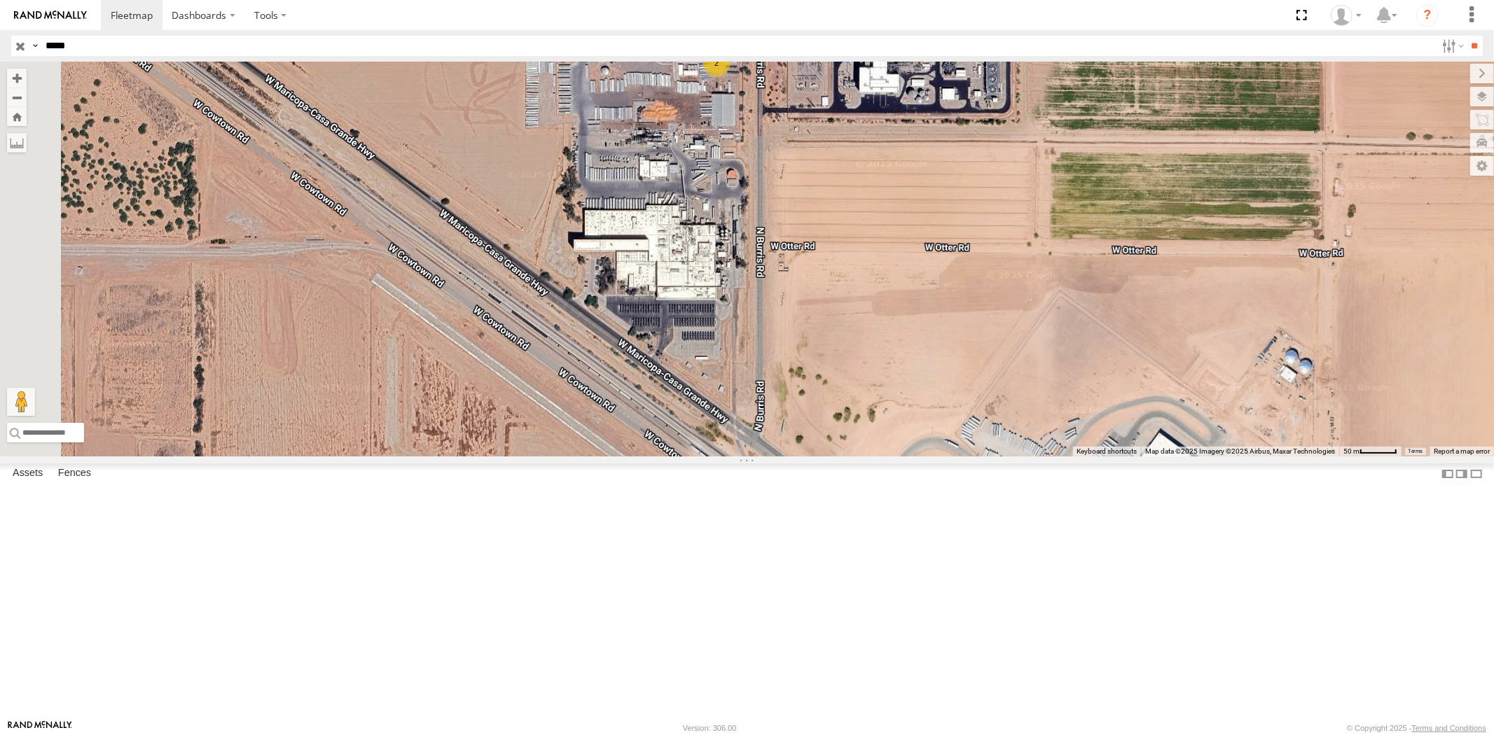
click at [898, 339] on div "23463 4G 2" at bounding box center [747, 259] width 1494 height 395
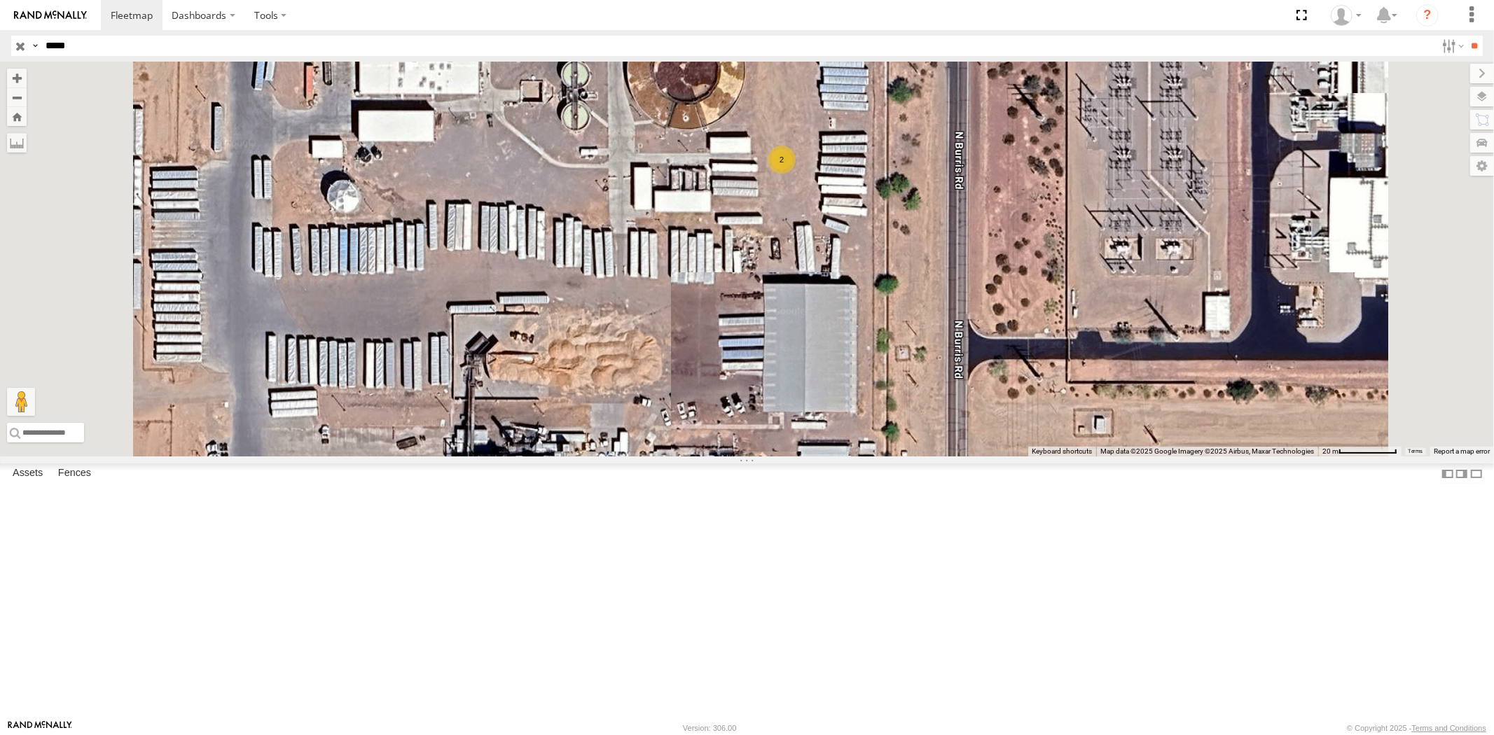
drag, startPoint x: 936, startPoint y: 288, endPoint x: 946, endPoint y: 411, distance: 123.6
click at [946, 411] on div "23463 4G 2" at bounding box center [747, 259] width 1494 height 395
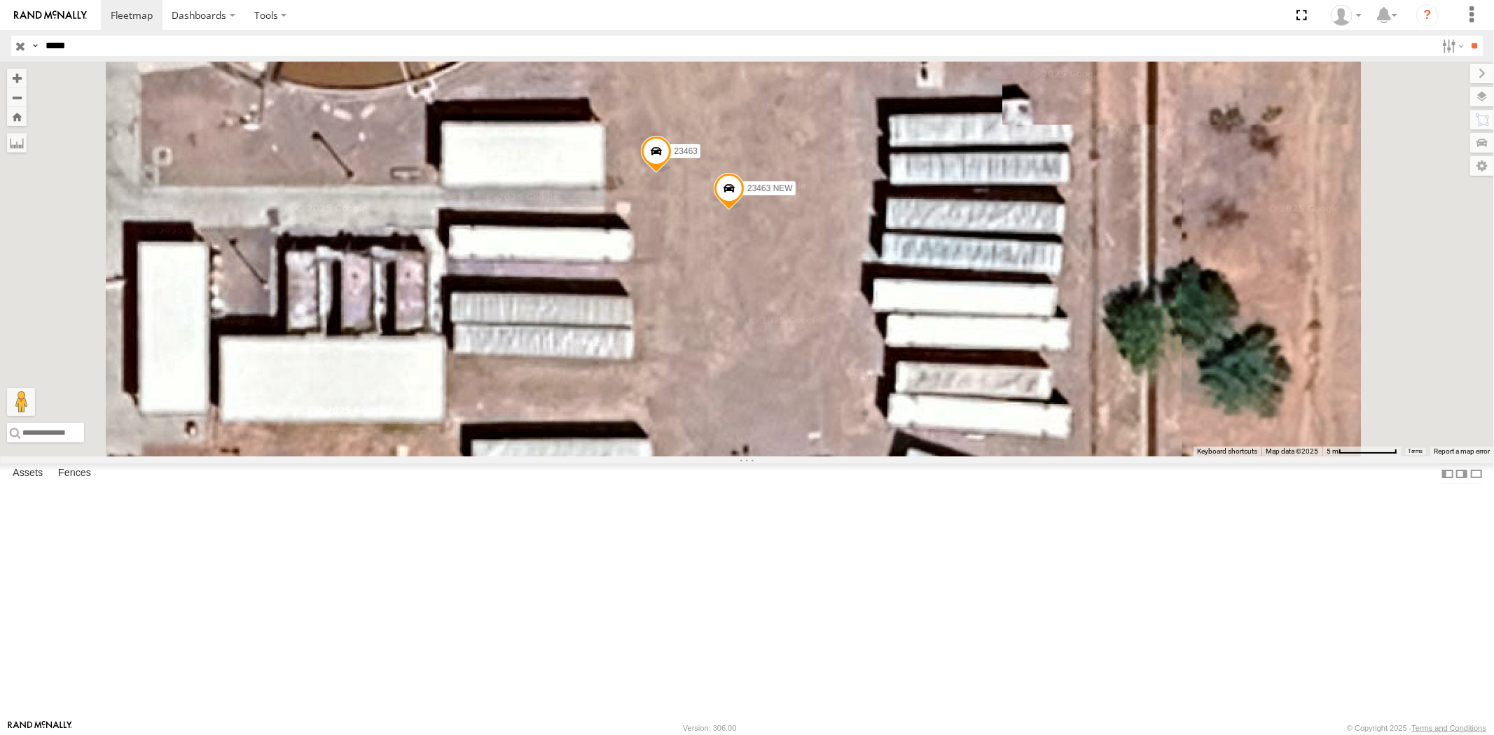
drag, startPoint x: 81, startPoint y: 49, endPoint x: 0, endPoint y: 47, distance: 81.3
click at [0, 47] on header "Search Query Asset ID Asset Label Registration Manufacturer Model VIN Job ID" at bounding box center [747, 46] width 1494 height 32
paste input "text"
click at [1466, 36] on input "**" at bounding box center [1474, 46] width 16 height 20
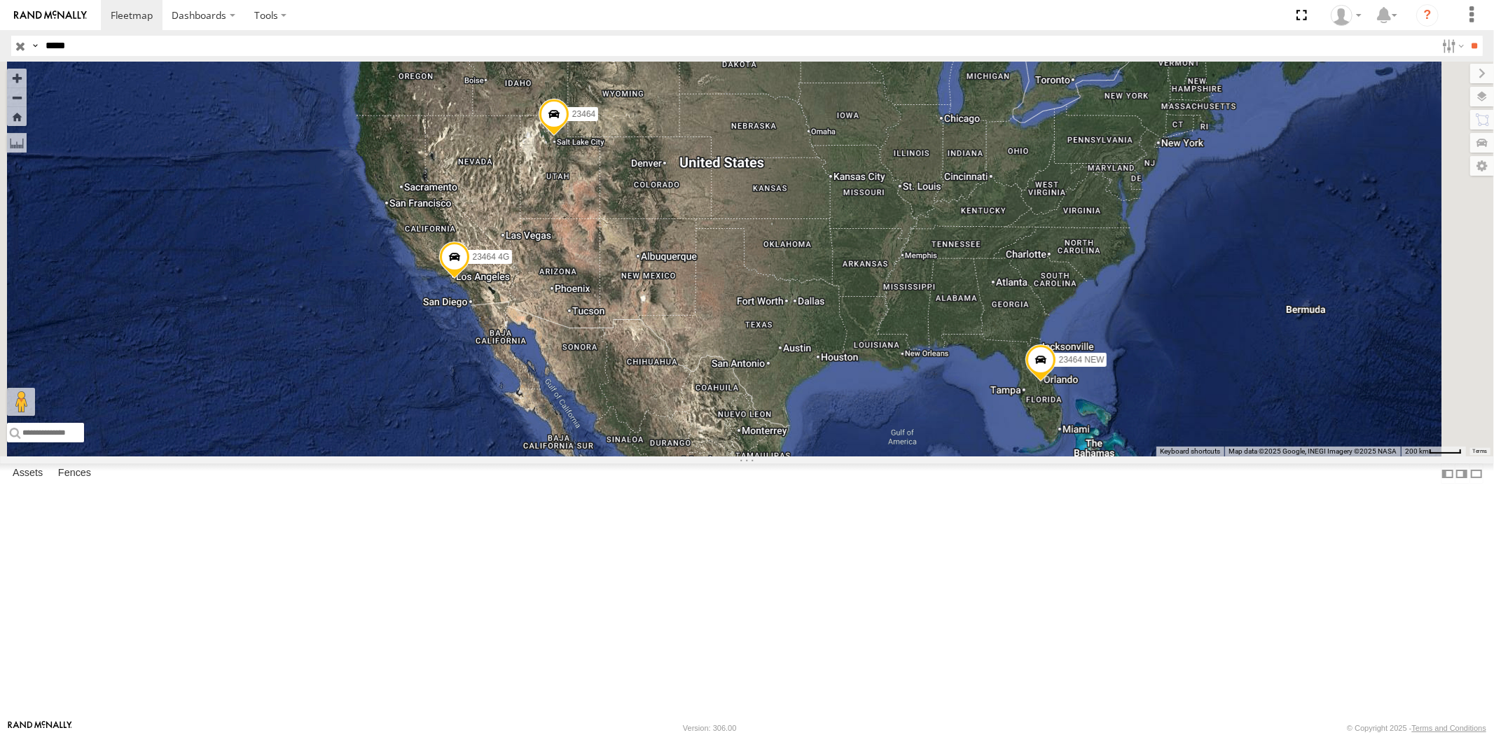
drag, startPoint x: 103, startPoint y: 46, endPoint x: 20, endPoint y: 47, distance: 83.3
click at [22, 47] on div "Search Query Asset ID Asset Label Registration Manufacturer Model VIN Job ID Dr…" at bounding box center [738, 46] width 1455 height 20
paste input "text"
type input "*****"
click at [1466, 36] on input "**" at bounding box center [1474, 46] width 16 height 20
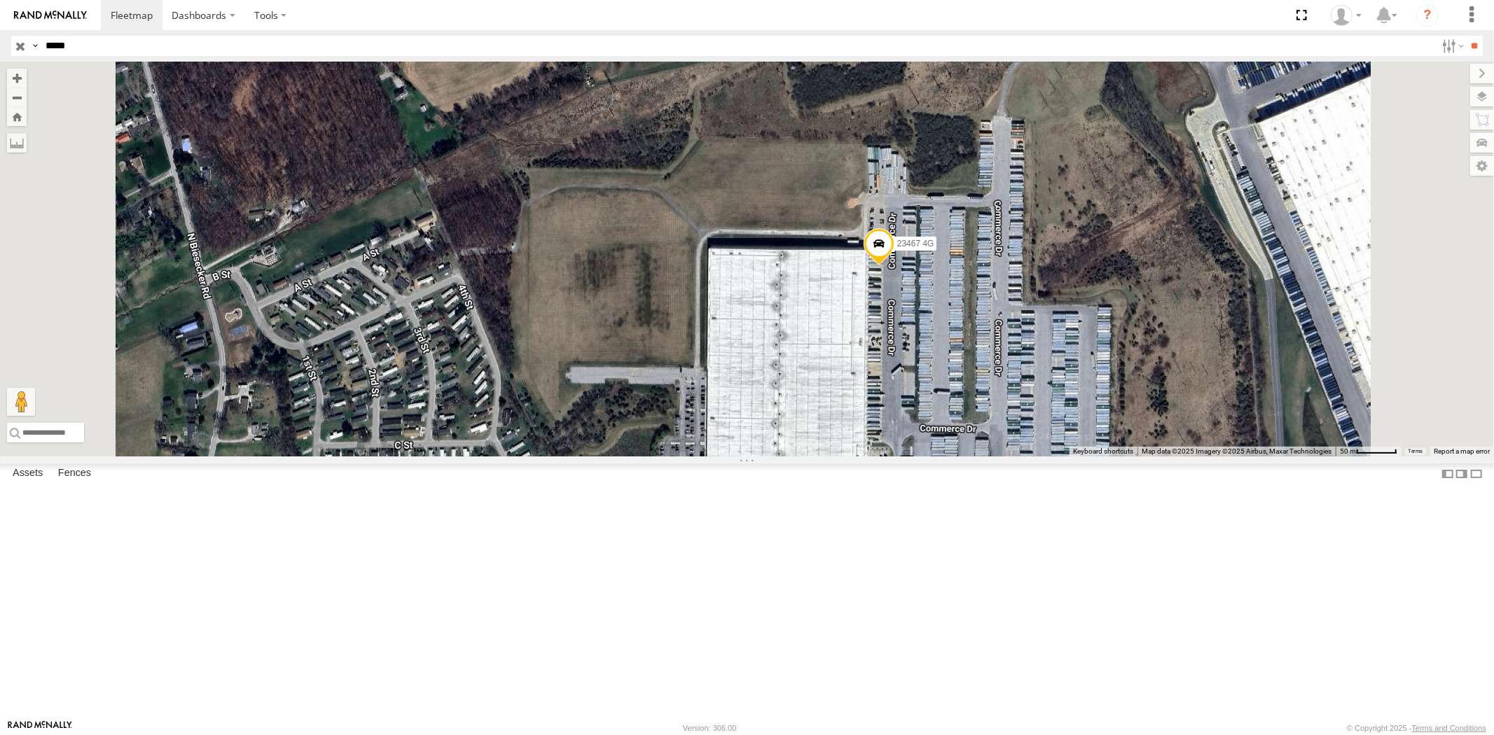
drag, startPoint x: 1053, startPoint y: 437, endPoint x: 1058, endPoint y: 278, distance: 159.1
click at [1059, 278] on div "23467 23467 4G" at bounding box center [747, 259] width 1494 height 395
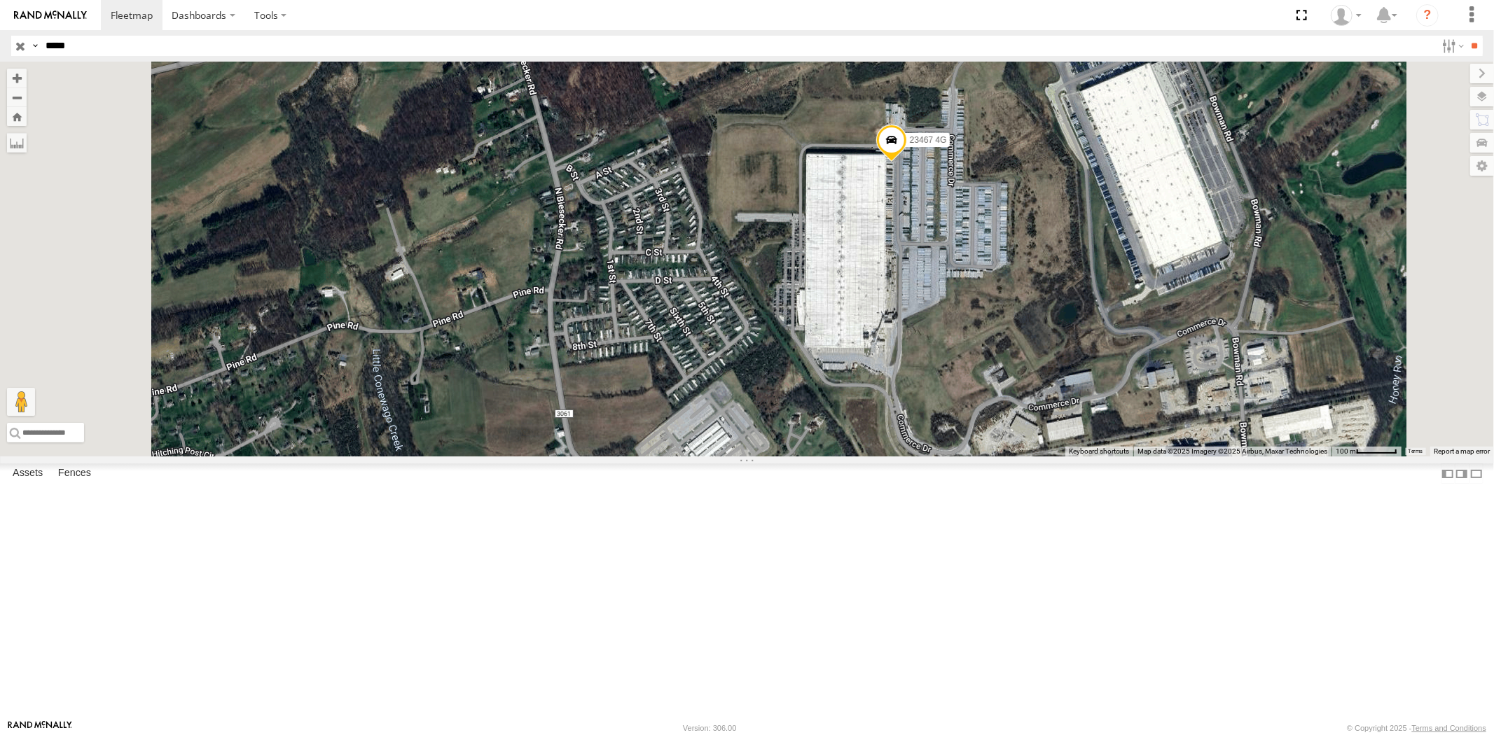
click at [1092, 318] on div "23467 23467 4G" at bounding box center [747, 259] width 1494 height 395
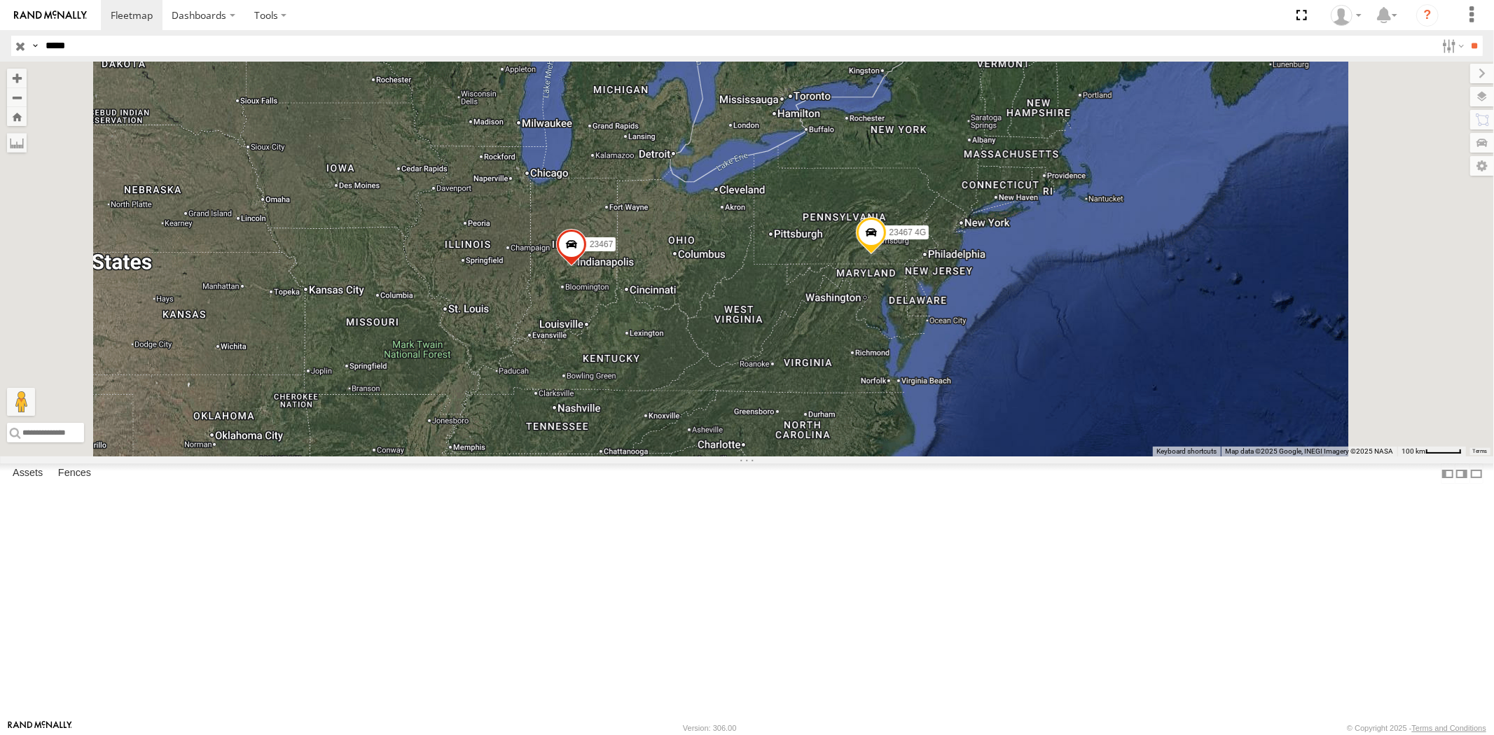
click at [18, 42] on input "button" at bounding box center [20, 46] width 18 height 20
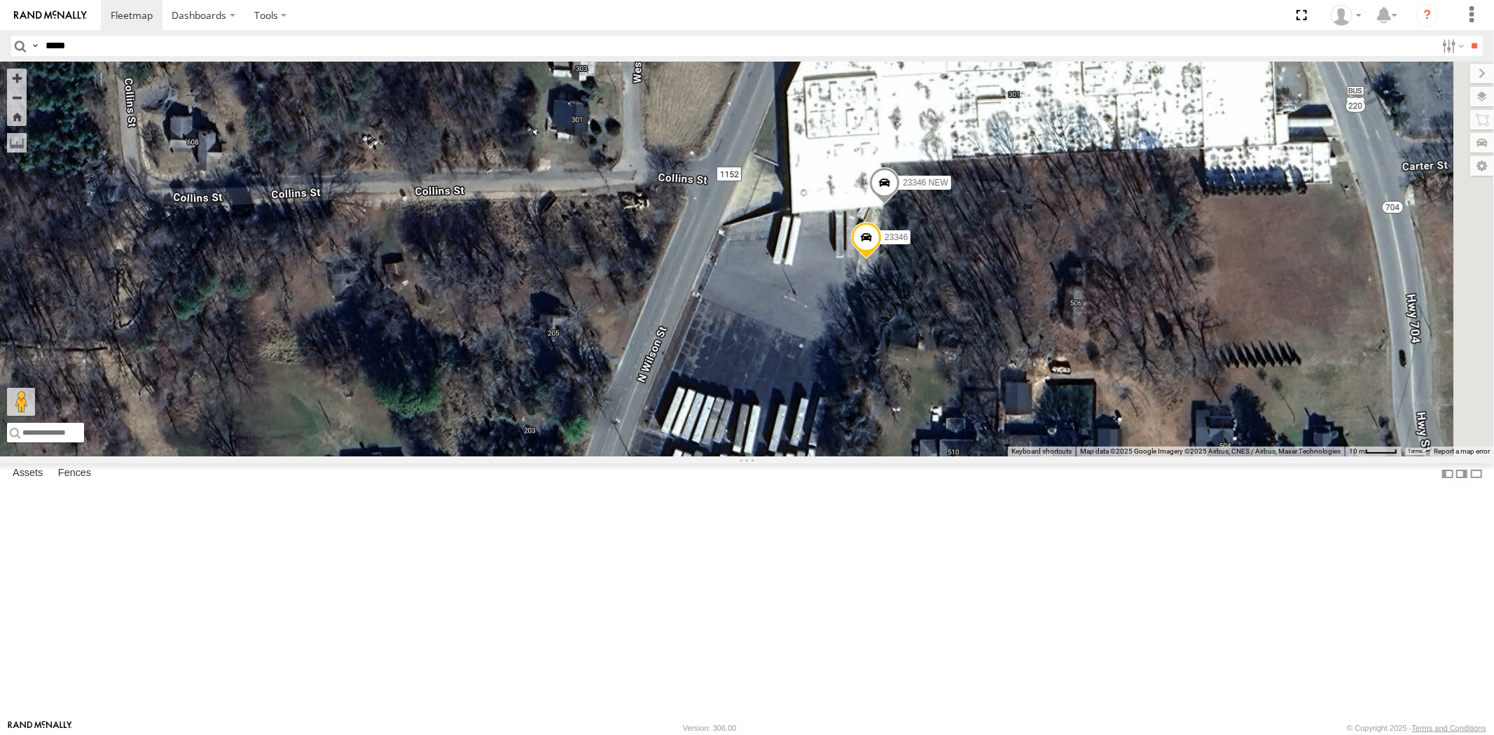
drag, startPoint x: 1187, startPoint y: 318, endPoint x: 1015, endPoint y: 438, distance: 209.2
click at [1015, 438] on div "23207xx 23460 23480 23464 23207 NEW 23467 4G 23346 23346 NEW" at bounding box center [747, 259] width 1494 height 395
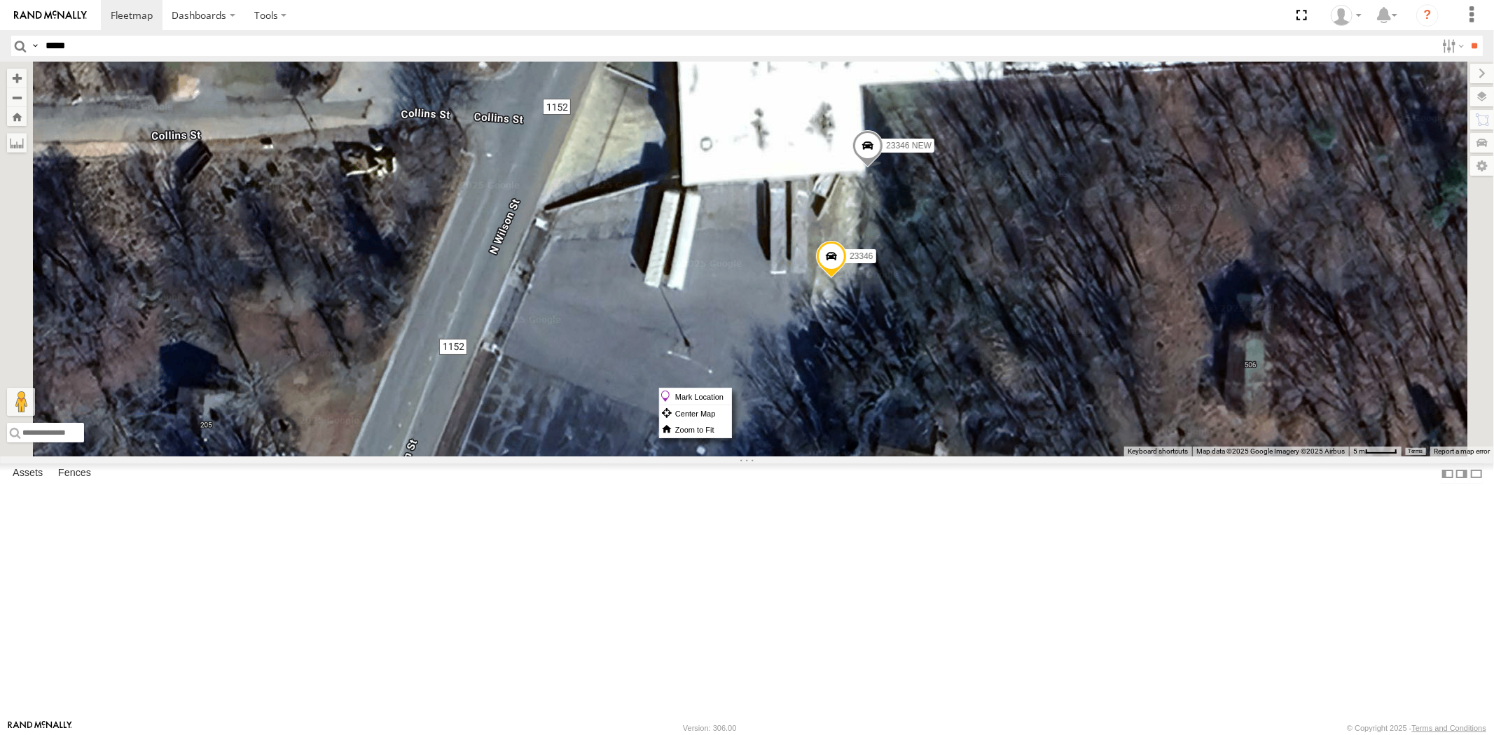
drag, startPoint x: 1009, startPoint y: 388, endPoint x: 1016, endPoint y: 392, distance: 8.2
click at [731, 396] on label "Mark Location" at bounding box center [695, 397] width 71 height 16
click at [849, 256] on span at bounding box center [834, 237] width 31 height 38
